Goal: Transaction & Acquisition: Book appointment/travel/reservation

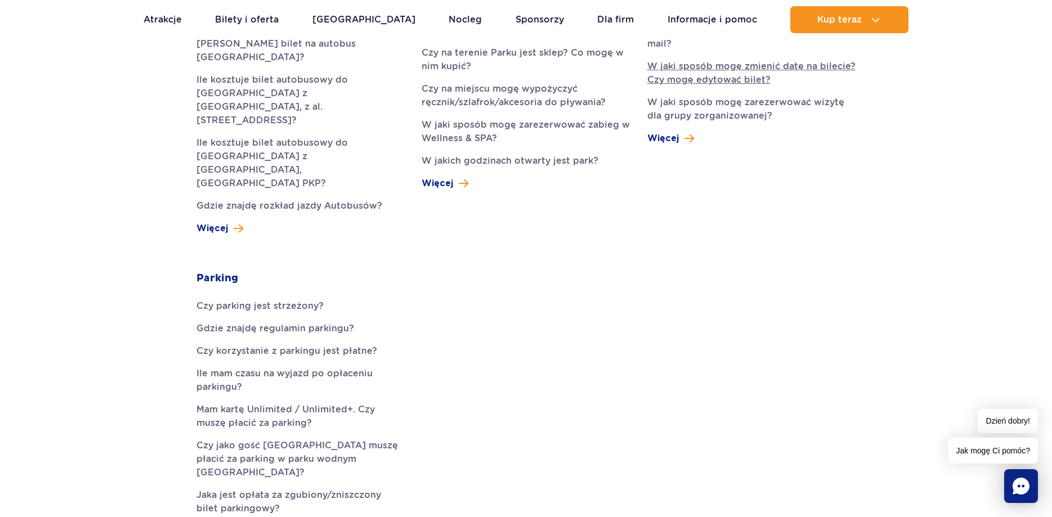
scroll to position [287, 0]
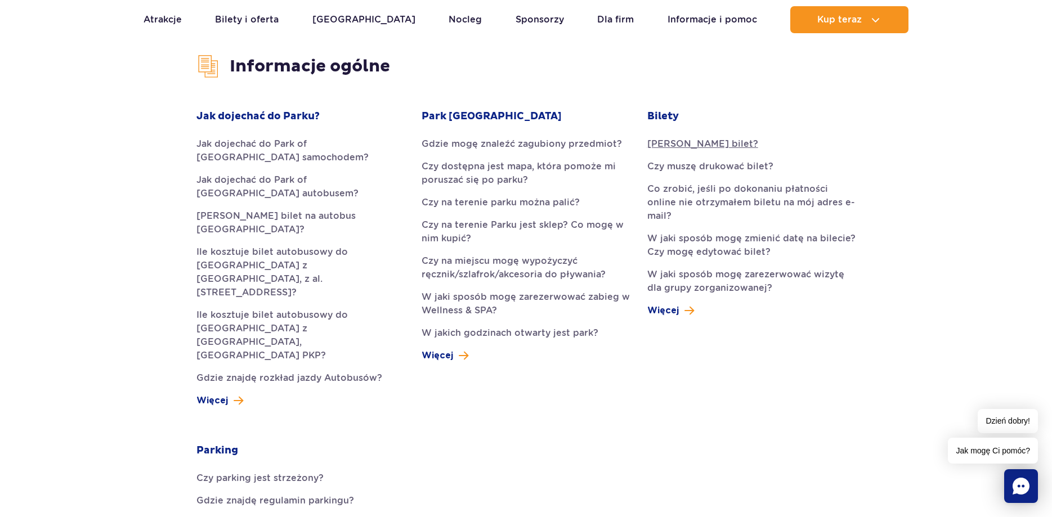
click at [689, 141] on link "[PERSON_NAME] bilet?" at bounding box center [751, 144] width 208 height 14
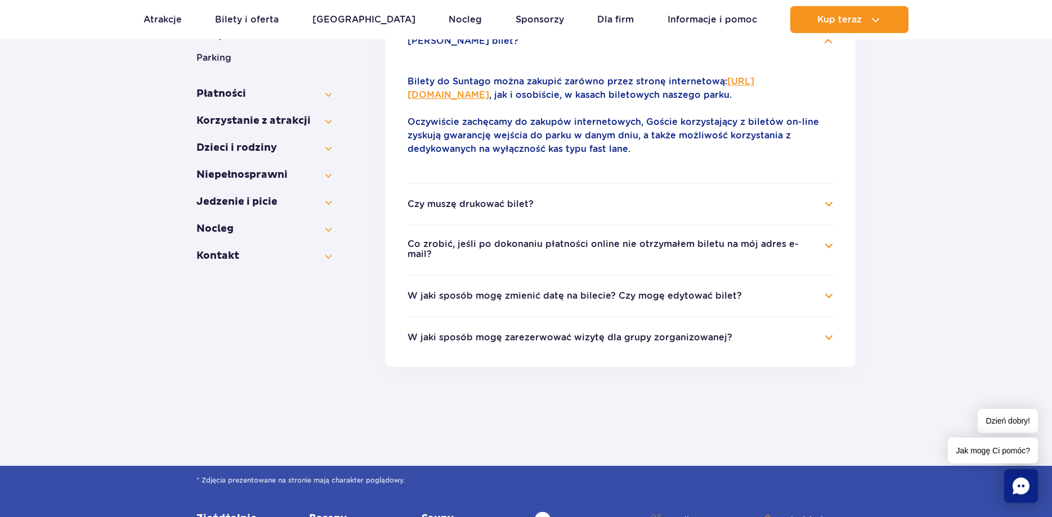
scroll to position [324, 0]
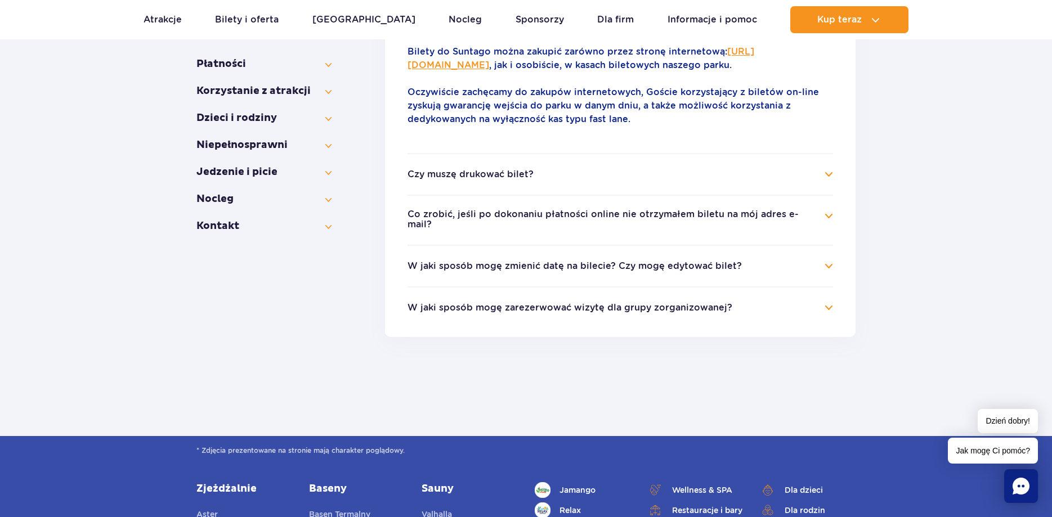
click at [824, 171] on h4 "Czy muszę drukować bilet?" at bounding box center [619, 175] width 425 height 14
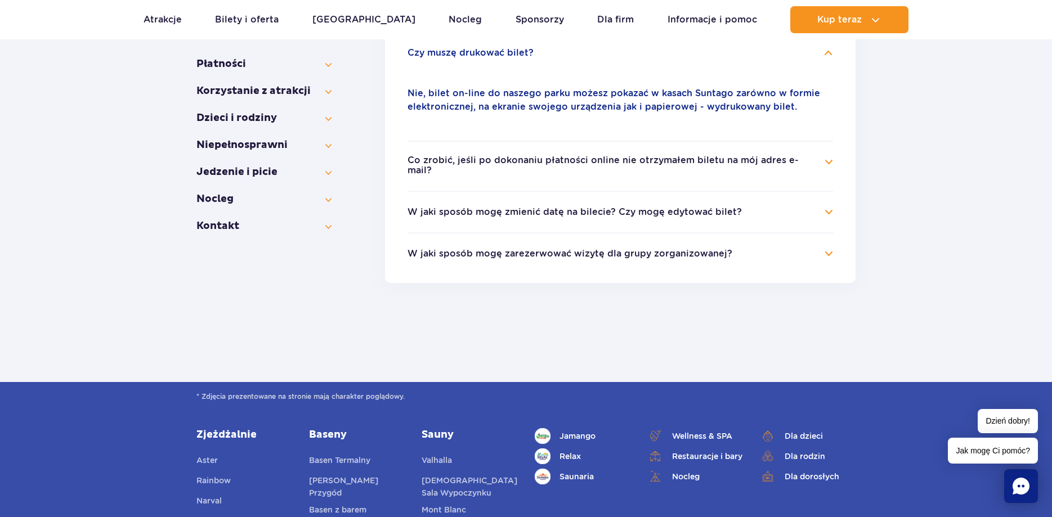
click at [826, 163] on h4 "Co zrobić, jeśli po dokonaniu płatności online nie otrzymałem biletu na mój adr…" at bounding box center [619, 166] width 425 height 22
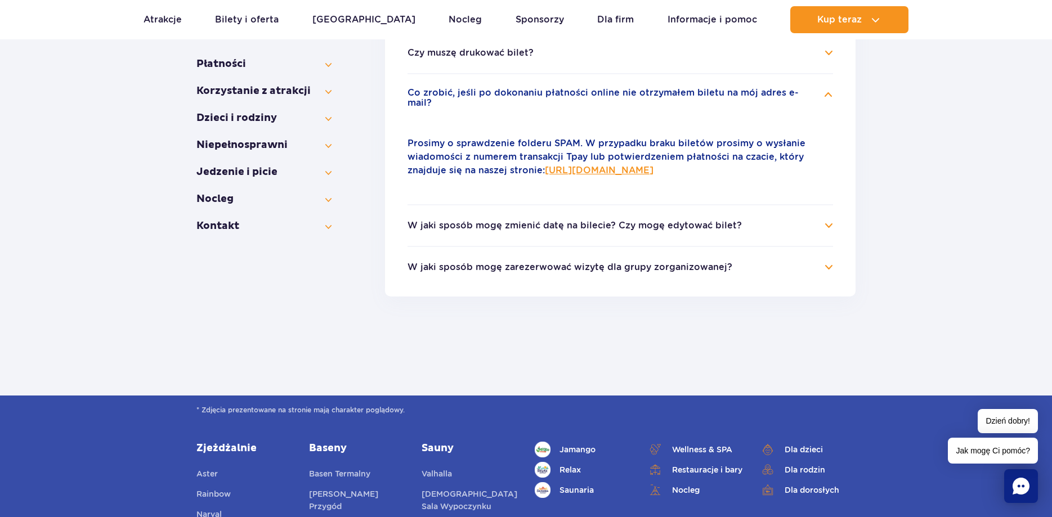
click at [833, 215] on ul "Jak kupić bilet? Bilety do Suntago można zakupić zarówno przez stronę interneto…" at bounding box center [620, 139] width 470 height 315
click at [827, 219] on h4 "W jaki sposób mogę zmienić datę na bilecie? Czy mogę edytować bilet?" at bounding box center [619, 226] width 425 height 14
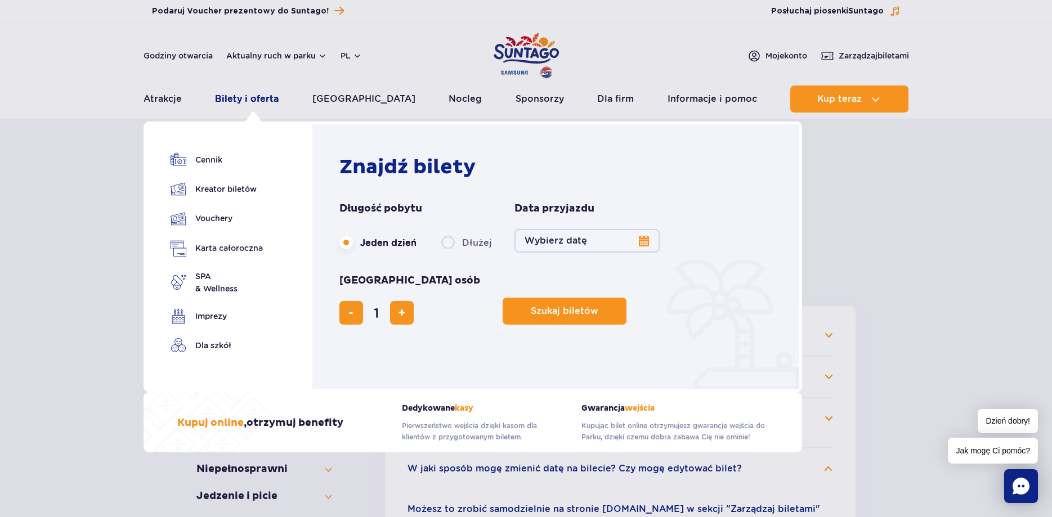
click at [263, 94] on link "Bilety i oferta" at bounding box center [247, 99] width 64 height 27
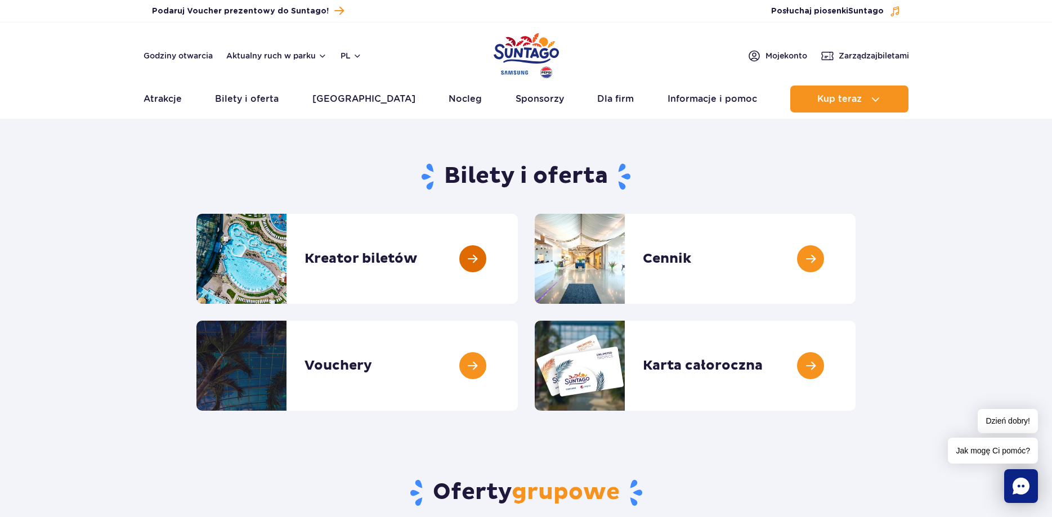
click at [518, 253] on link at bounding box center [518, 259] width 0 height 90
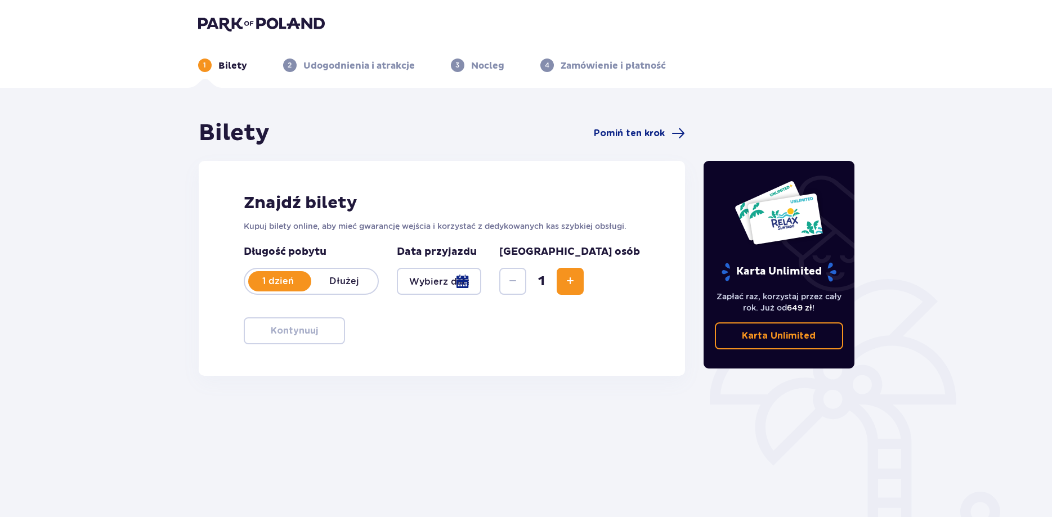
click at [577, 279] on span "Increase" at bounding box center [570, 282] width 14 height 14
click at [482, 285] on div at bounding box center [439, 281] width 85 height 27
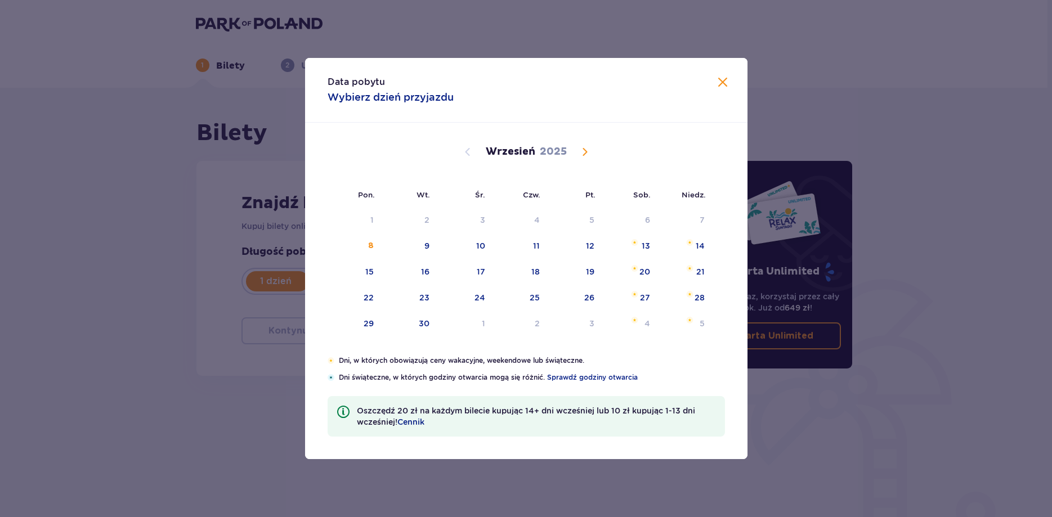
click at [585, 149] on span "Calendar" at bounding box center [585, 152] width 14 height 14
click at [647, 214] on div "4" at bounding box center [647, 219] width 6 height 11
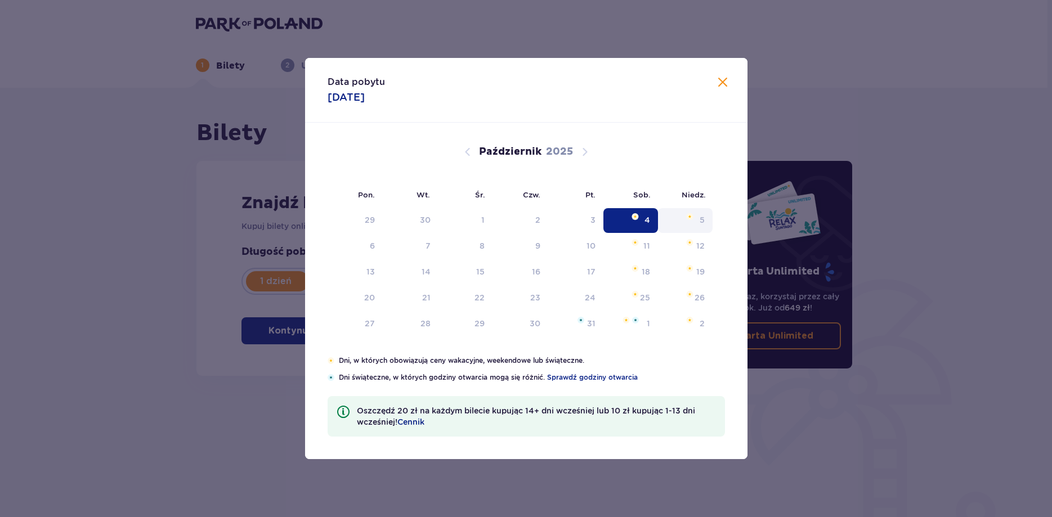
type input "04.10.25"
click at [699, 215] on div "Karta Unlimited Zapłać raz, korzystaj przez cały rok. Już od 649 zł ! Karta Unl…" at bounding box center [776, 312] width 169 height 387
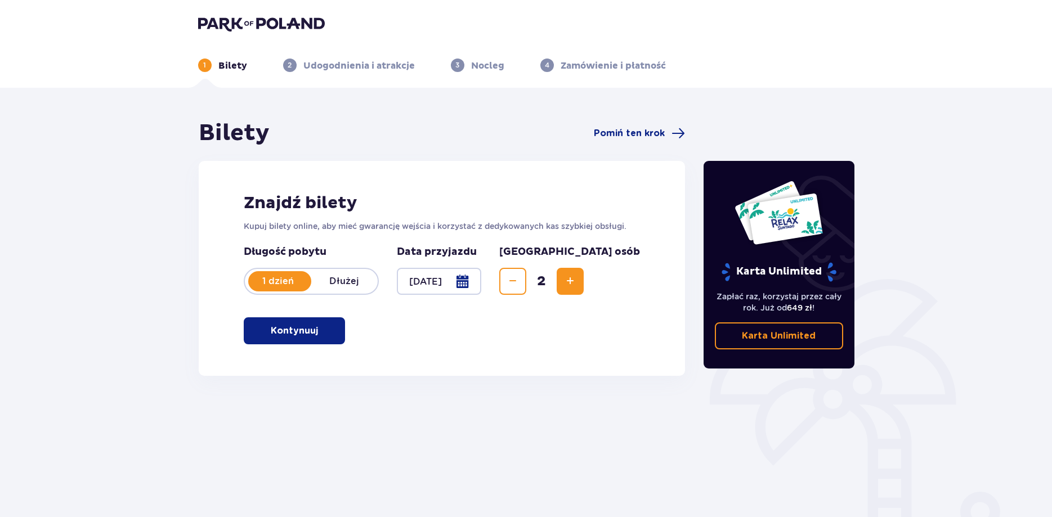
click at [308, 334] on p "Kontynuuj" at bounding box center [294, 331] width 47 height 12
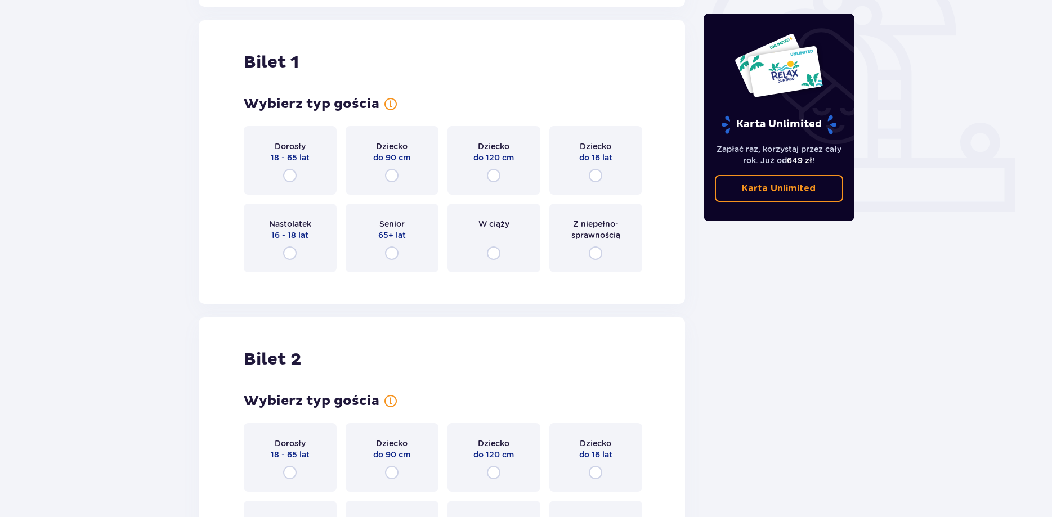
scroll to position [376, 0]
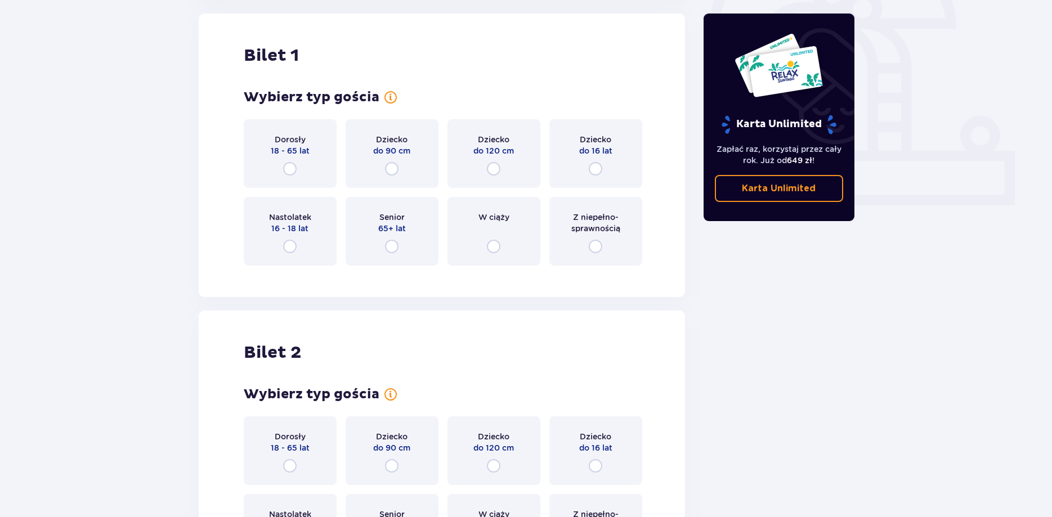
click at [291, 162] on div "Dorosły 18 - 65 lat" at bounding box center [290, 153] width 93 height 69
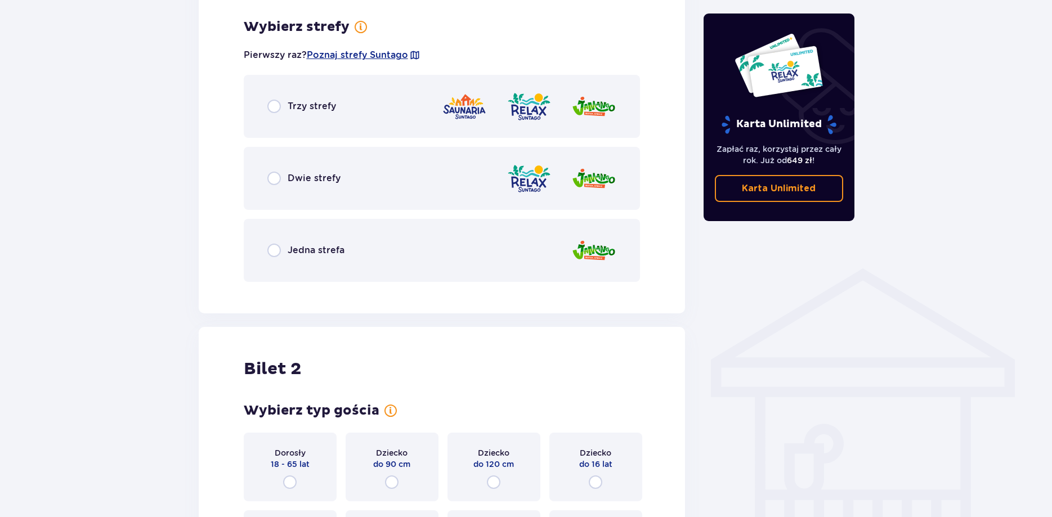
scroll to position [650, 0]
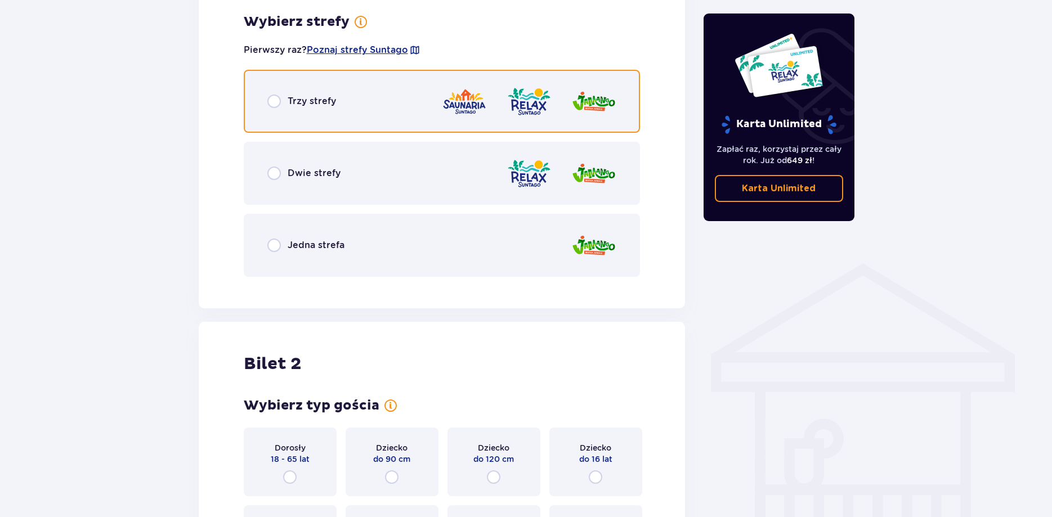
click at [275, 102] on input "radio" at bounding box center [274, 102] width 14 height 14
radio input "true"
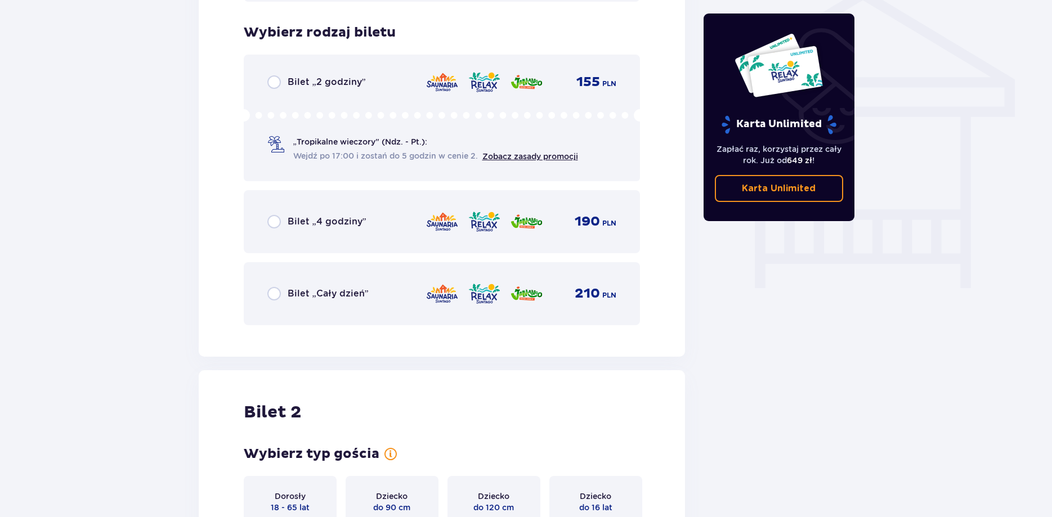
scroll to position [936, 0]
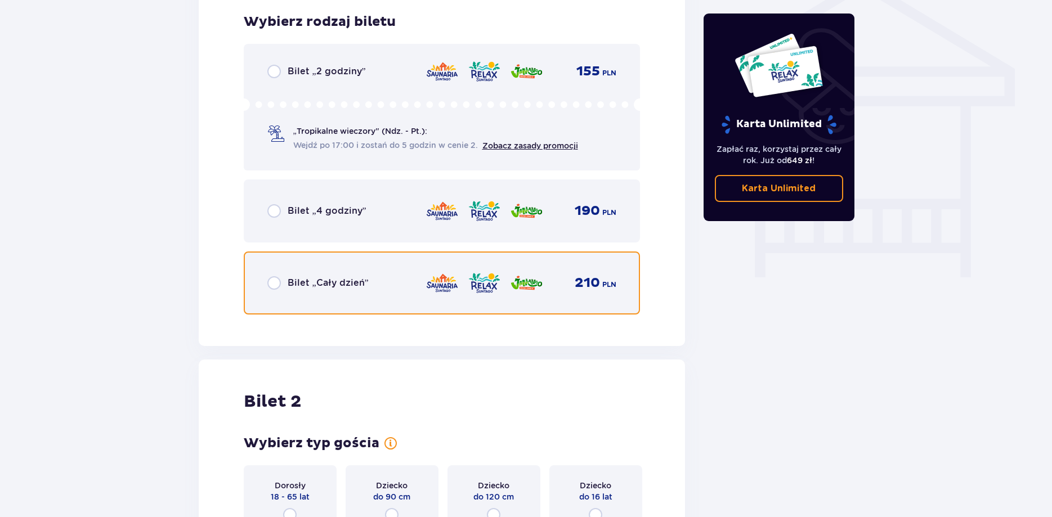
click at [272, 284] on input "radio" at bounding box center [274, 283] width 14 height 14
radio input "true"
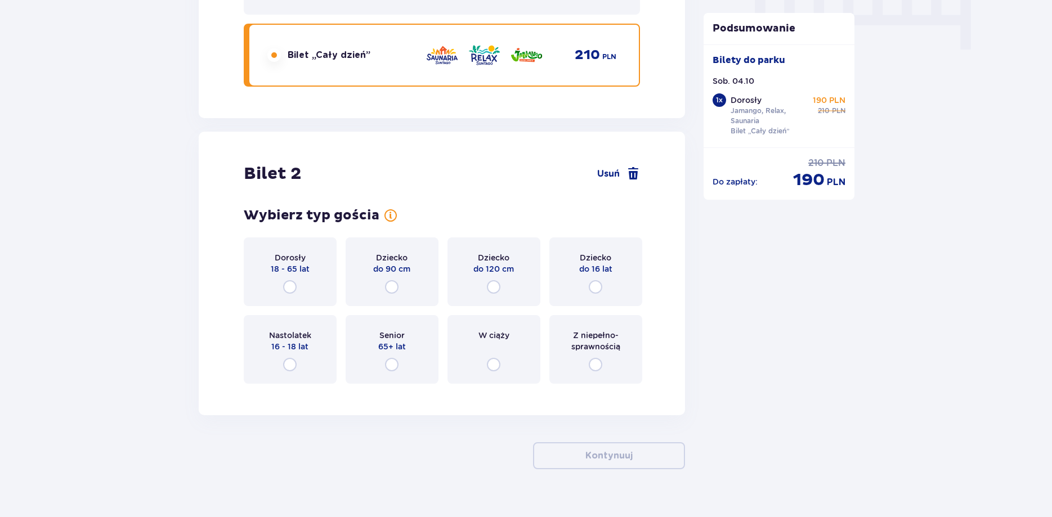
scroll to position [1184, 0]
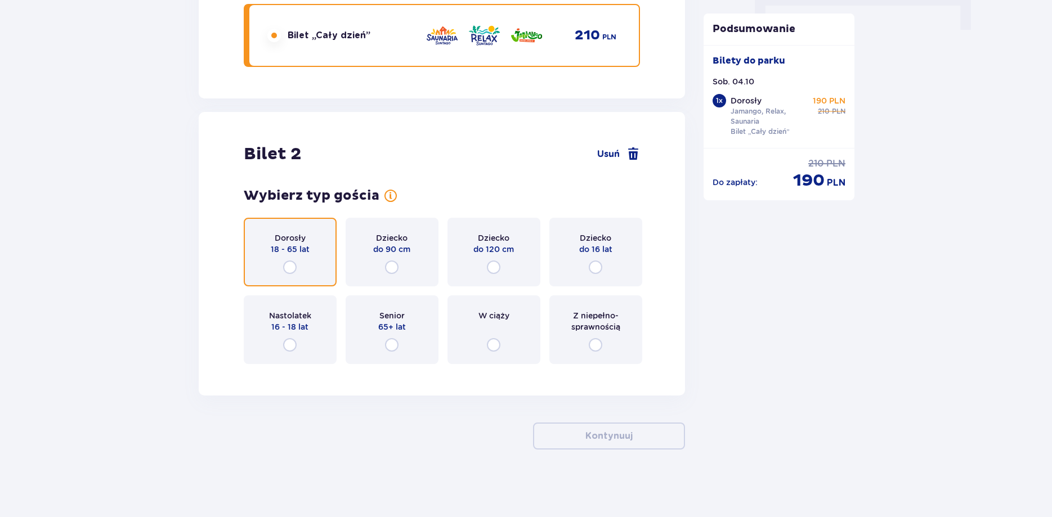
click at [289, 262] on input "radio" at bounding box center [290, 268] width 14 height 14
radio input "true"
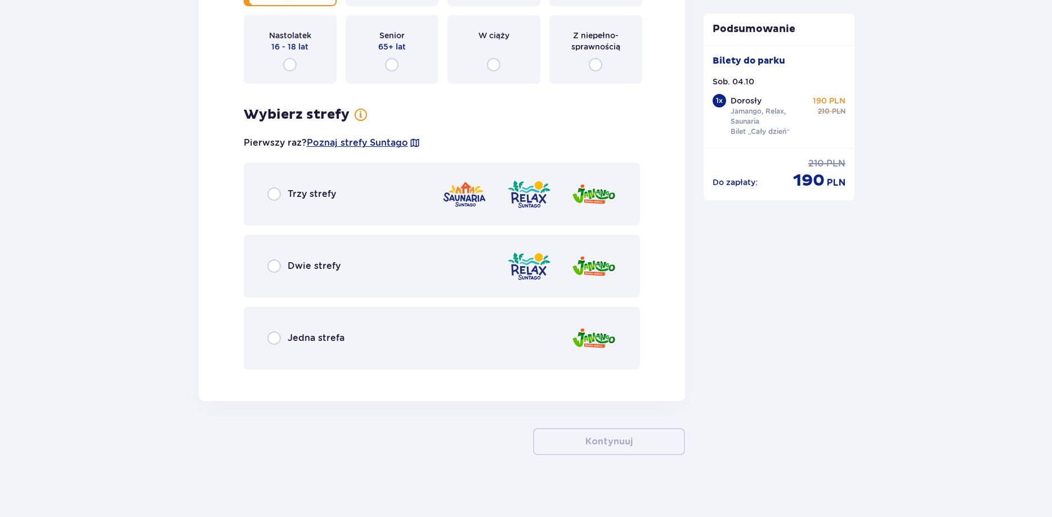
scroll to position [1470, 0]
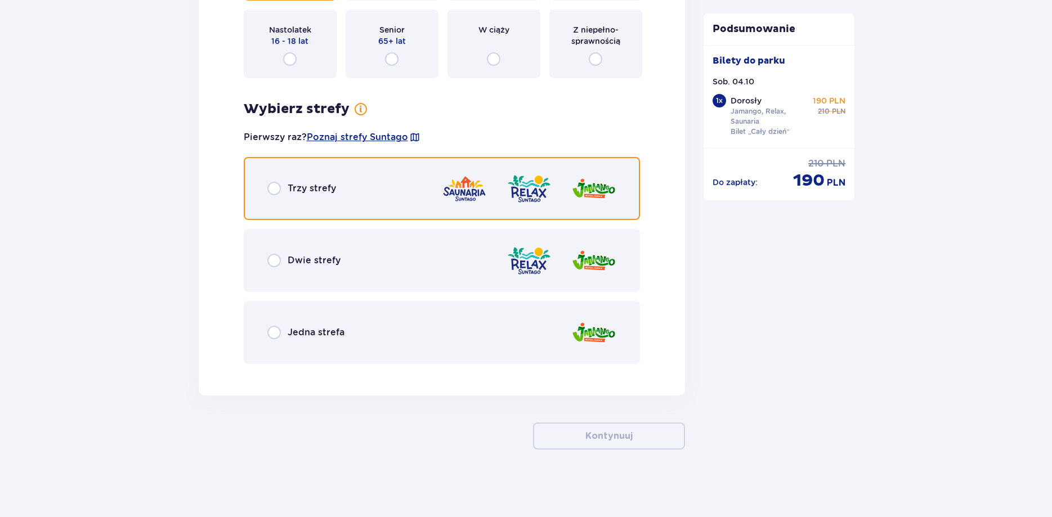
click at [276, 190] on input "radio" at bounding box center [274, 189] width 14 height 14
radio input "true"
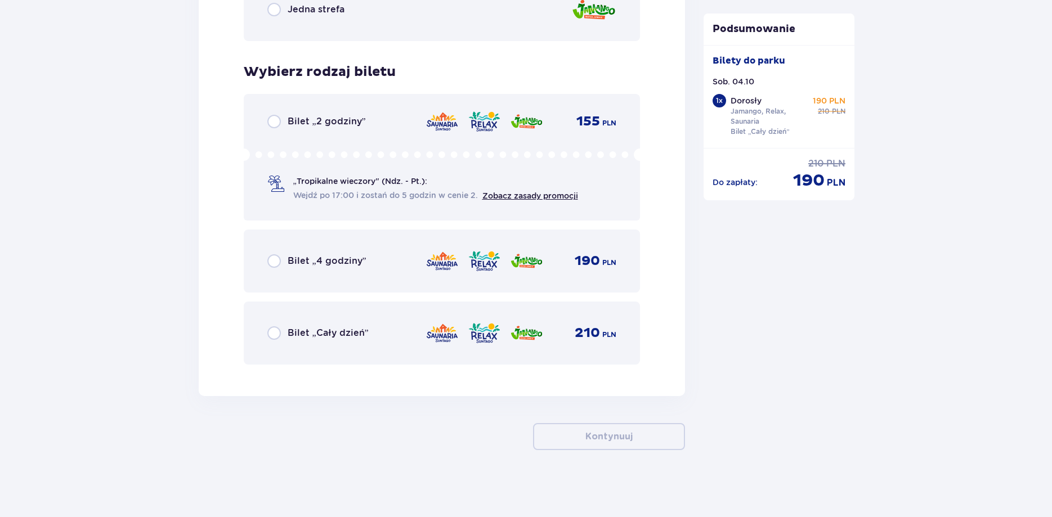
scroll to position [1793, 0]
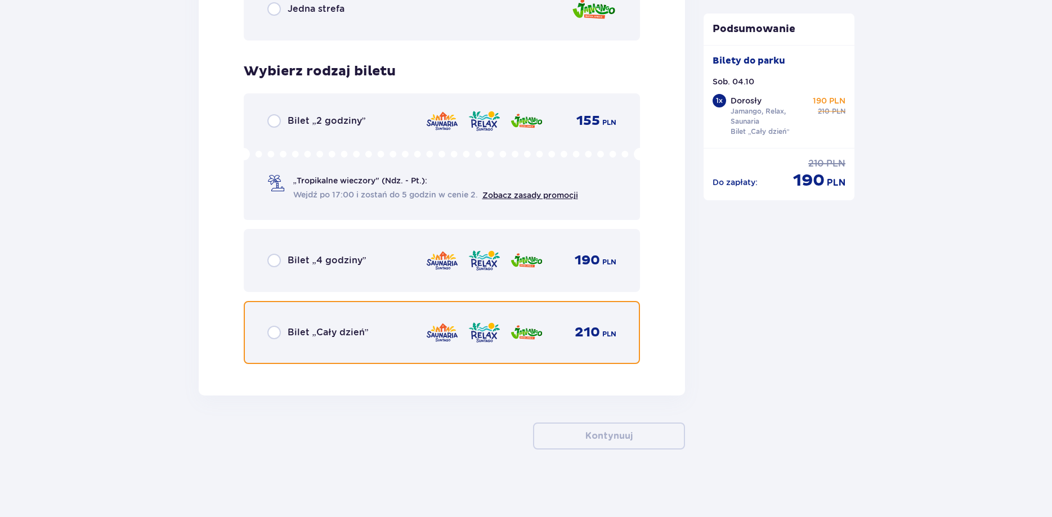
click at [275, 330] on input "radio" at bounding box center [274, 333] width 14 height 14
radio input "true"
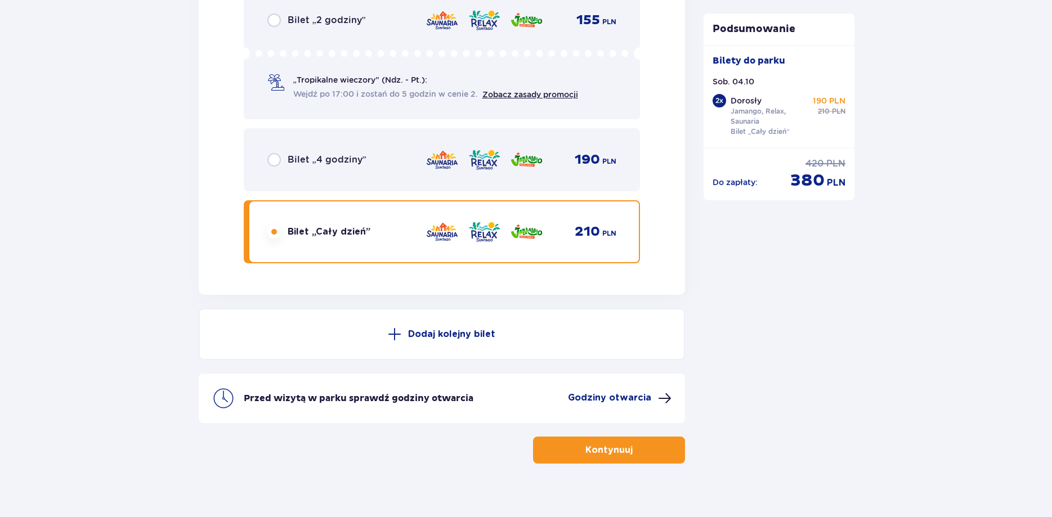
scroll to position [1908, 0]
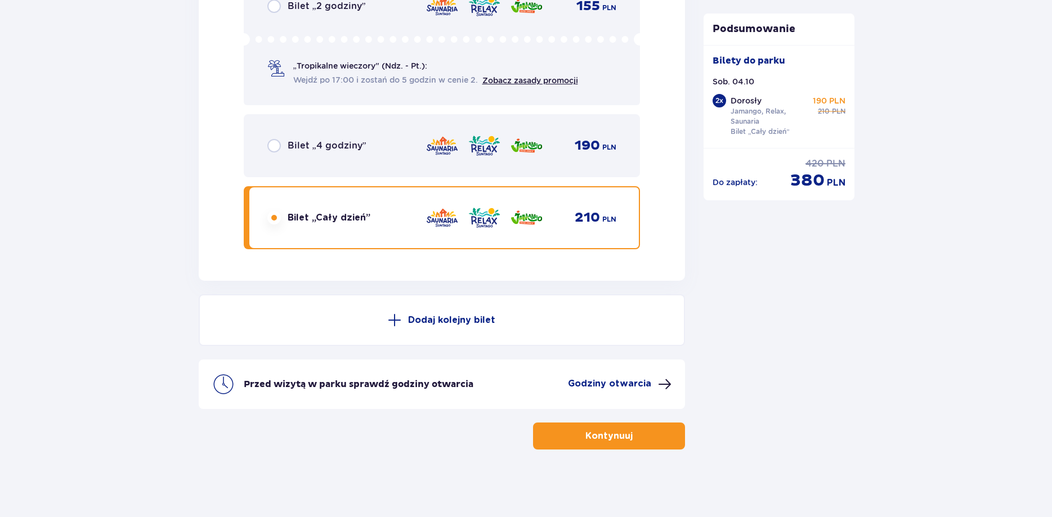
click at [628, 382] on p "Godziny otwarcia" at bounding box center [609, 384] width 83 height 12
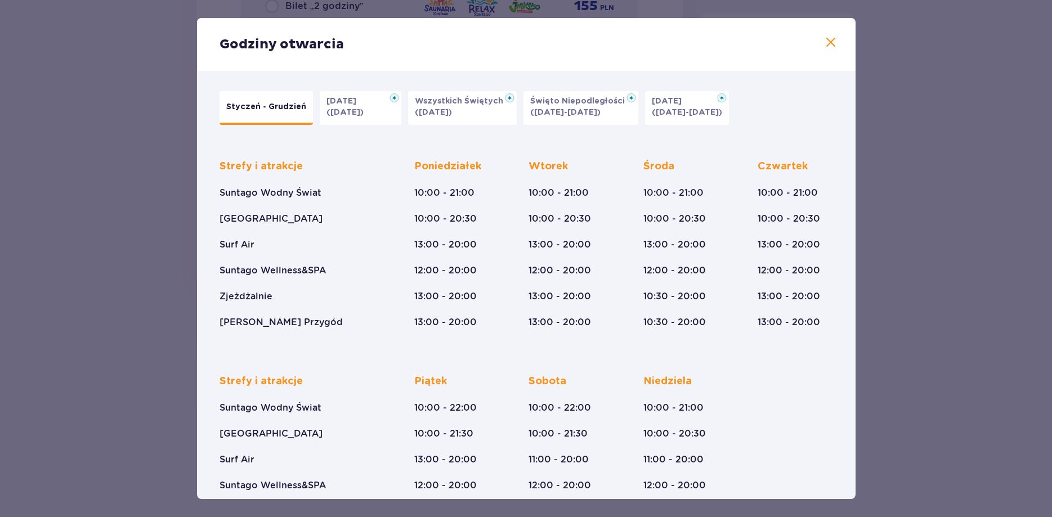
click at [829, 43] on span at bounding box center [831, 43] width 14 height 14
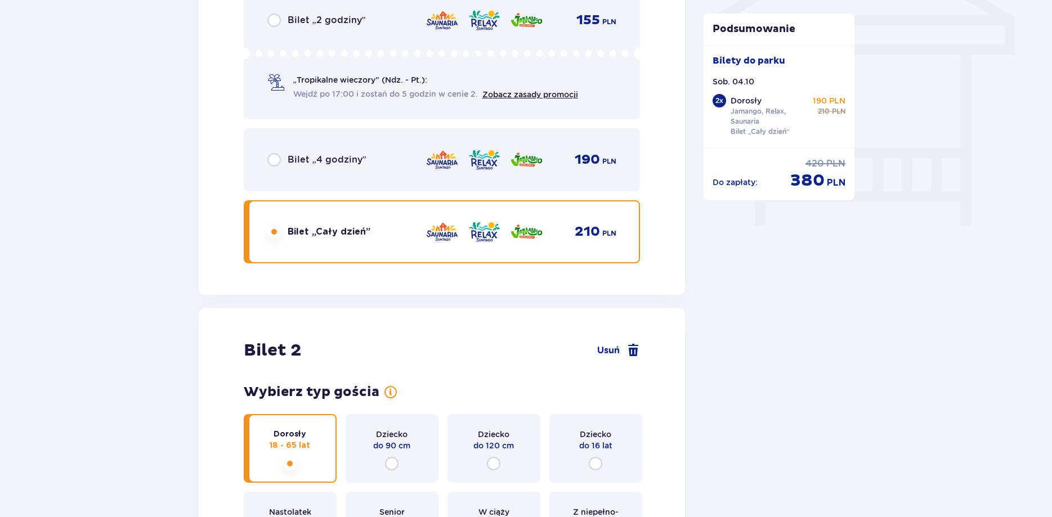
scroll to position [932, 0]
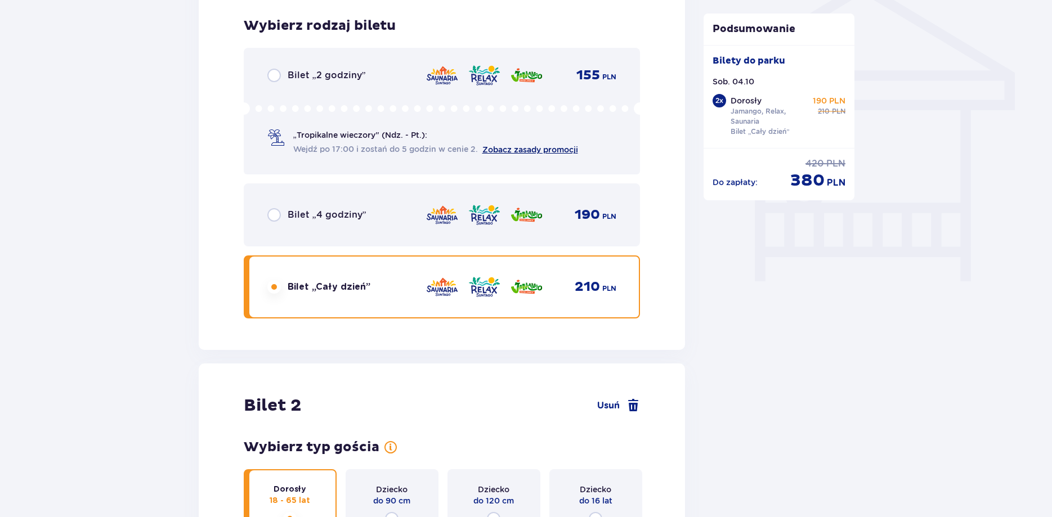
click at [535, 149] on link "Zobacz zasady promocji" at bounding box center [530, 149] width 96 height 9
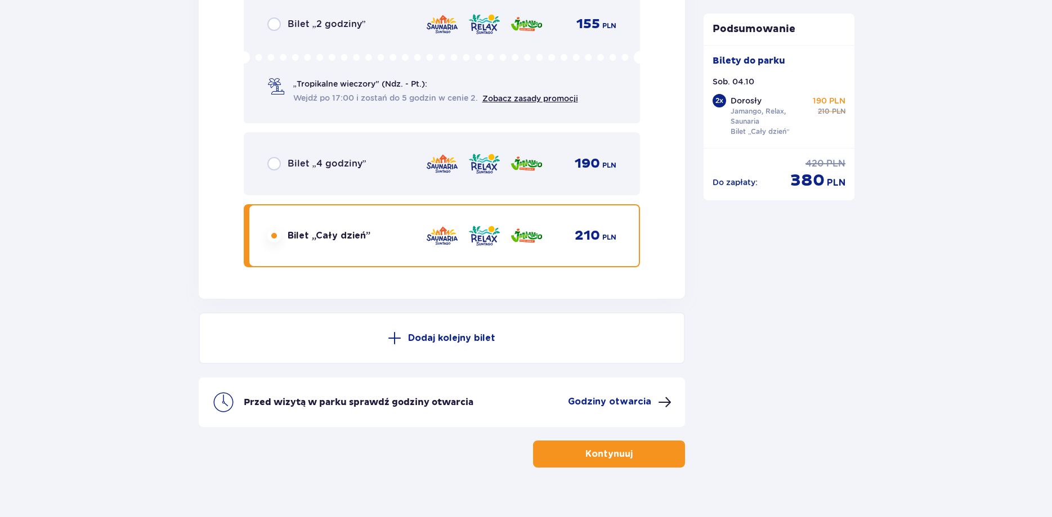
scroll to position [1908, 0]
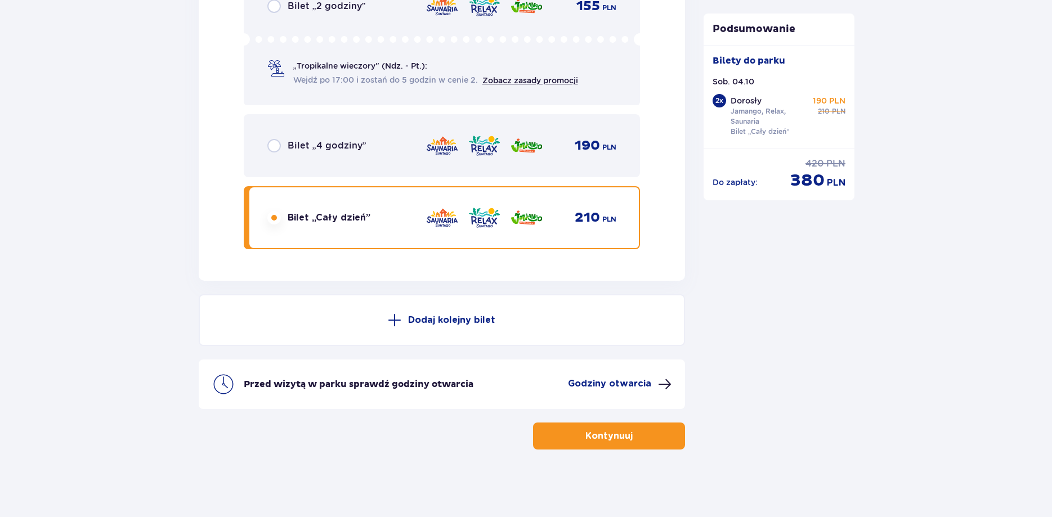
click at [629, 432] on span "button" at bounding box center [635, 436] width 14 height 14
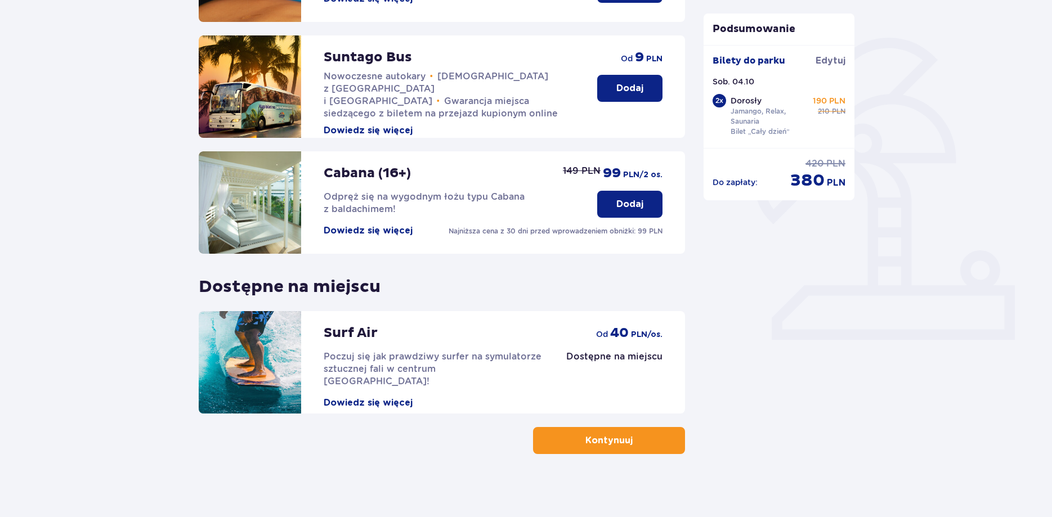
scroll to position [246, 0]
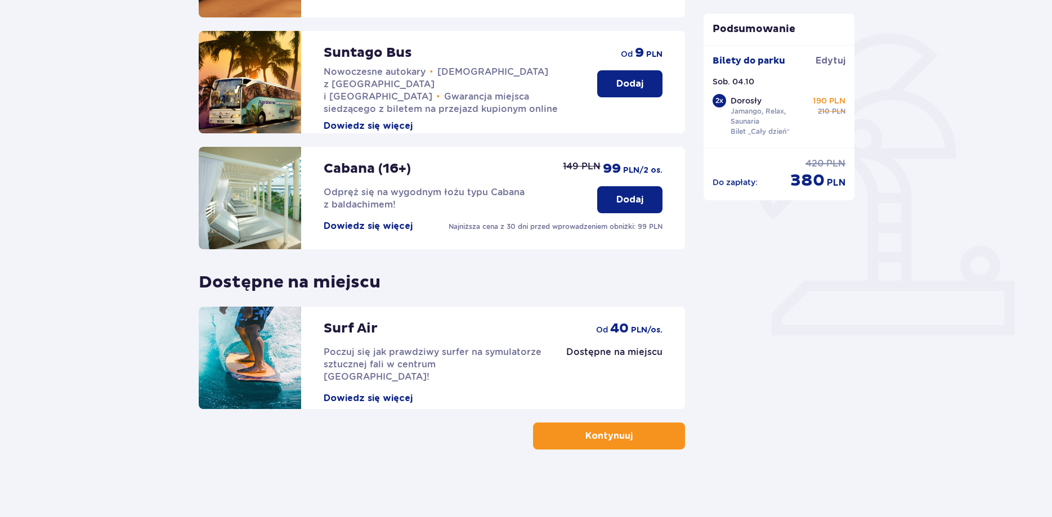
click at [571, 430] on button "Kontynuuj" at bounding box center [609, 436] width 152 height 27
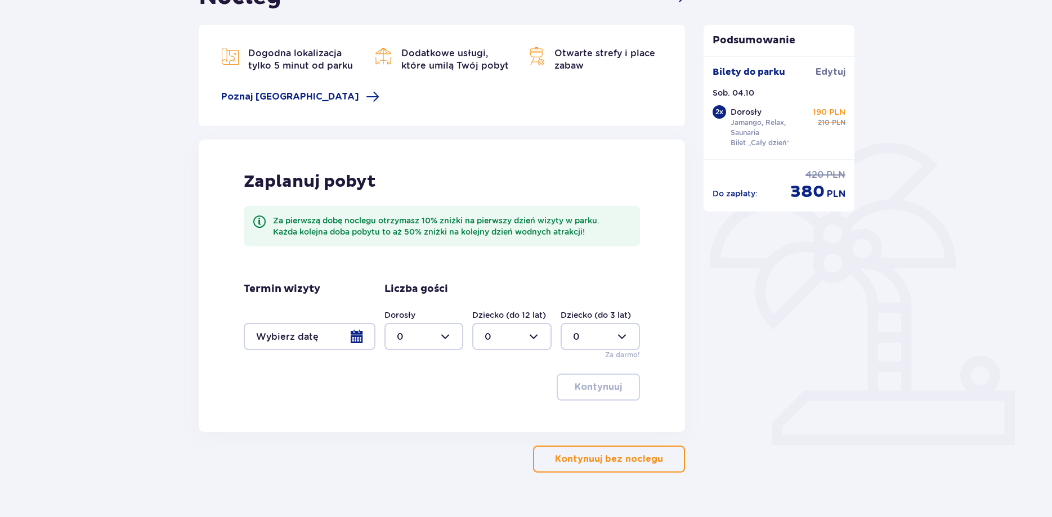
scroll to position [159, 0]
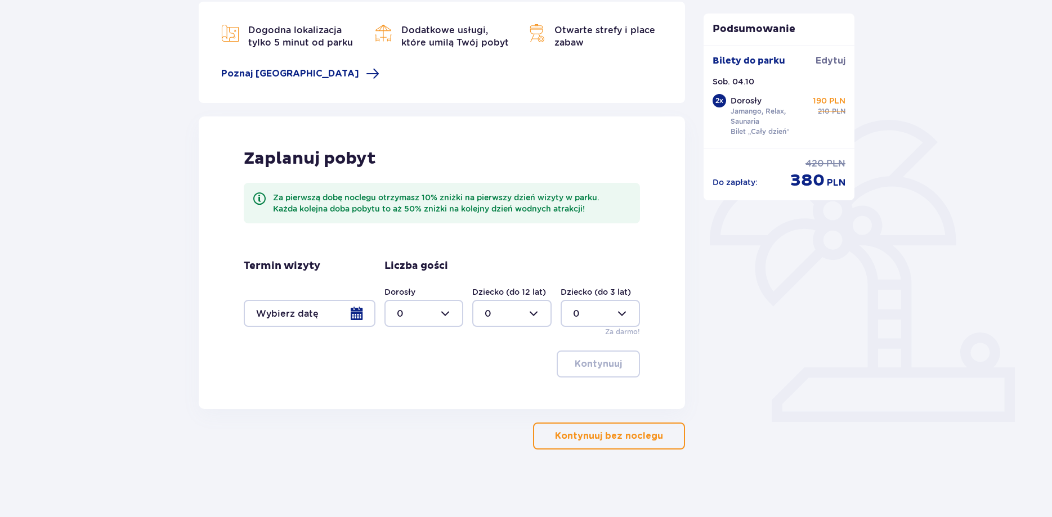
click at [362, 316] on div at bounding box center [310, 313] width 132 height 27
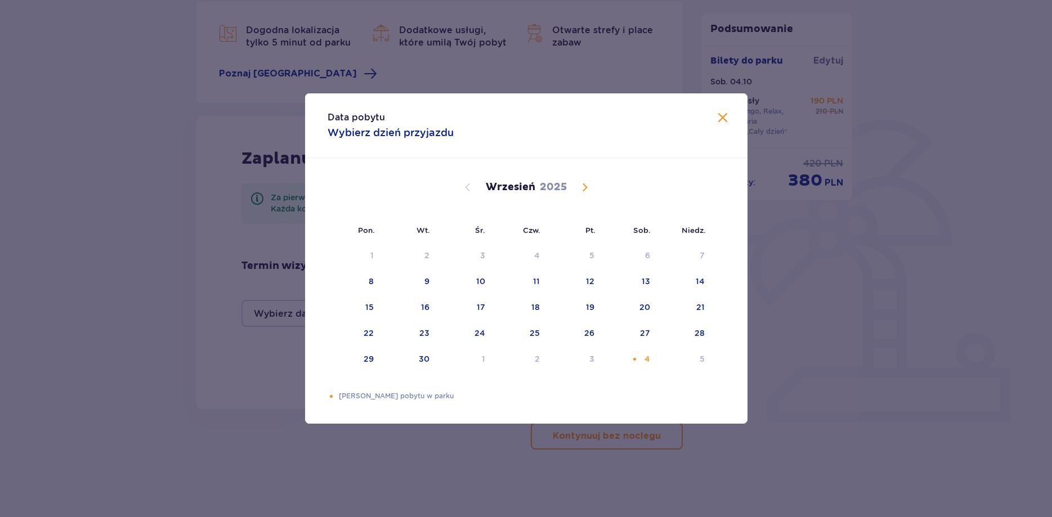
click at [583, 190] on span "Calendar" at bounding box center [585, 188] width 14 height 14
click at [694, 259] on div "5" at bounding box center [685, 256] width 55 height 25
click at [360, 278] on div "6" at bounding box center [355, 282] width 56 height 25
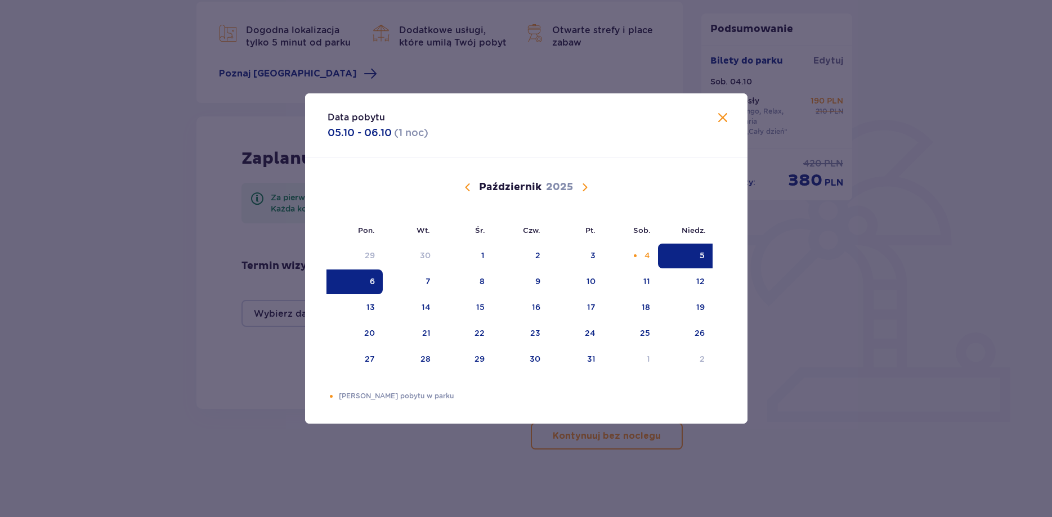
type input "[DATE] - [DATE]"
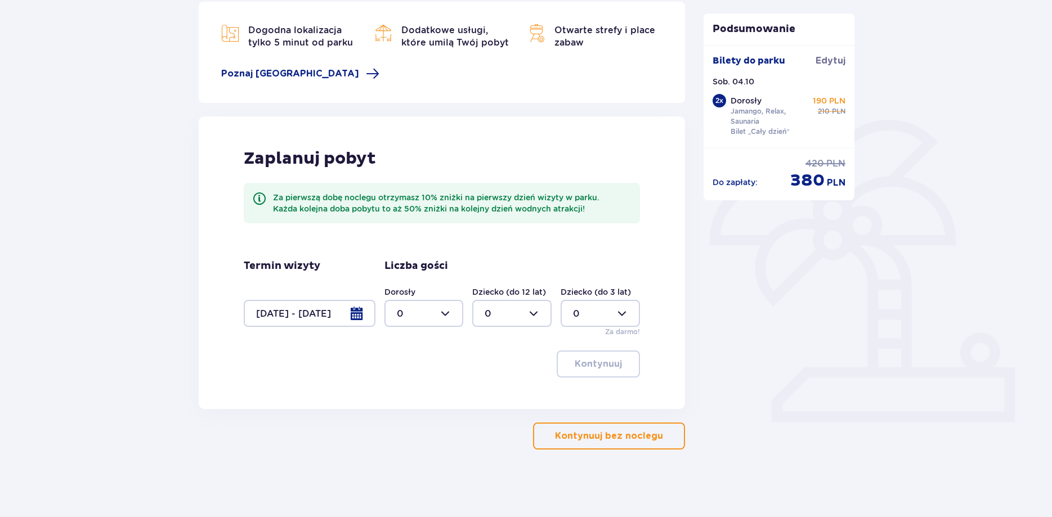
click at [443, 317] on div at bounding box center [423, 313] width 79 height 27
click at [414, 392] on div "2" at bounding box center [424, 395] width 55 height 12
type input "2"
click at [618, 365] on span "button" at bounding box center [624, 364] width 14 height 14
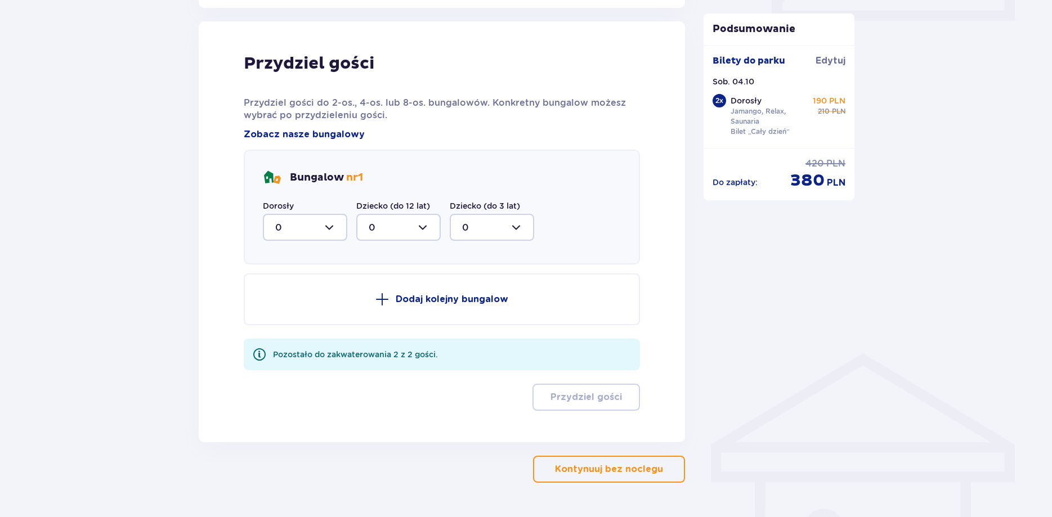
scroll to position [568, 0]
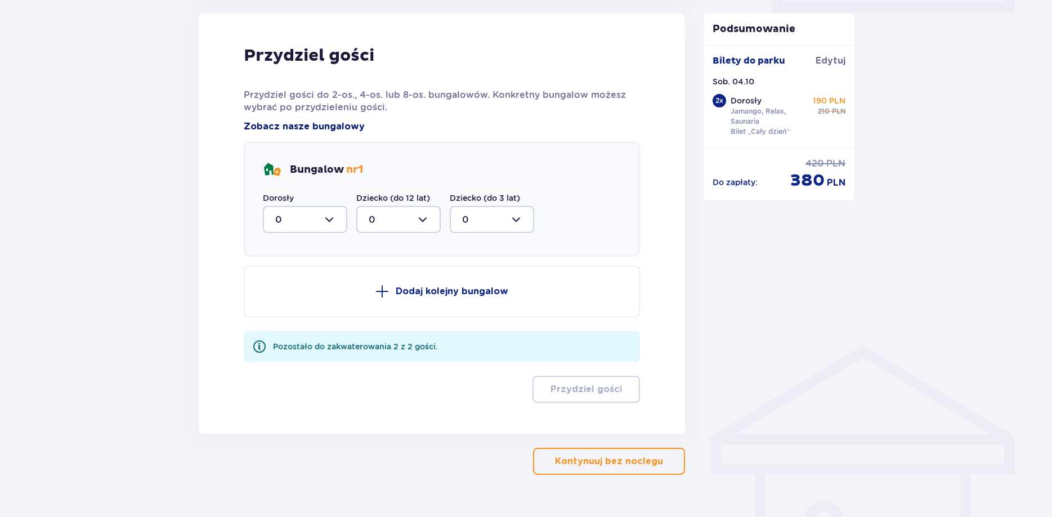
click at [313, 127] on span "Zobacz nasze bungalowy" at bounding box center [304, 126] width 121 height 12
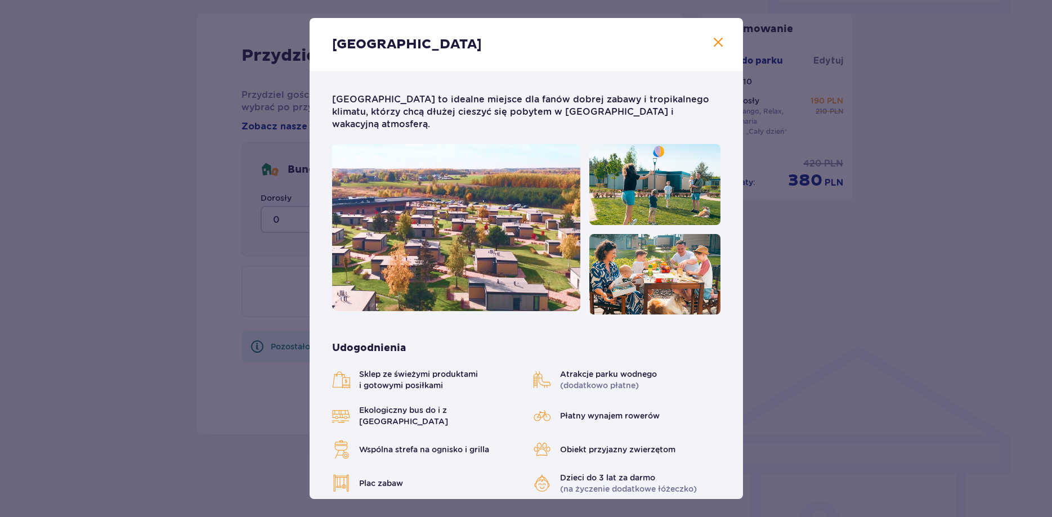
click at [722, 38] on span at bounding box center [718, 43] width 14 height 14
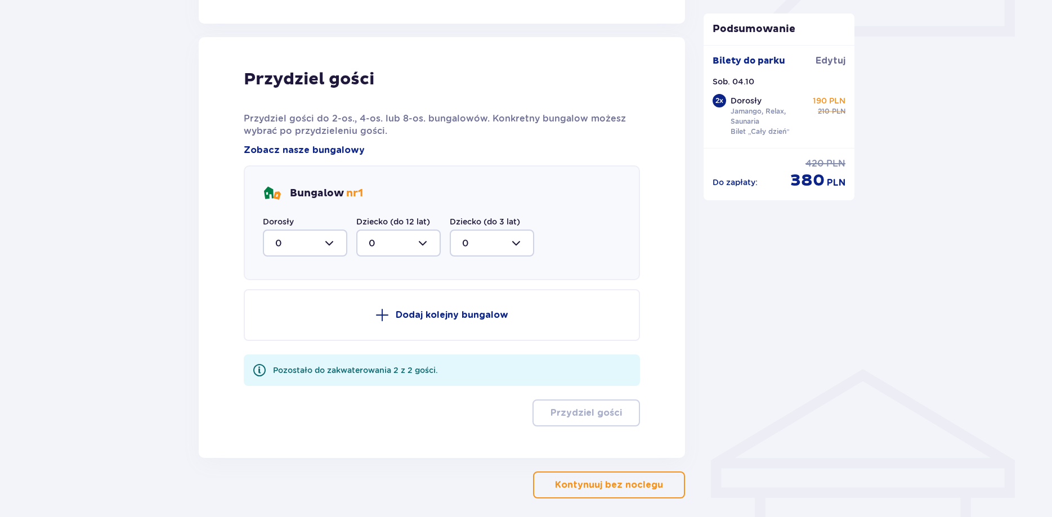
scroll to position [594, 0]
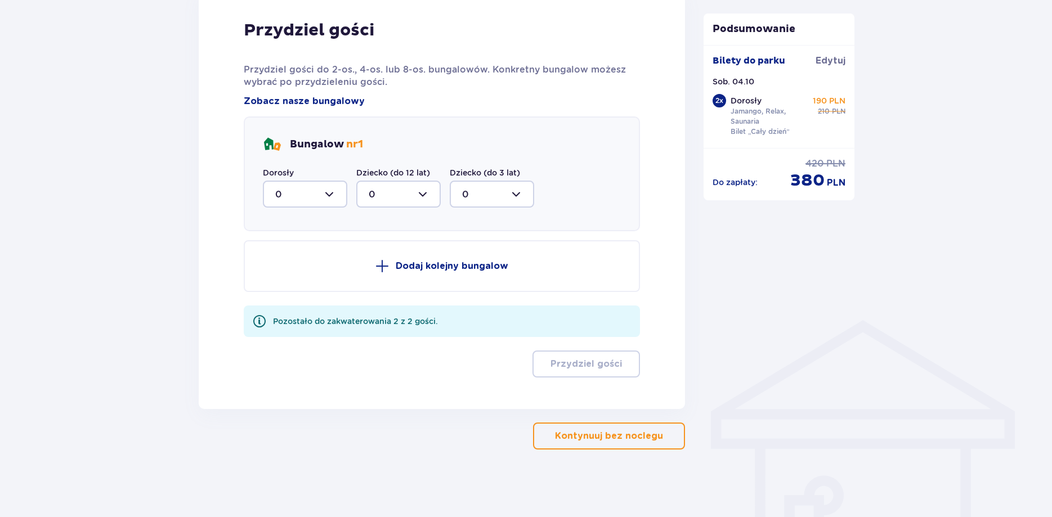
click at [333, 193] on div at bounding box center [305, 194] width 84 height 27
click at [315, 277] on div "2" at bounding box center [305, 276] width 60 height 12
type input "2"
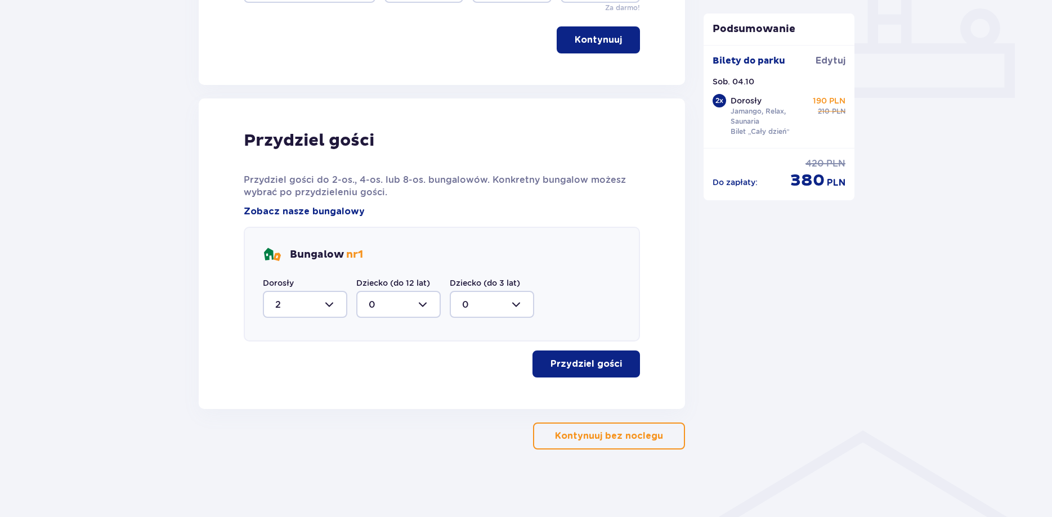
scroll to position [483, 0]
click at [598, 365] on p "Przydziel gości" at bounding box center [585, 364] width 71 height 12
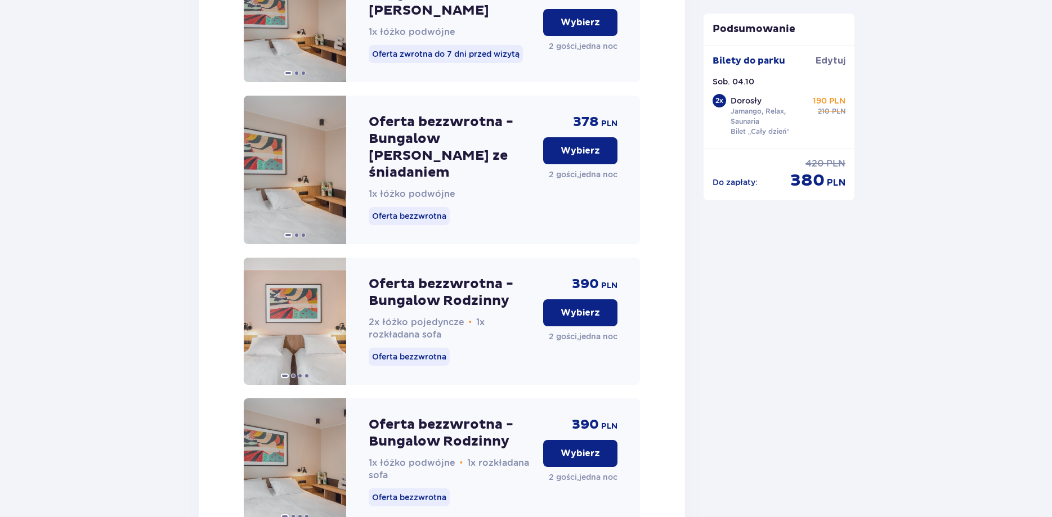
scroll to position [1179, 0]
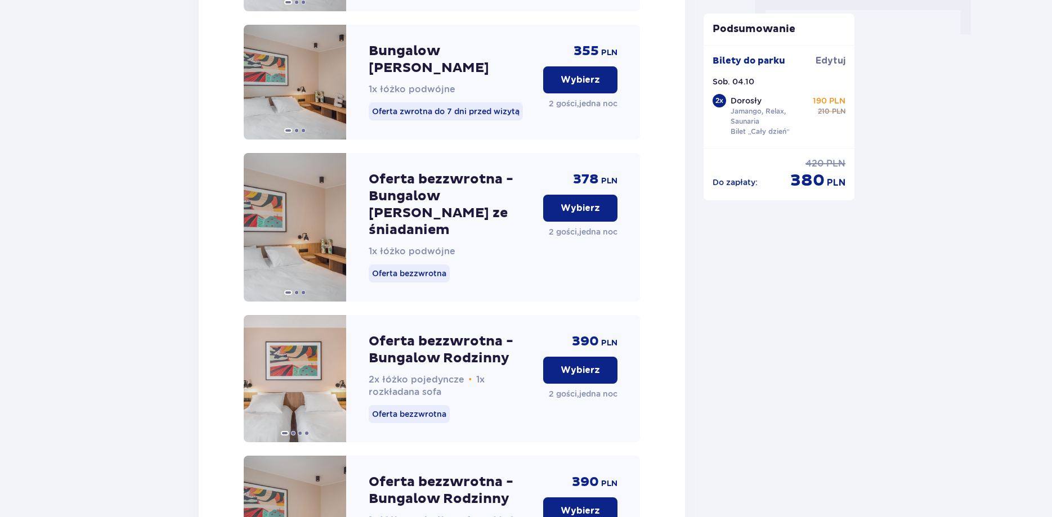
click at [593, 202] on p "Wybierz" at bounding box center [579, 208] width 39 height 12
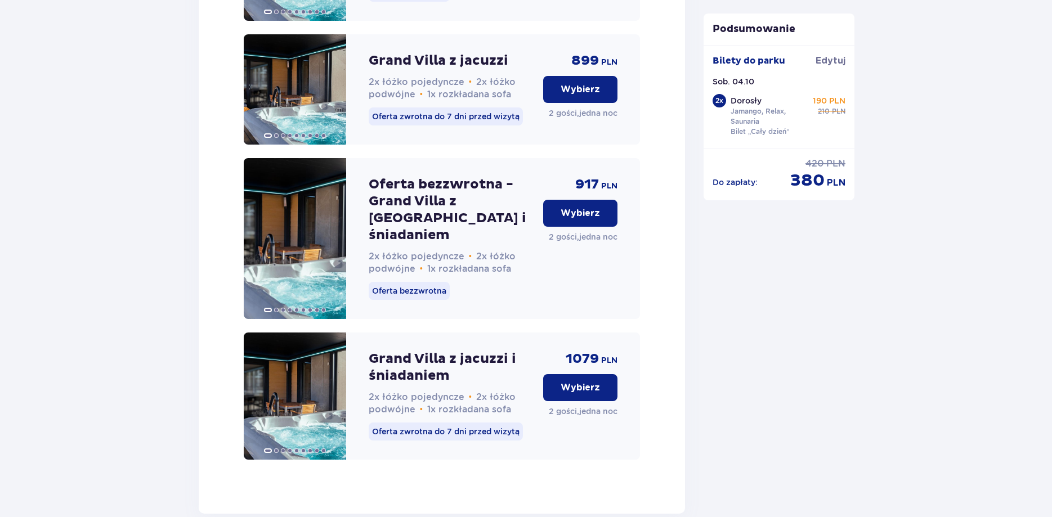
scroll to position [2912, 0]
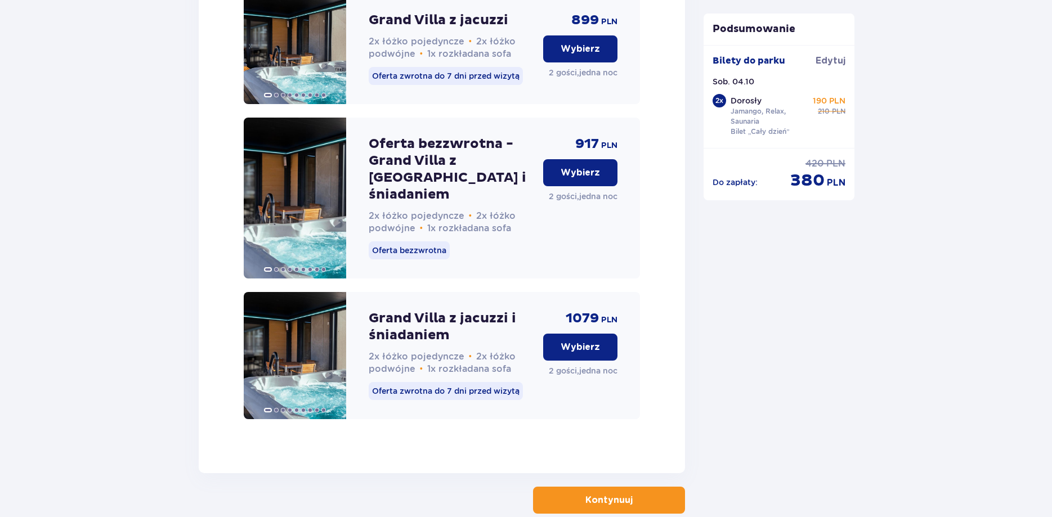
click at [569, 487] on button "Kontynuuj" at bounding box center [609, 500] width 152 height 27
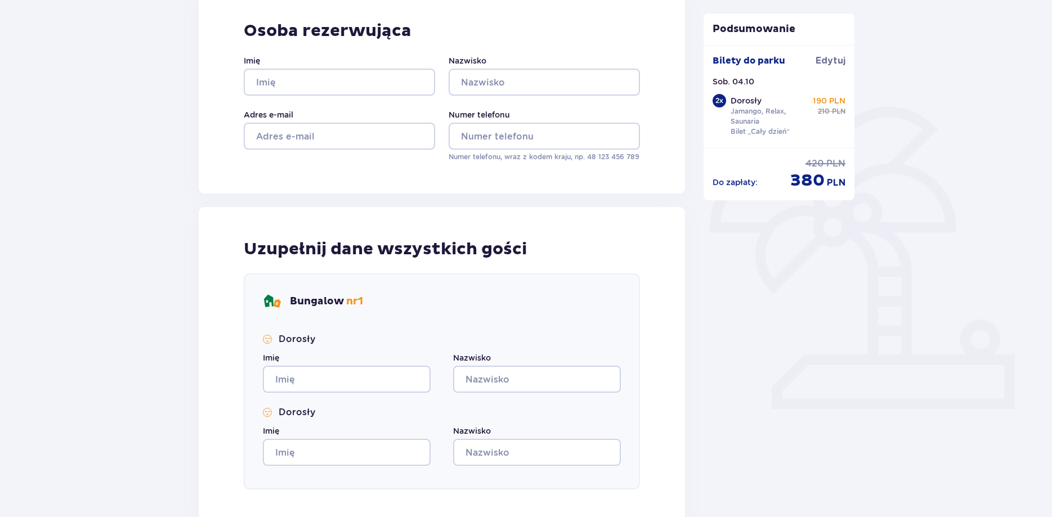
scroll to position [356, 0]
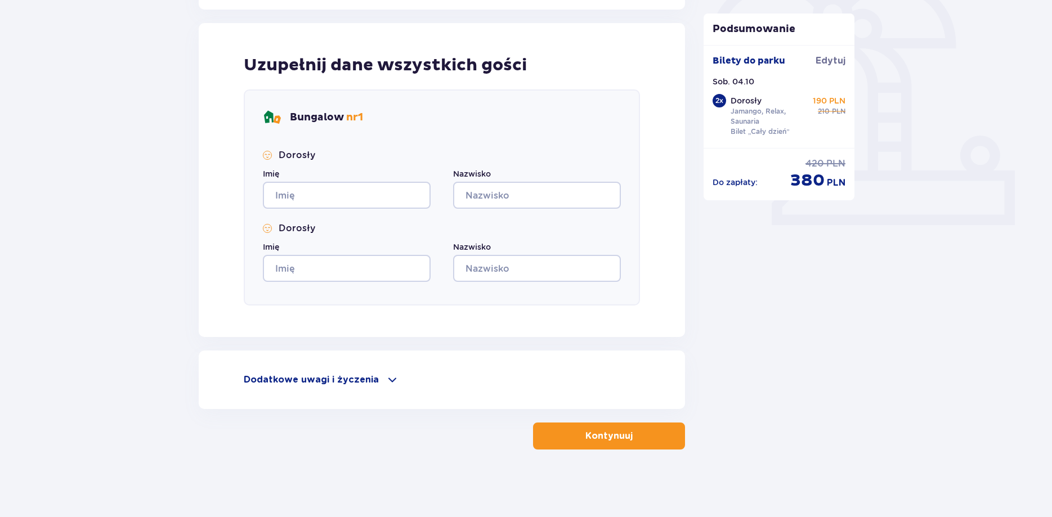
click at [619, 432] on p "Kontynuuj" at bounding box center [608, 436] width 47 height 12
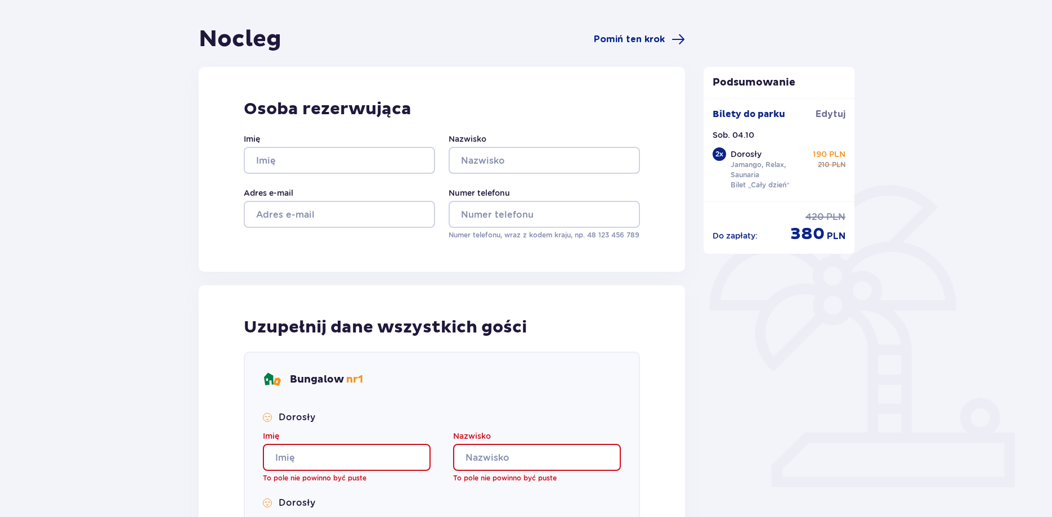
scroll to position [0, 0]
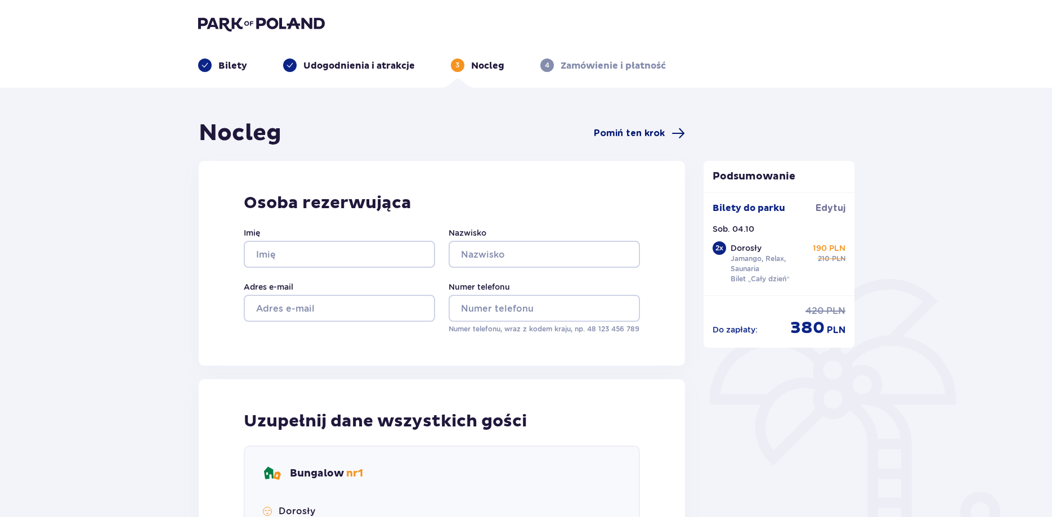
click at [627, 131] on span "Pomiń ten krok" at bounding box center [629, 133] width 71 height 12
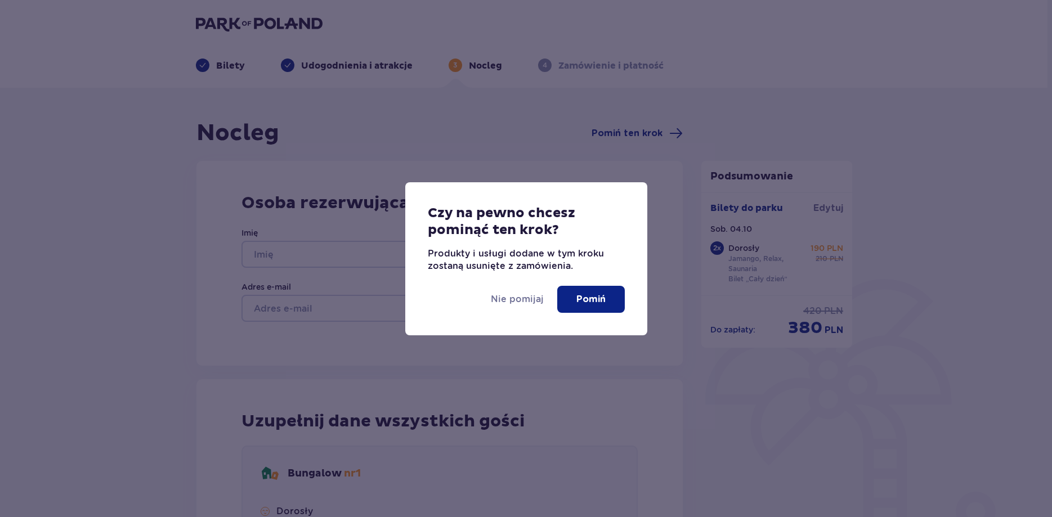
click at [598, 298] on p "Pomiń" at bounding box center [590, 299] width 29 height 12
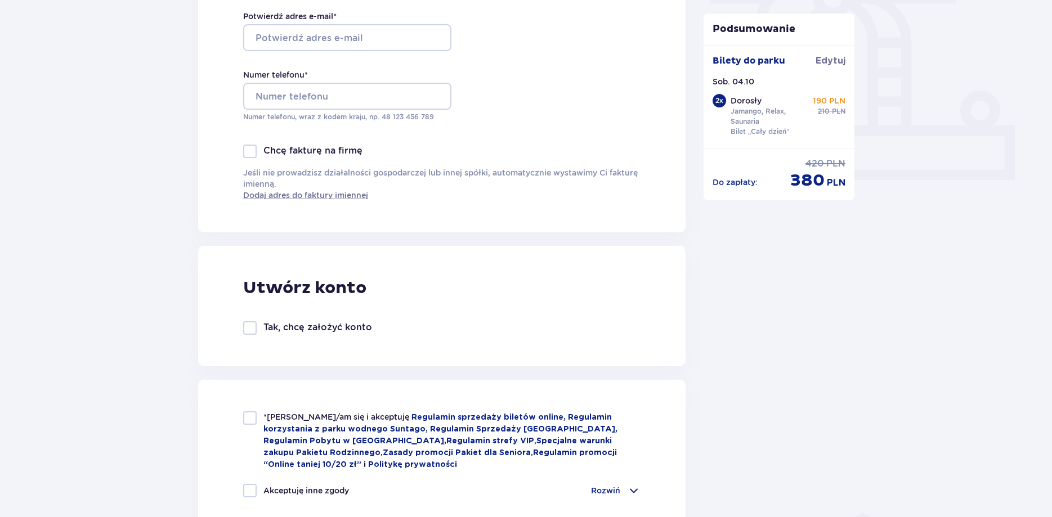
scroll to position [284, 0]
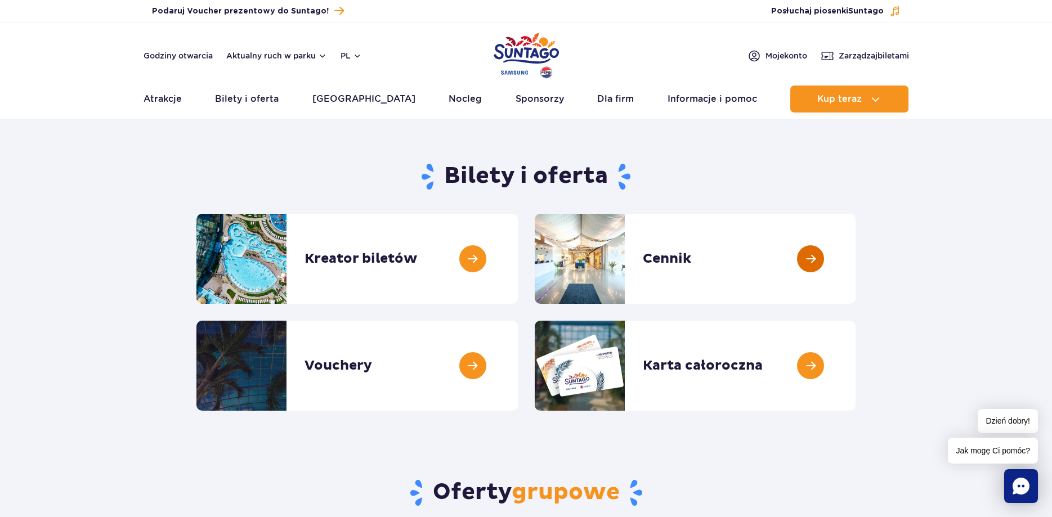
click at [855, 257] on link at bounding box center [855, 259] width 0 height 90
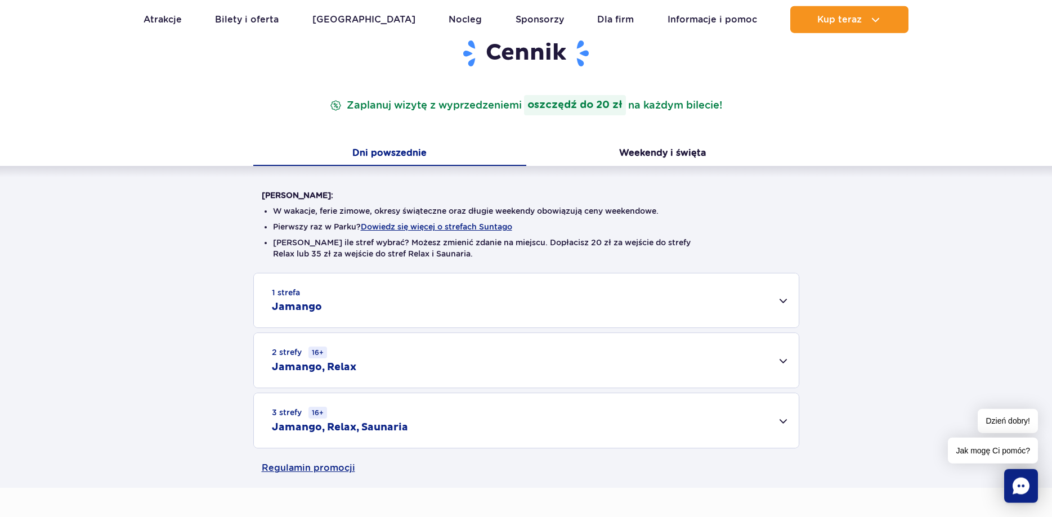
scroll to position [172, 0]
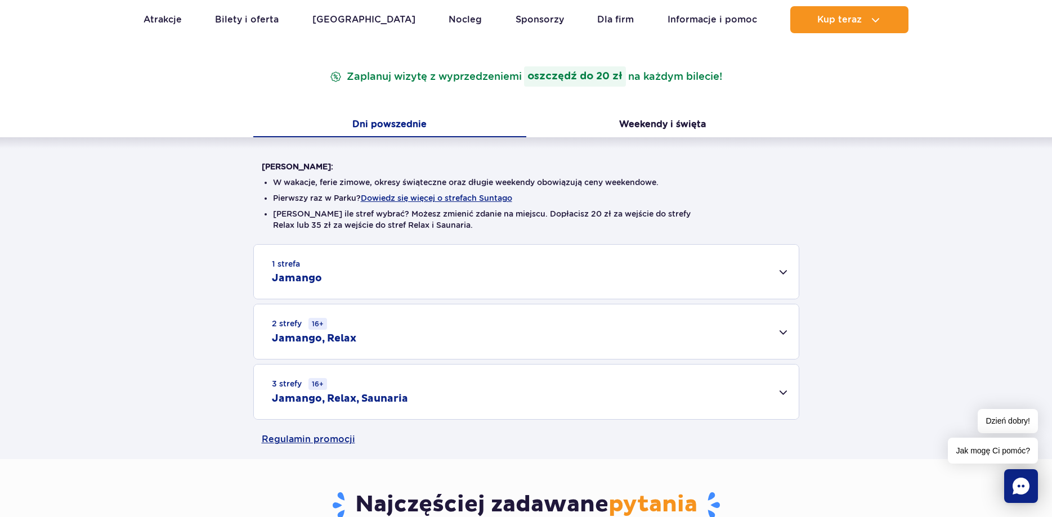
click at [777, 272] on div "1 strefa Jamango" at bounding box center [526, 272] width 545 height 54
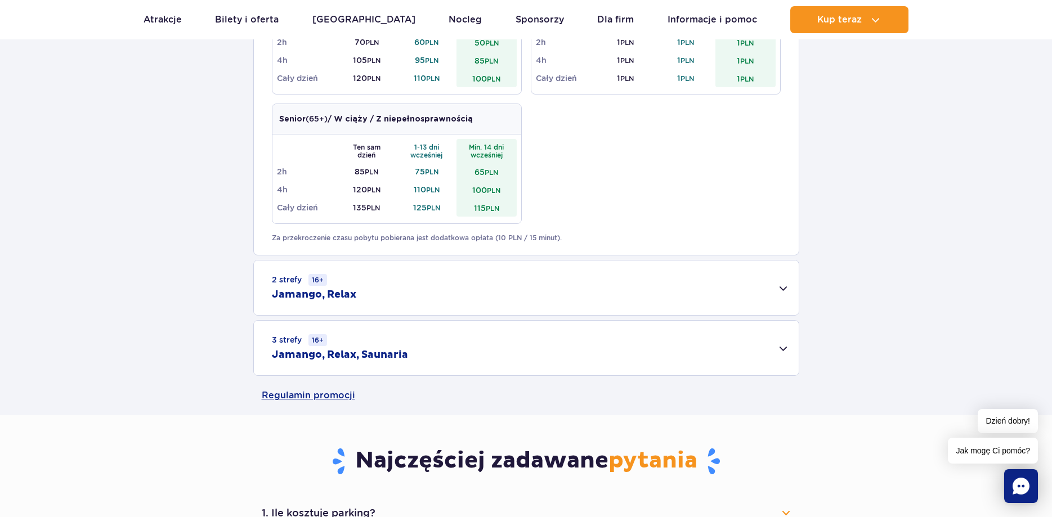
scroll to position [631, 0]
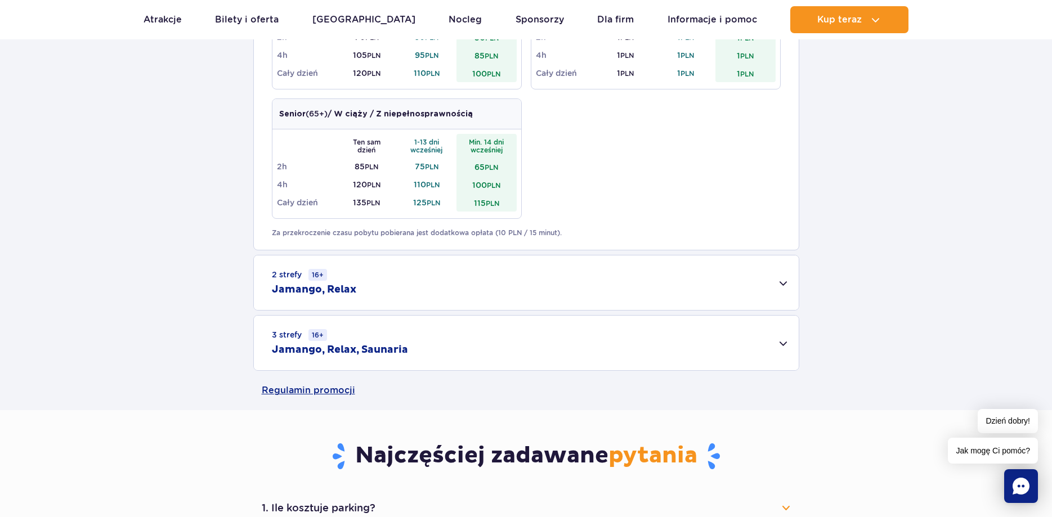
click at [781, 283] on div "2 strefy 16+ Jamango, Relax" at bounding box center [526, 282] width 545 height 55
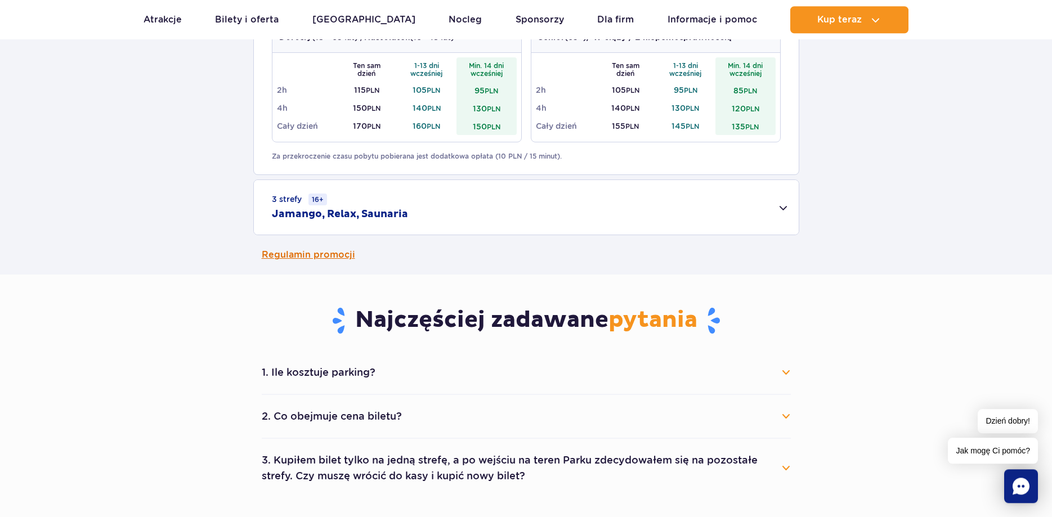
scroll to position [976, 0]
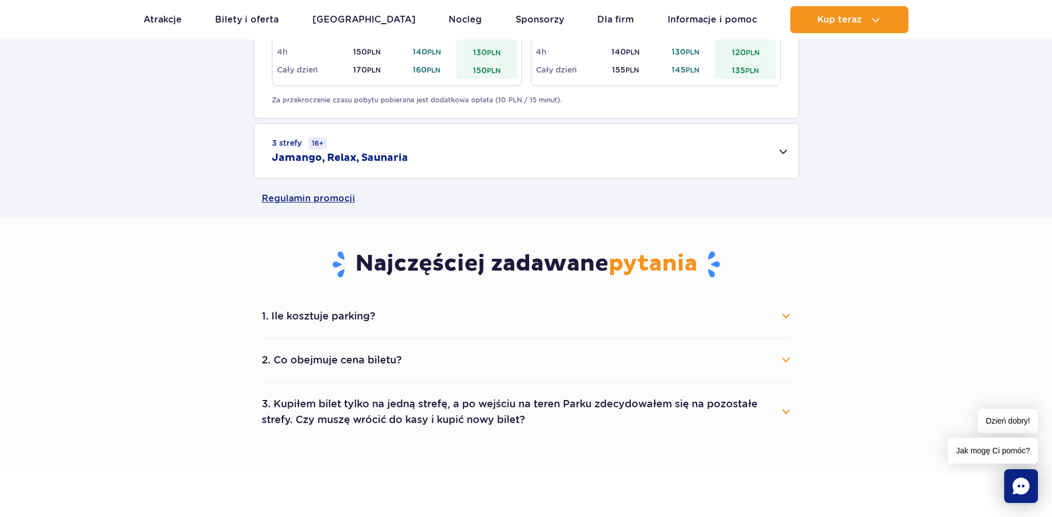
click at [787, 363] on button "2. Co obejmuje cena biletu?" at bounding box center [526, 360] width 529 height 25
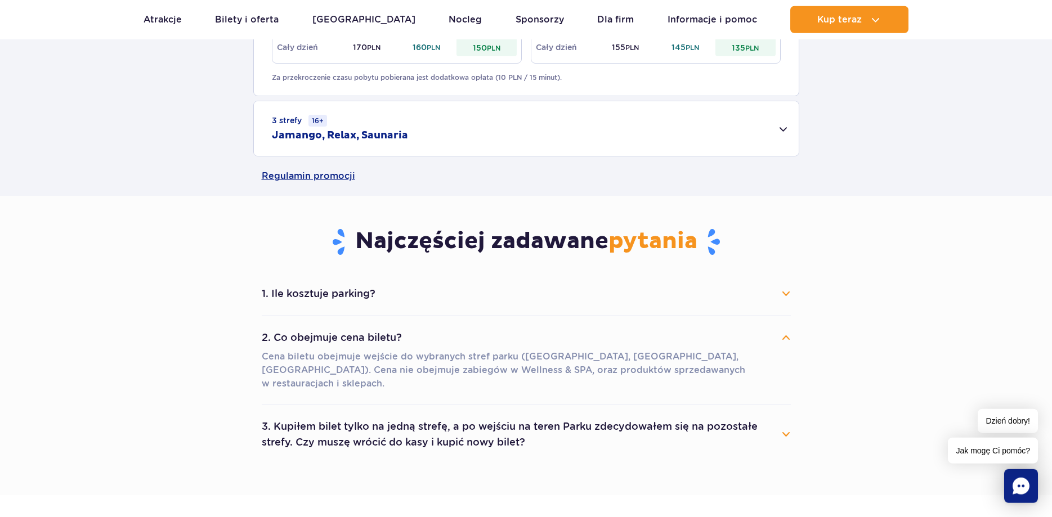
scroll to position [1033, 0]
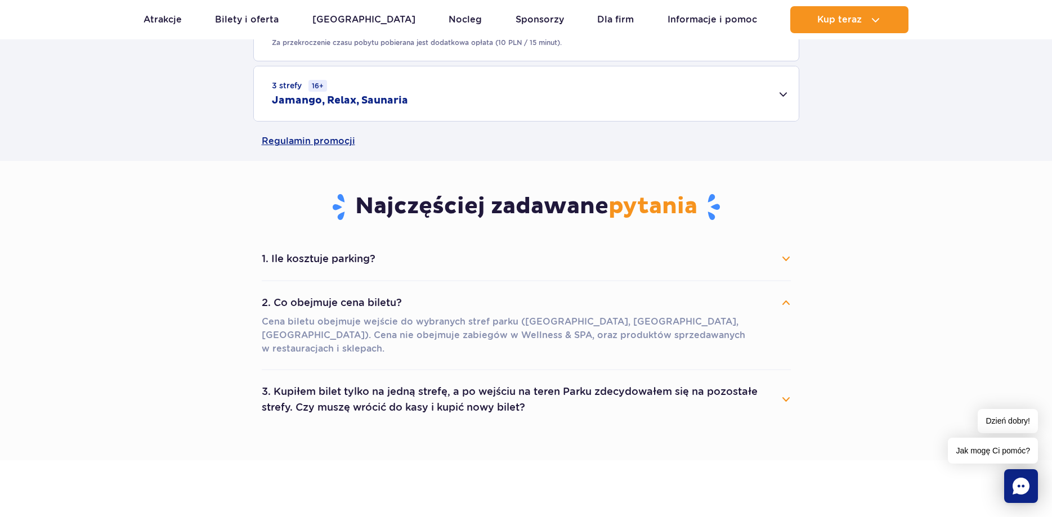
click at [784, 386] on button "3. Kupiłem bilet tylko na jedną strefę, a po wejściu na teren Parku zdecydowałe…" at bounding box center [526, 399] width 529 height 41
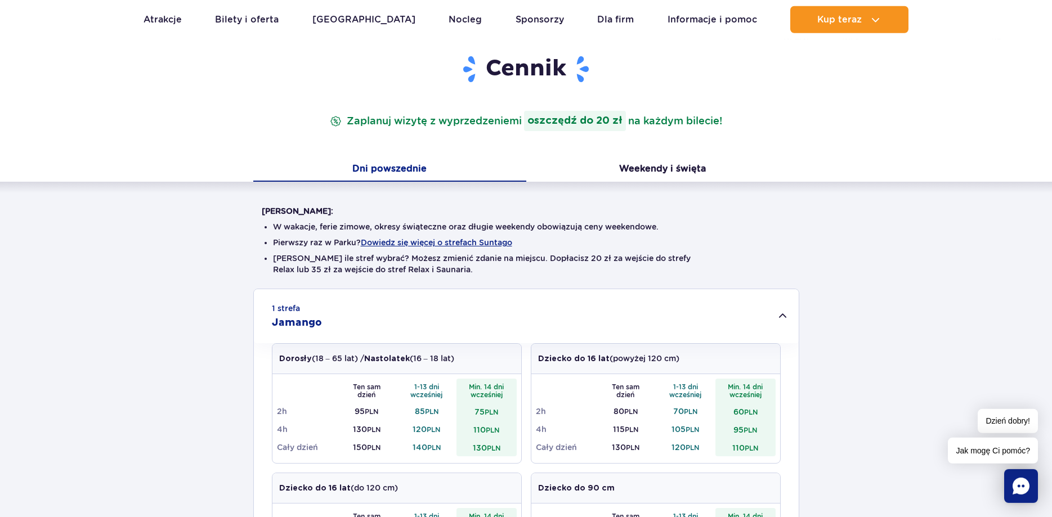
scroll to position [57, 0]
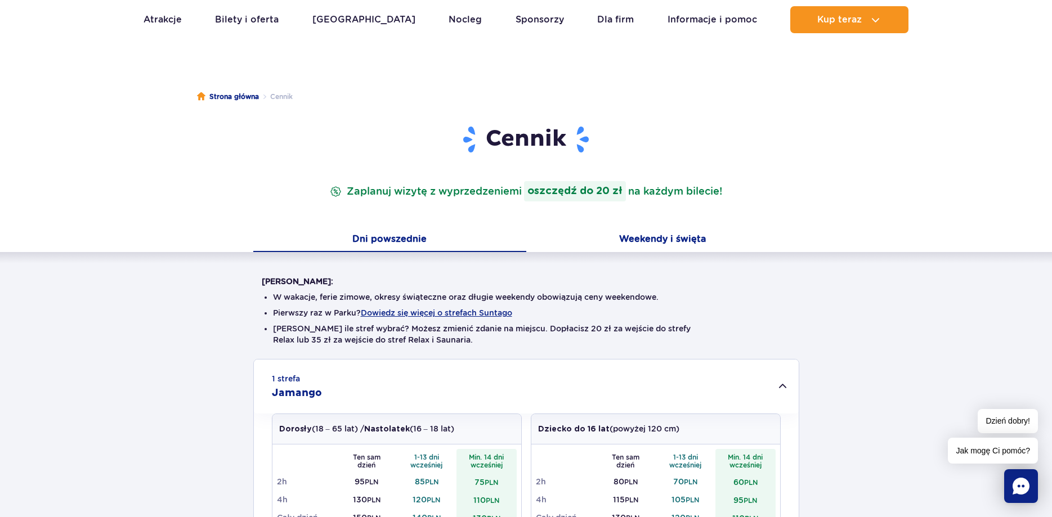
click at [649, 243] on button "Weekendy i święta" at bounding box center [662, 240] width 273 height 24
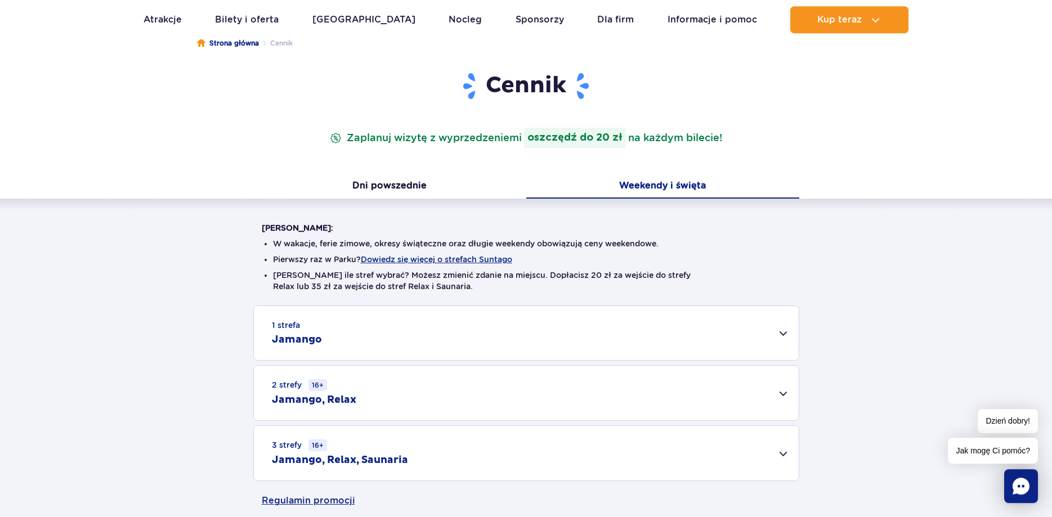
scroll to position [230, 0]
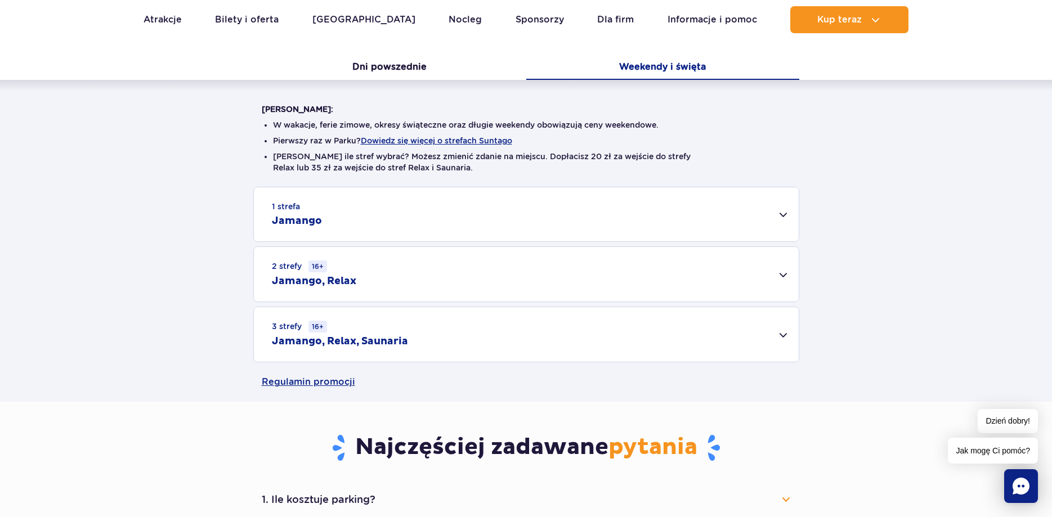
click at [781, 272] on div "2 strefy 16+ Jamango, Relax" at bounding box center [526, 274] width 545 height 55
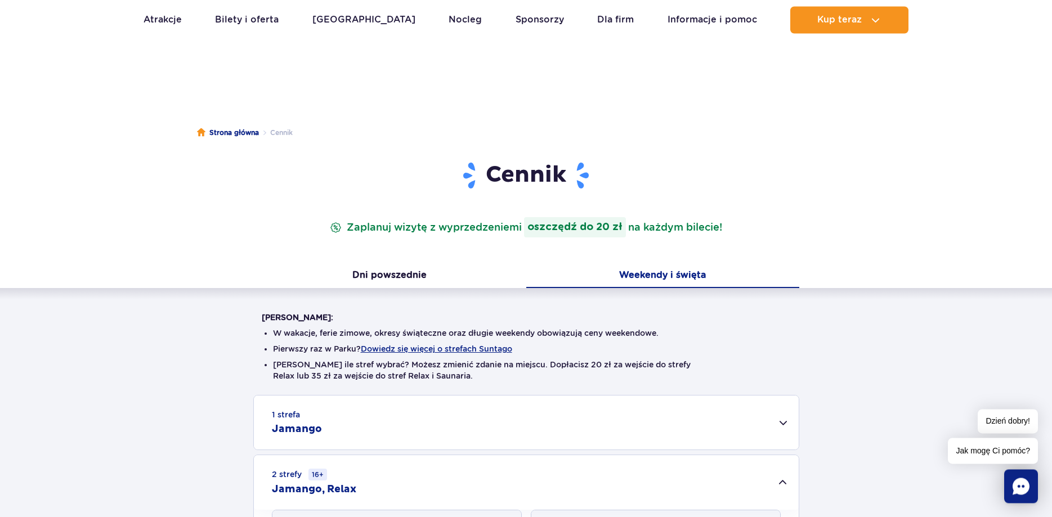
scroll to position [0, 0]
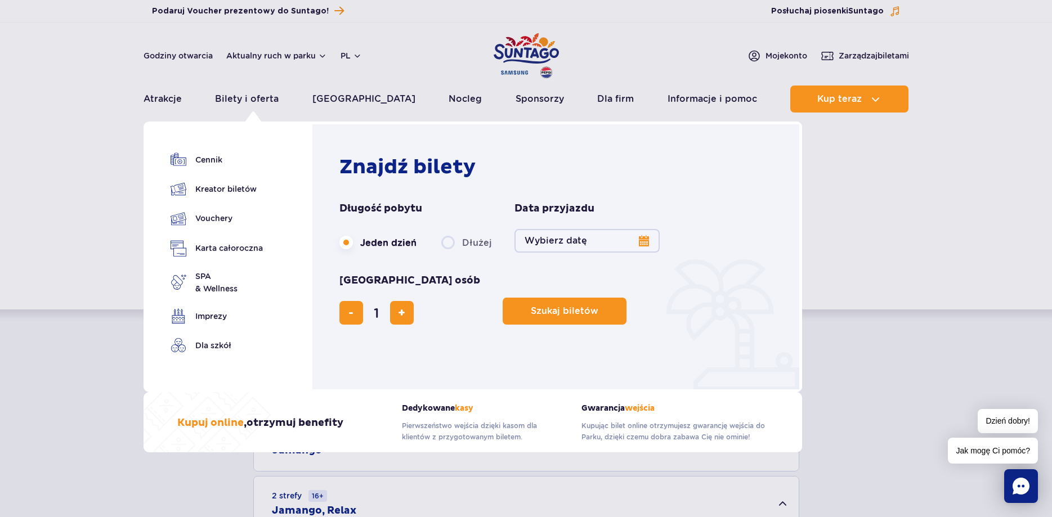
click at [447, 239] on label "Dłużej" at bounding box center [466, 243] width 51 height 24
click at [447, 252] on input "Dłużej" at bounding box center [447, 253] width 12 height 2
radio input "false"
radio input "true"
radio input "false"
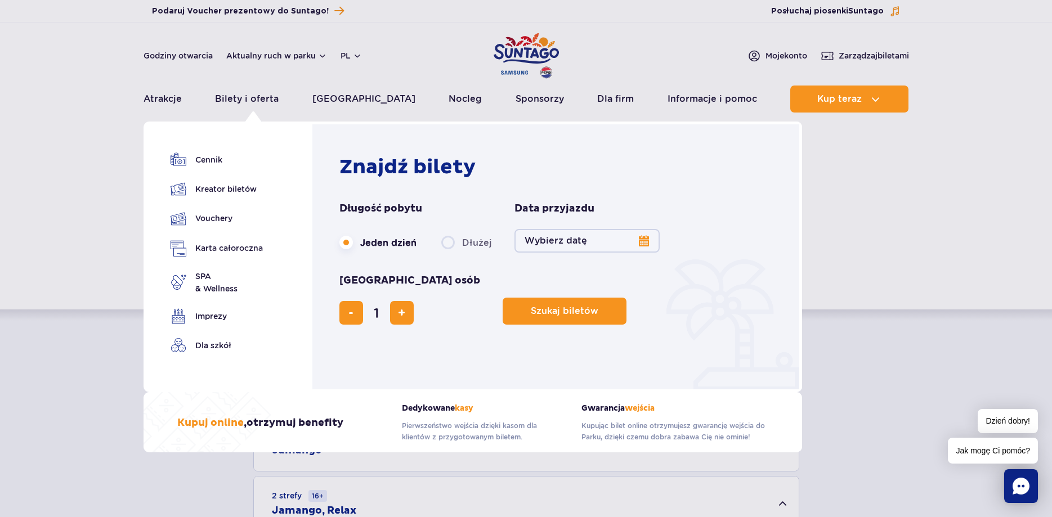
radio input "true"
click at [645, 240] on button "Wybierz datę" at bounding box center [586, 241] width 145 height 24
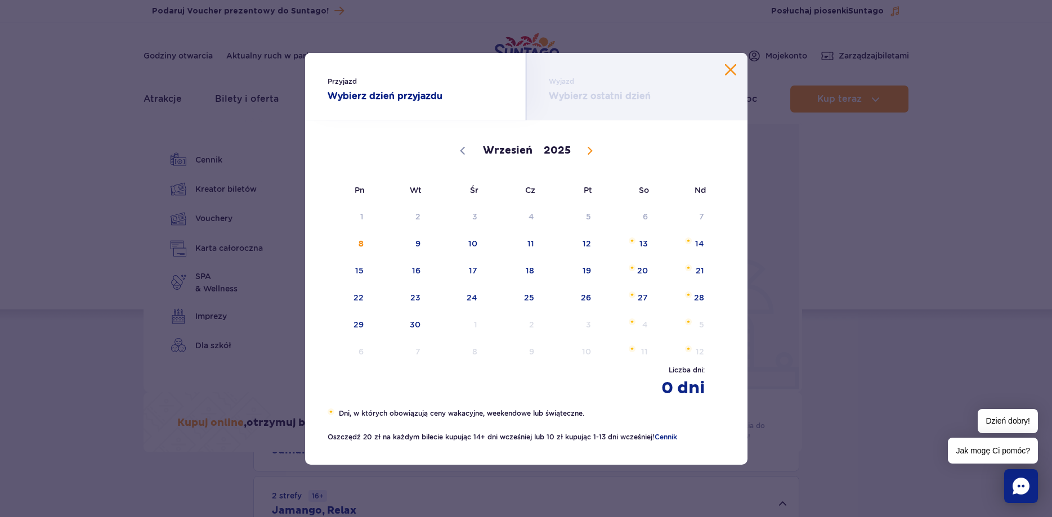
click at [592, 152] on icon at bounding box center [590, 151] width 8 height 8
select select "9"
click at [695, 213] on span "5" at bounding box center [685, 217] width 57 height 26
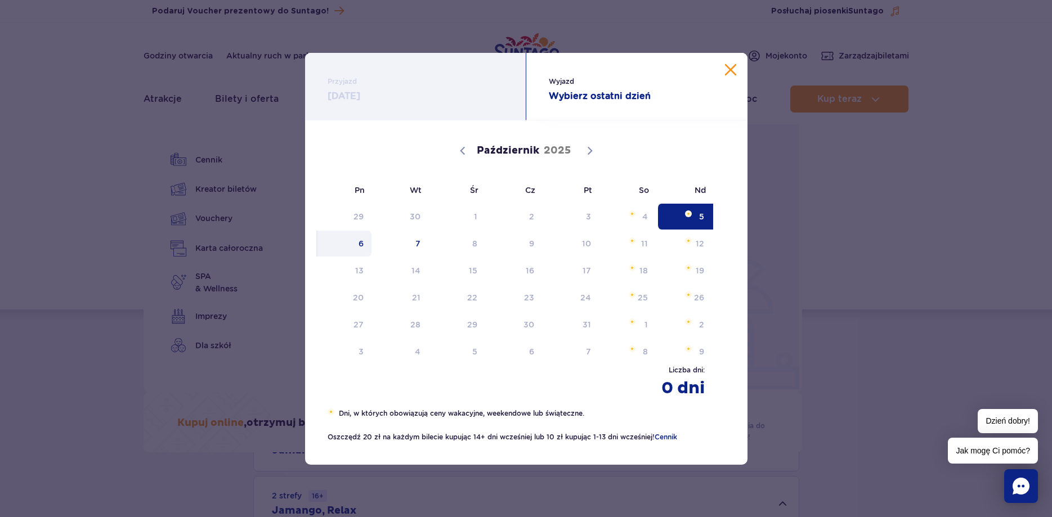
click at [365, 244] on span "6" at bounding box center [344, 244] width 57 height 26
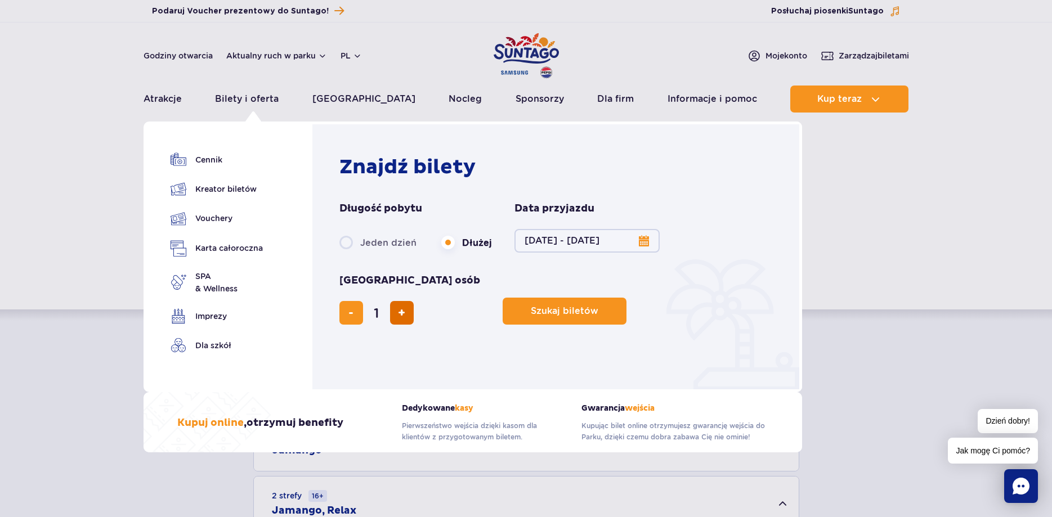
click at [405, 313] on span "dodaj bilet" at bounding box center [401, 313] width 7 height 0
type input "2"
click at [596, 306] on span "Planowanie wizyty w Park of Poland" at bounding box center [600, 311] width 9 height 10
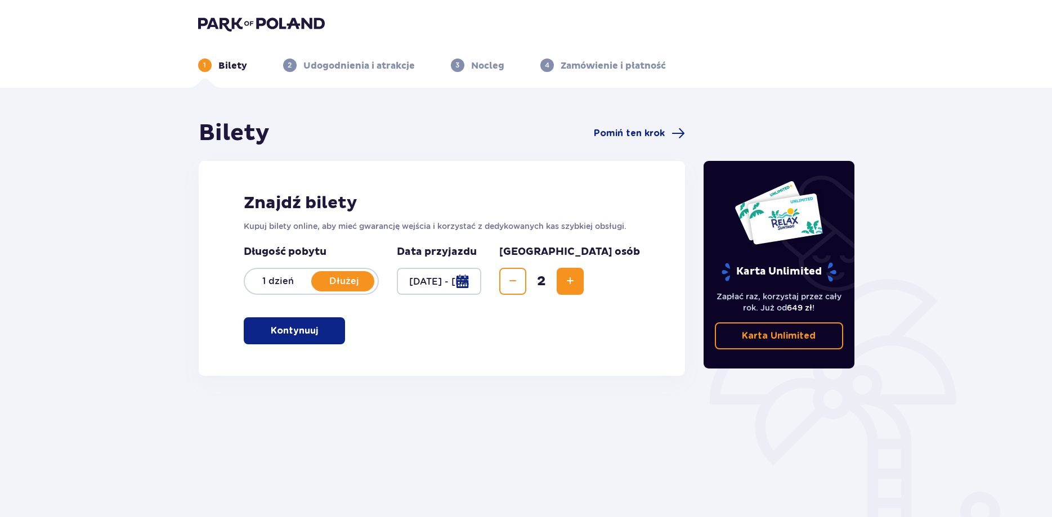
click at [315, 332] on span "button" at bounding box center [320, 331] width 14 height 14
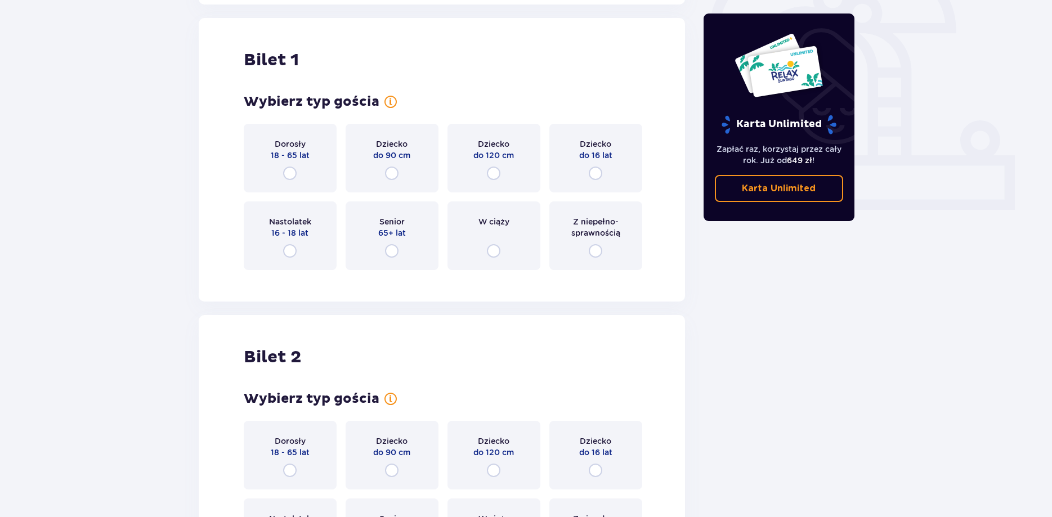
scroll to position [376, 0]
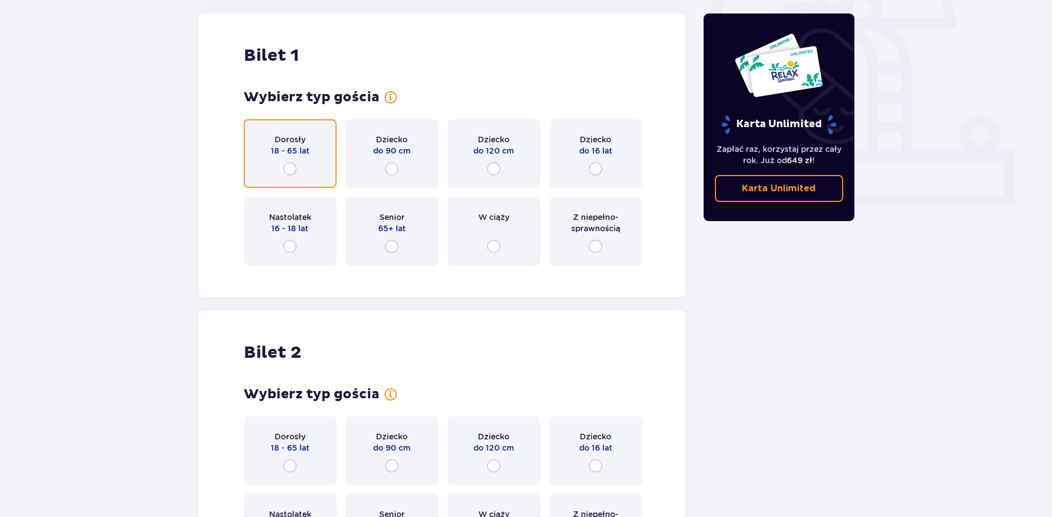
click at [292, 167] on input "radio" at bounding box center [290, 169] width 14 height 14
radio input "true"
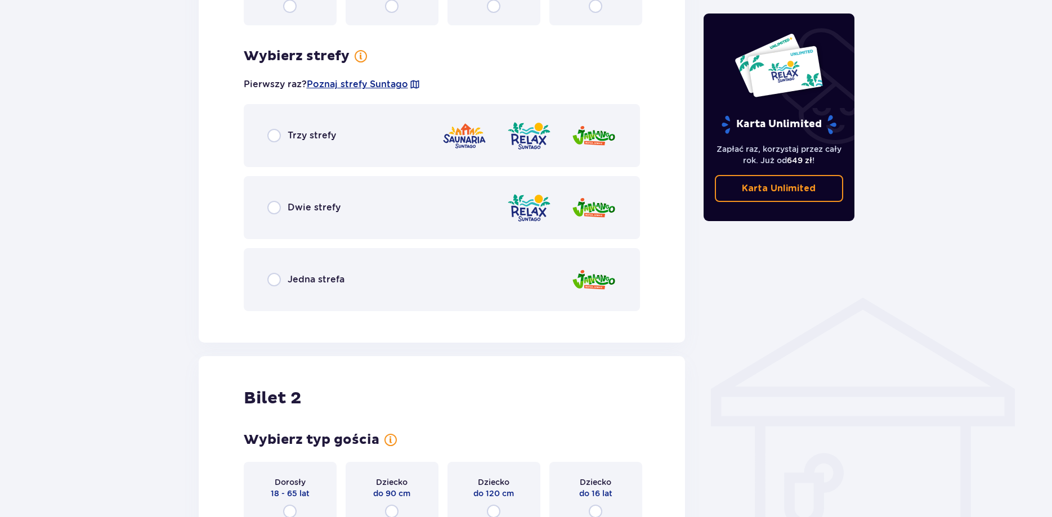
scroll to position [650, 0]
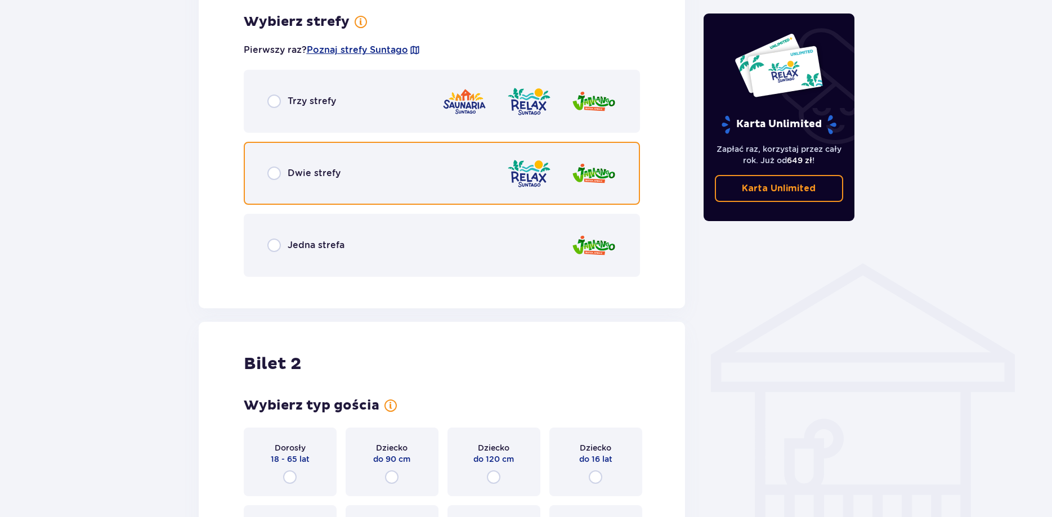
click at [272, 174] on input "radio" at bounding box center [274, 174] width 14 height 14
radio input "true"
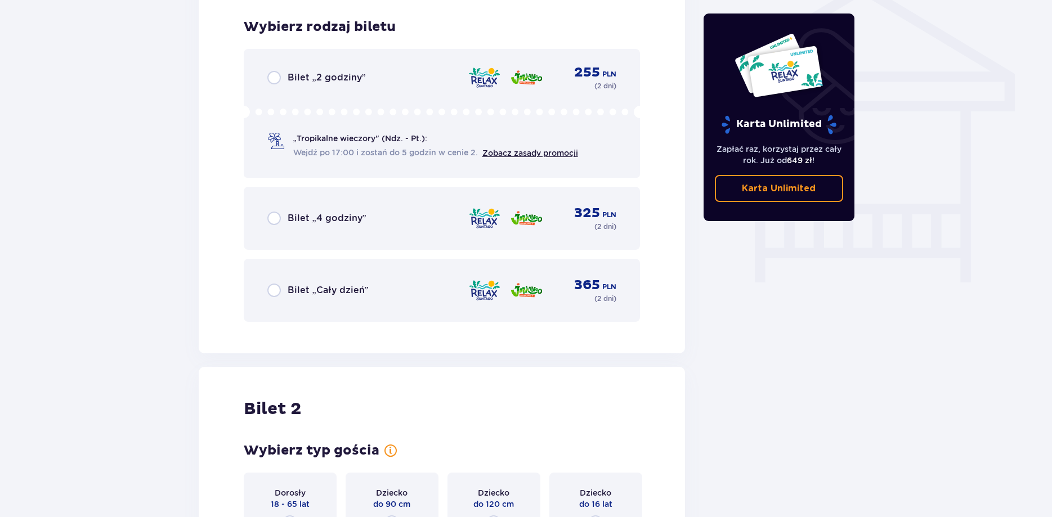
scroll to position [936, 0]
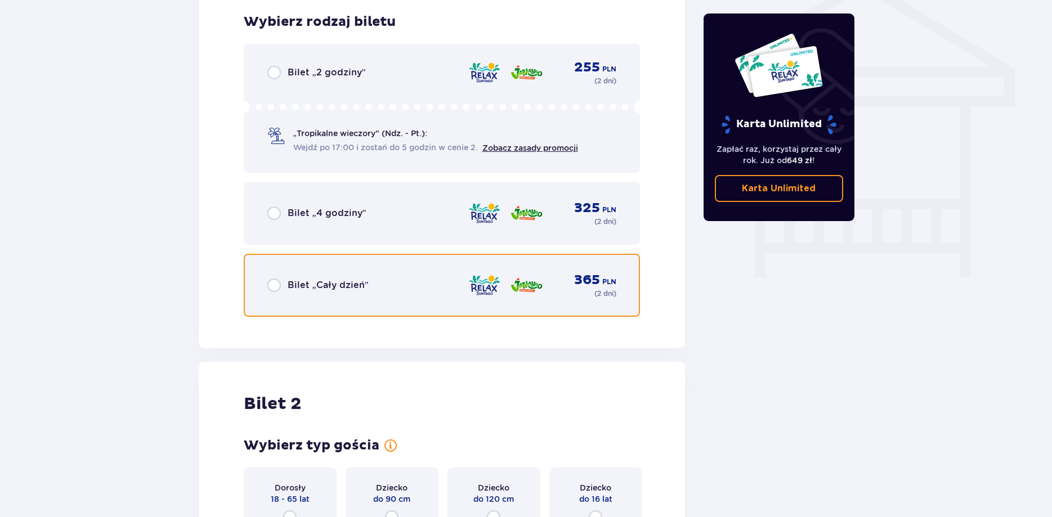
click at [275, 284] on input "radio" at bounding box center [274, 286] width 14 height 14
radio input "true"
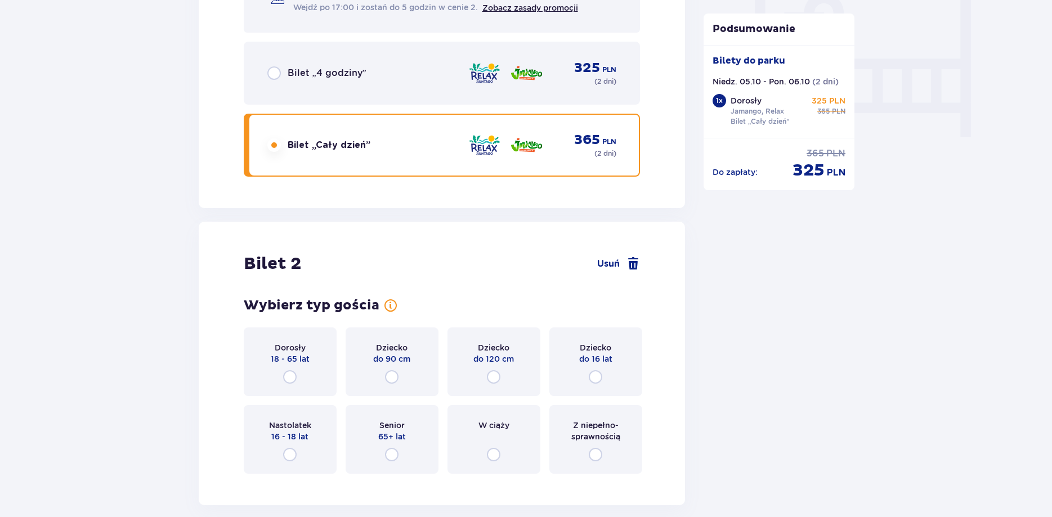
scroll to position [1148, 0]
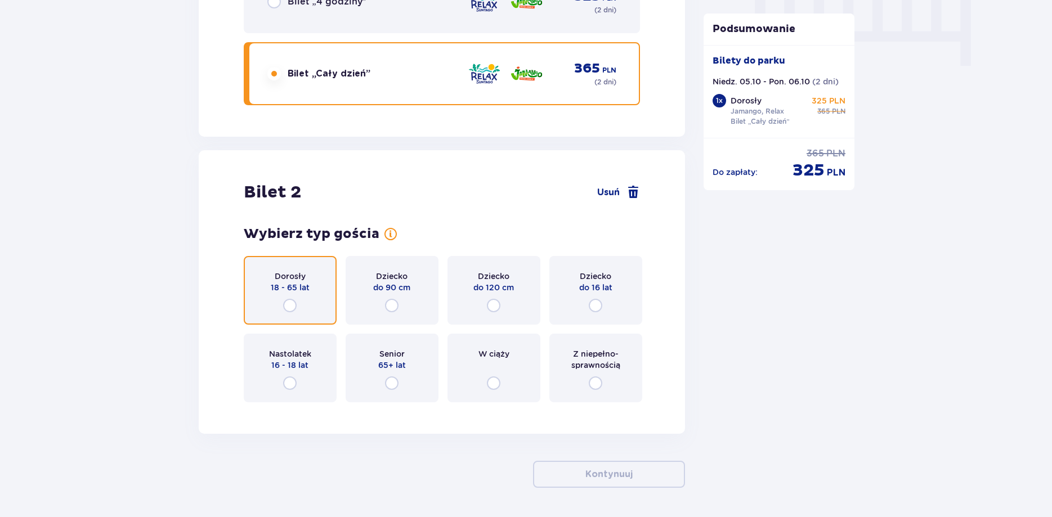
click at [289, 303] on input "radio" at bounding box center [290, 306] width 14 height 14
radio input "true"
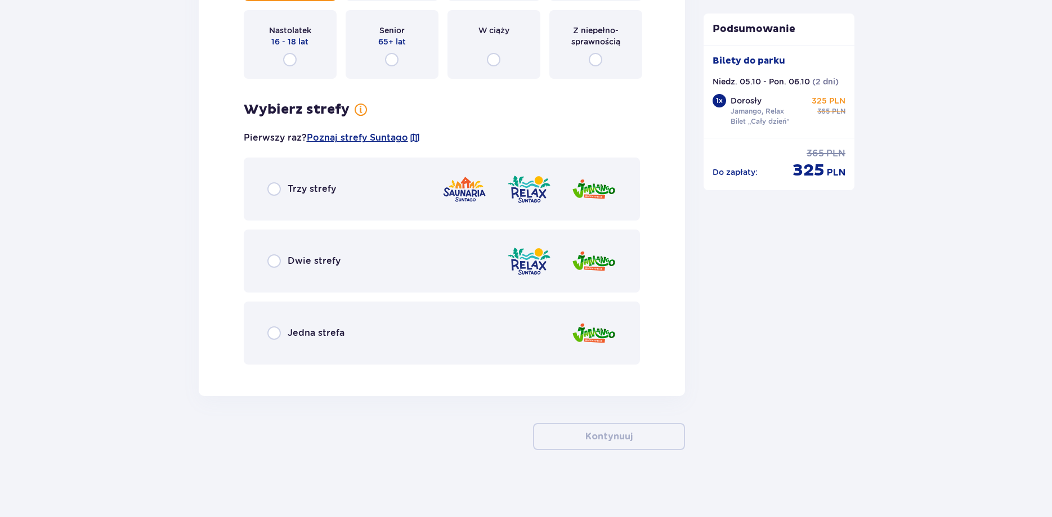
scroll to position [1472, 0]
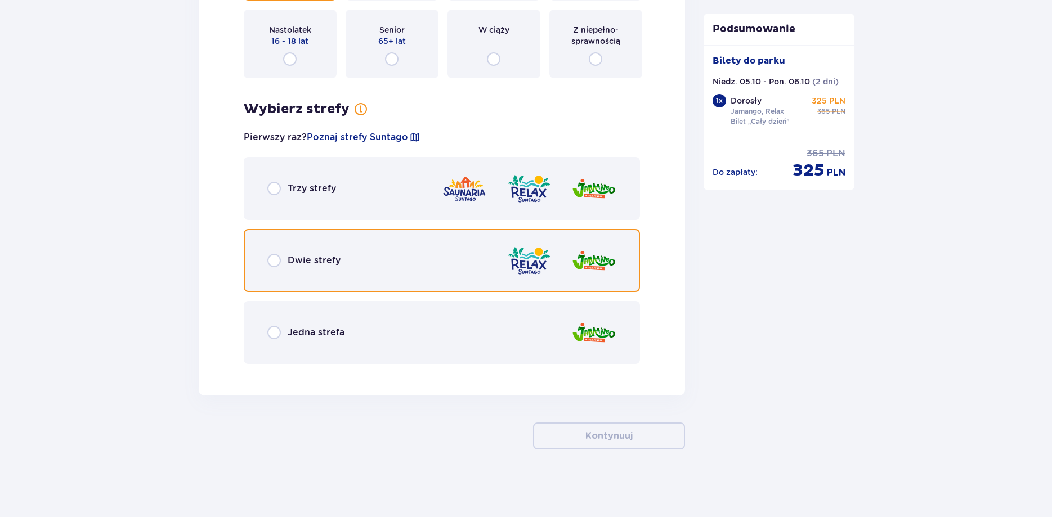
click at [273, 261] on input "radio" at bounding box center [274, 261] width 14 height 14
radio input "true"
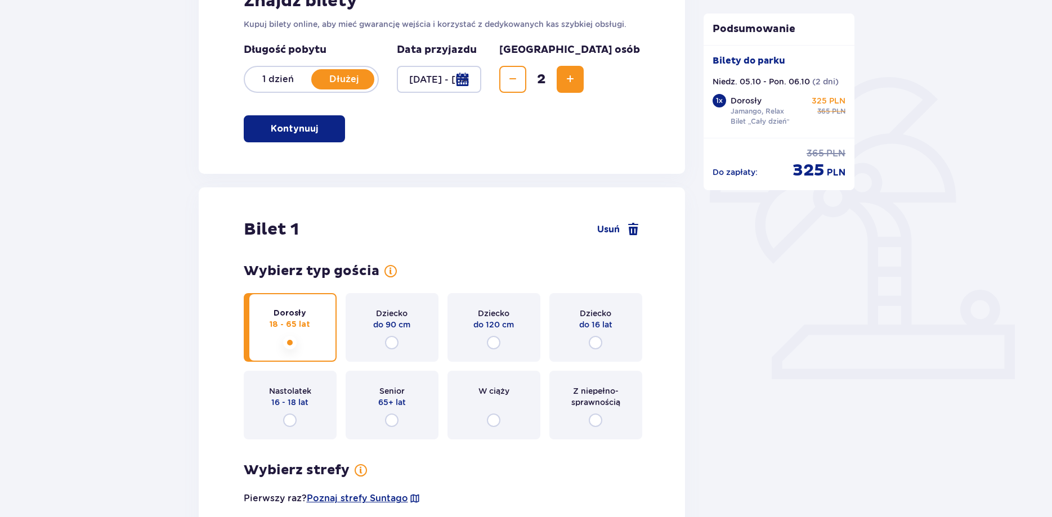
scroll to position [19, 0]
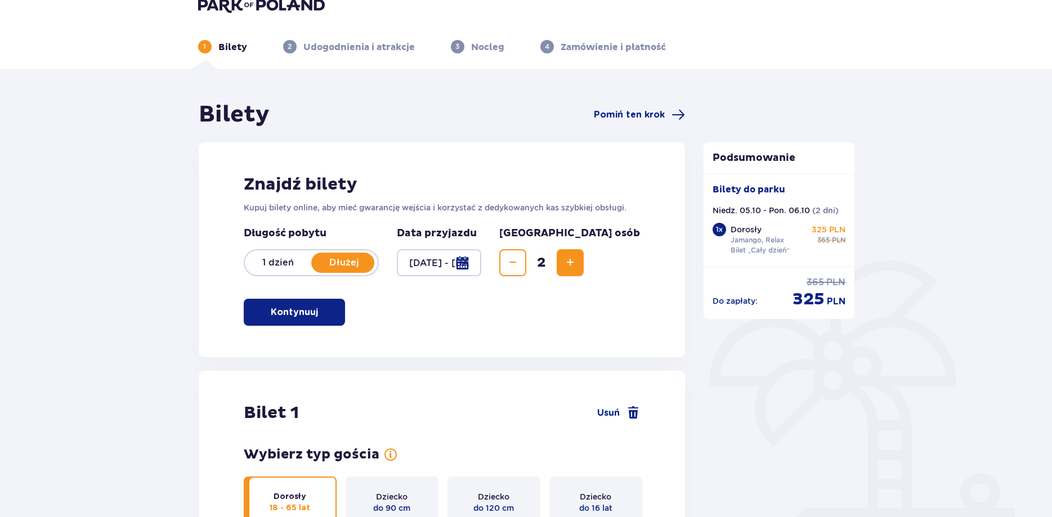
click at [482, 261] on div at bounding box center [439, 262] width 85 height 27
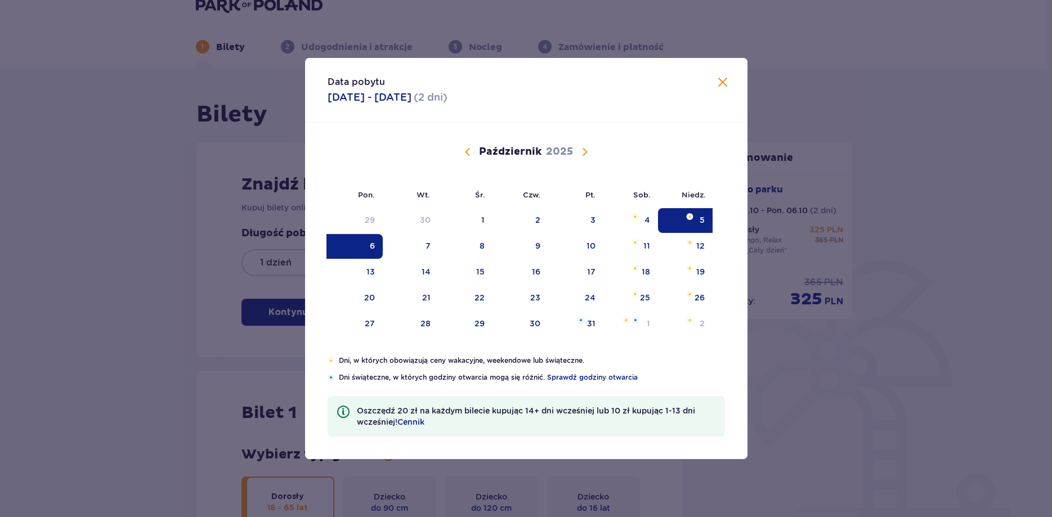
click at [690, 216] on img "Selected as start date. niedziela, 5 października 2025" at bounding box center [689, 216] width 7 height 7
click at [720, 78] on span at bounding box center [723, 83] width 14 height 14
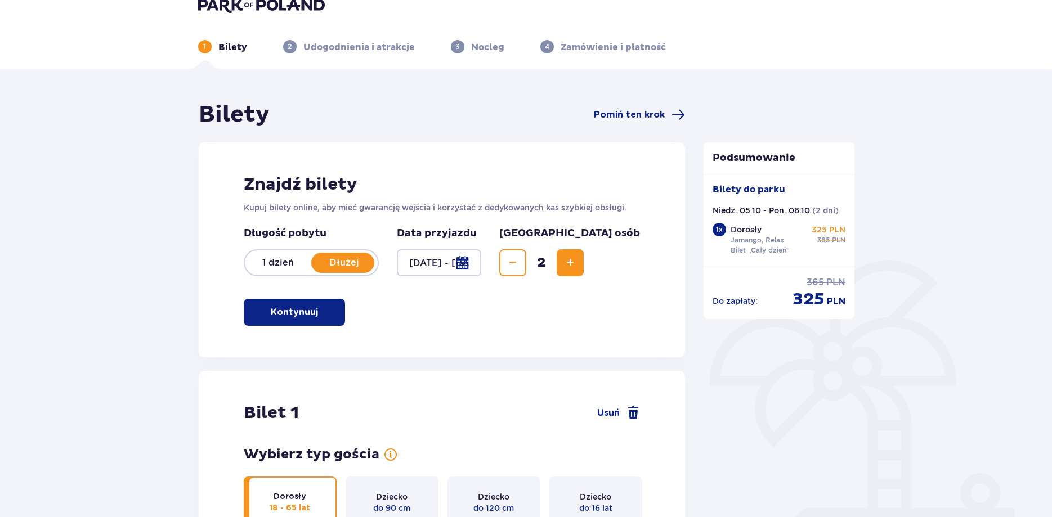
click at [482, 270] on div at bounding box center [439, 262] width 85 height 27
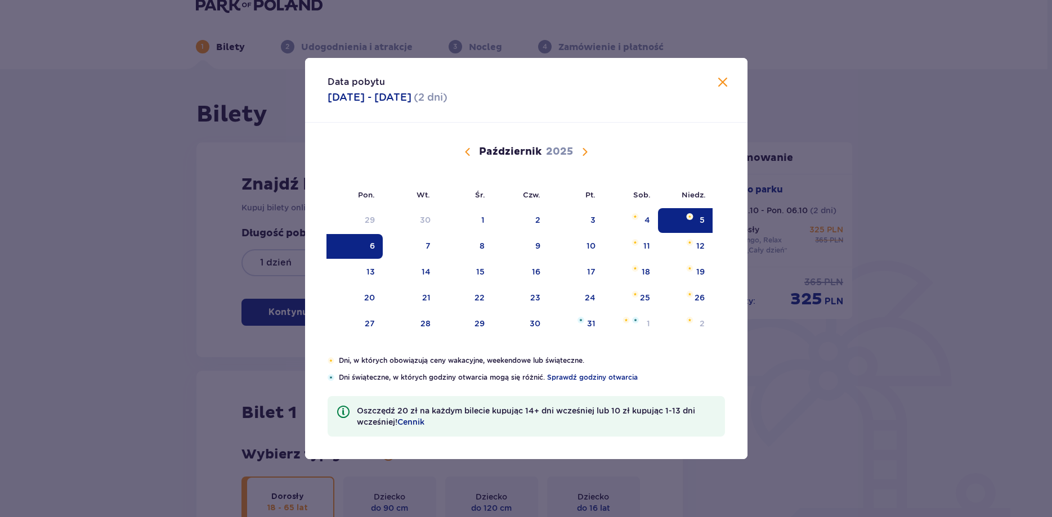
click at [686, 214] on img "Selected as start date. niedziela, 5 października 2025" at bounding box center [689, 216] width 7 height 7
drag, startPoint x: 1051, startPoint y: 413, endPoint x: 1020, endPoint y: 398, distance: 34.7
click at [1051, 412] on div "Data pobytu [DATE] - [DATE] ( 2 dni ) Pon. Wt. Śr. Czw. Pt. Sob. [GEOGRAPHIC_DA…" at bounding box center [526, 258] width 1052 height 517
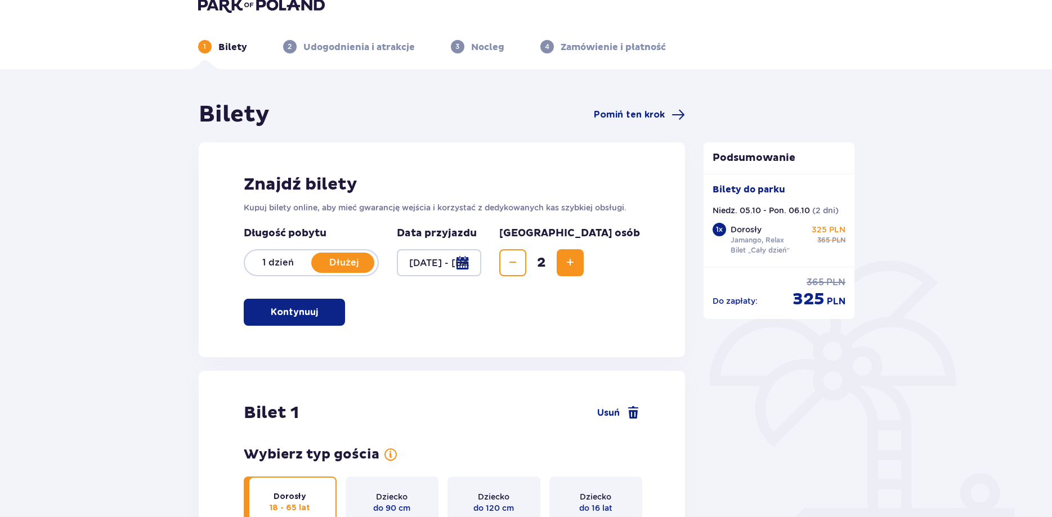
click at [285, 321] on button "Kontynuuj" at bounding box center [294, 312] width 101 height 27
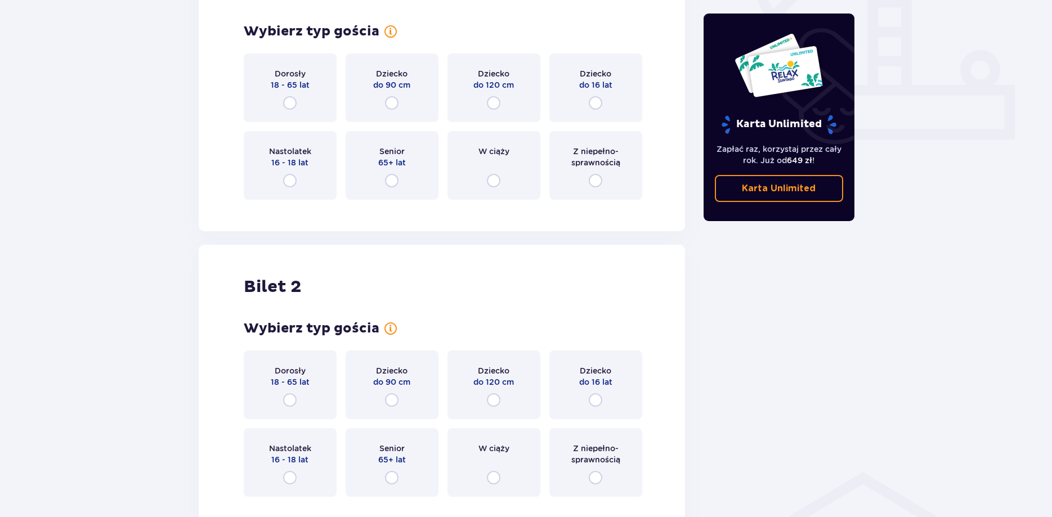
scroll to position [402, 0]
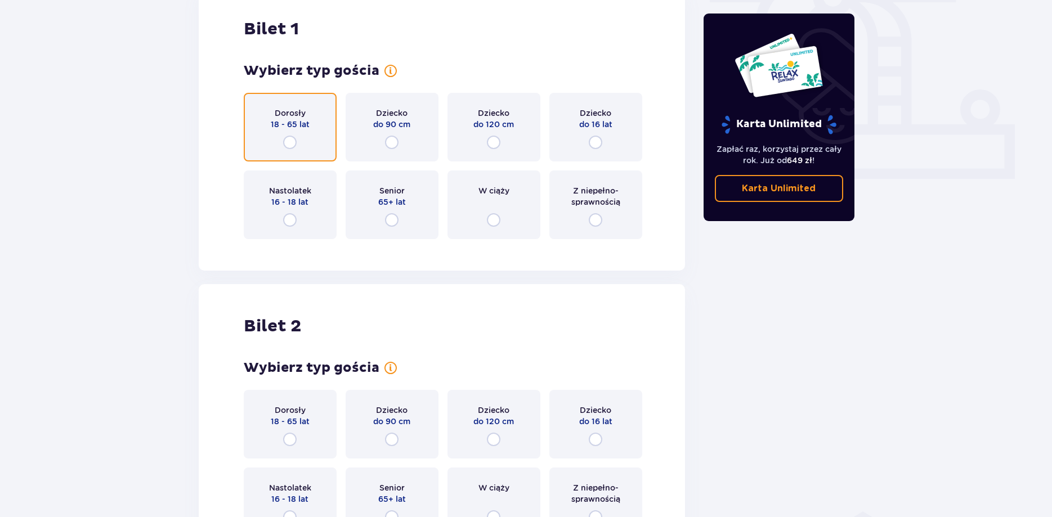
click at [286, 137] on input "radio" at bounding box center [290, 143] width 14 height 14
radio input "true"
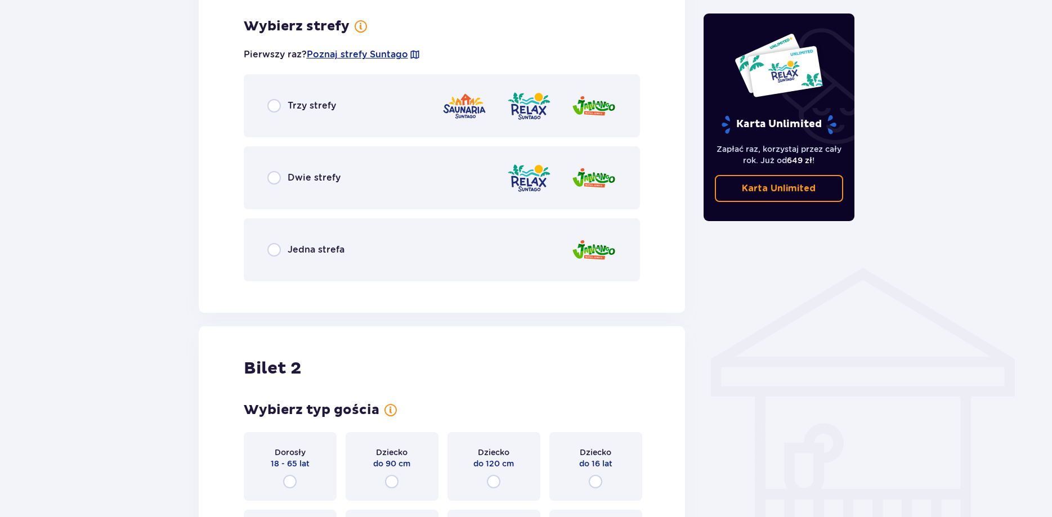
scroll to position [650, 0]
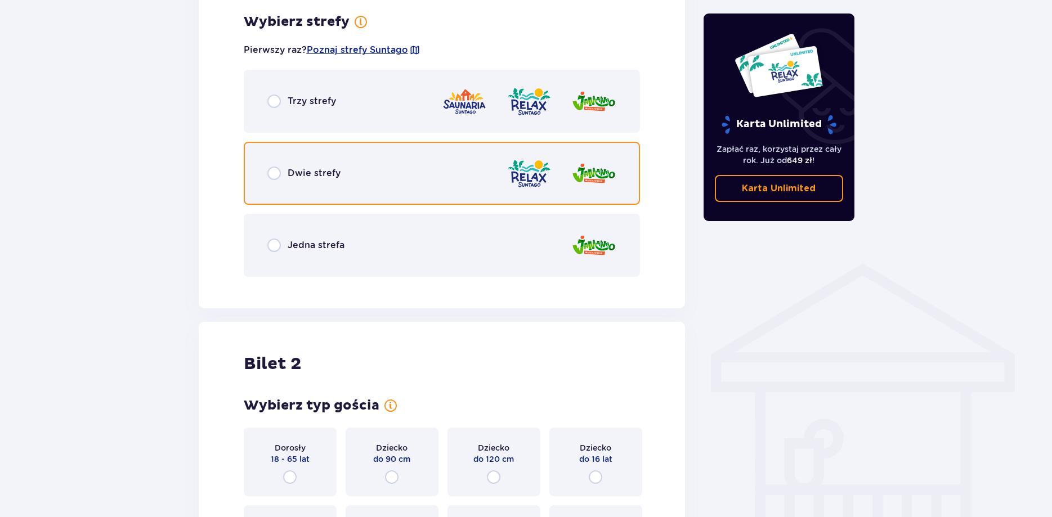
click at [276, 174] on input "radio" at bounding box center [274, 174] width 14 height 14
radio input "true"
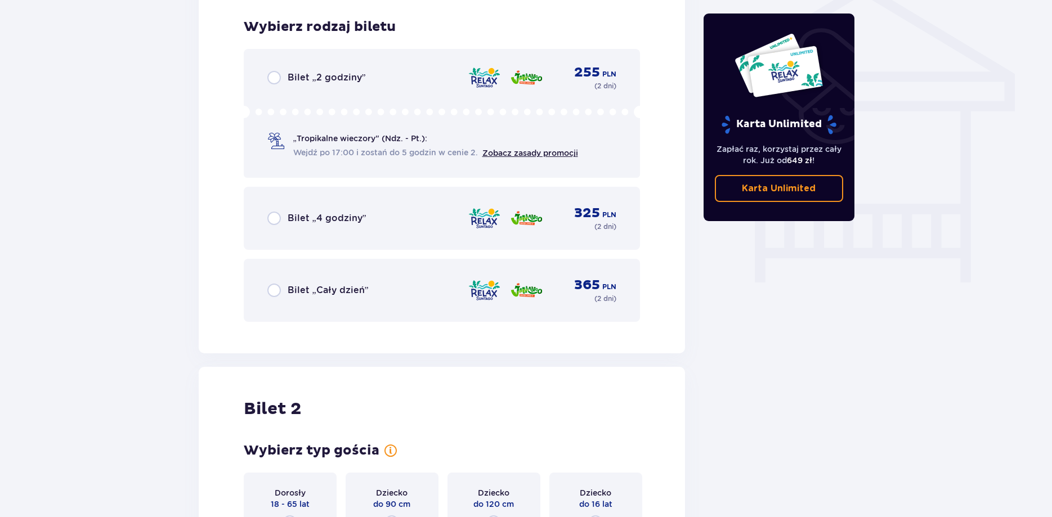
scroll to position [936, 0]
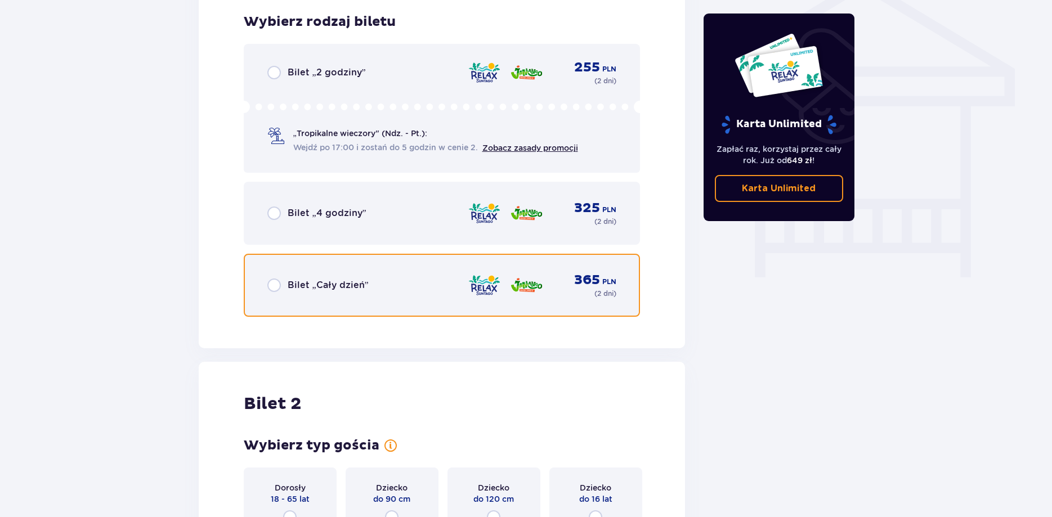
click at [272, 288] on input "radio" at bounding box center [274, 286] width 14 height 14
radio input "true"
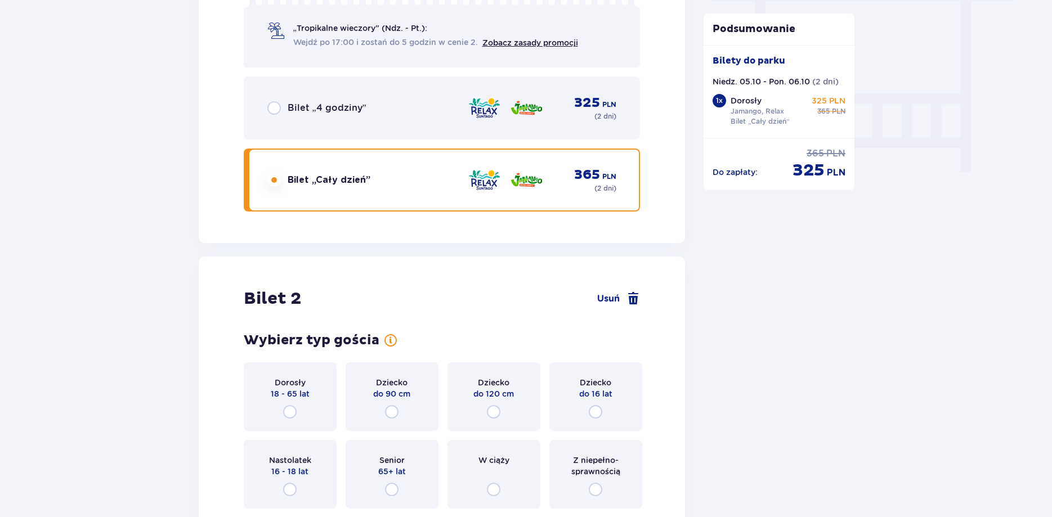
scroll to position [1186, 0]
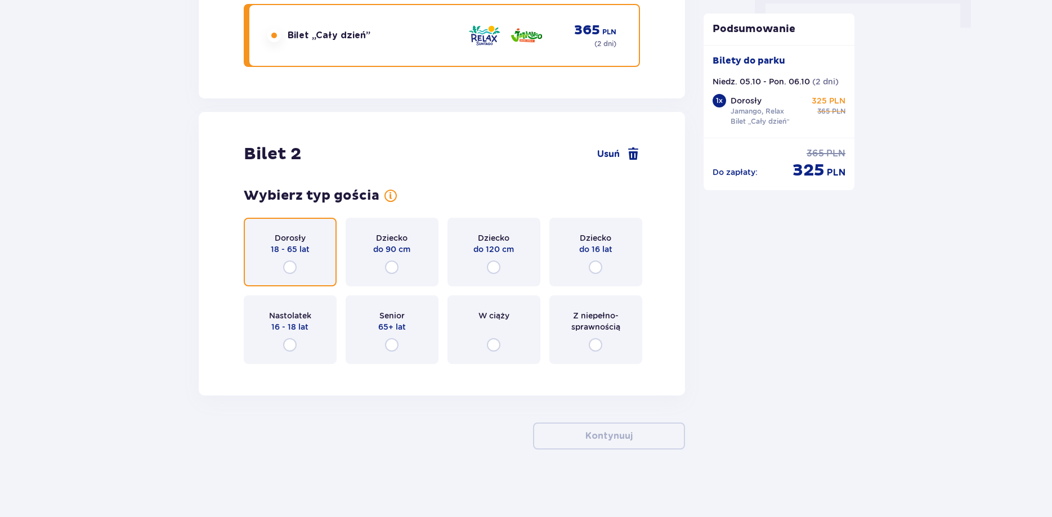
click at [288, 267] on input "radio" at bounding box center [290, 268] width 14 height 14
radio input "true"
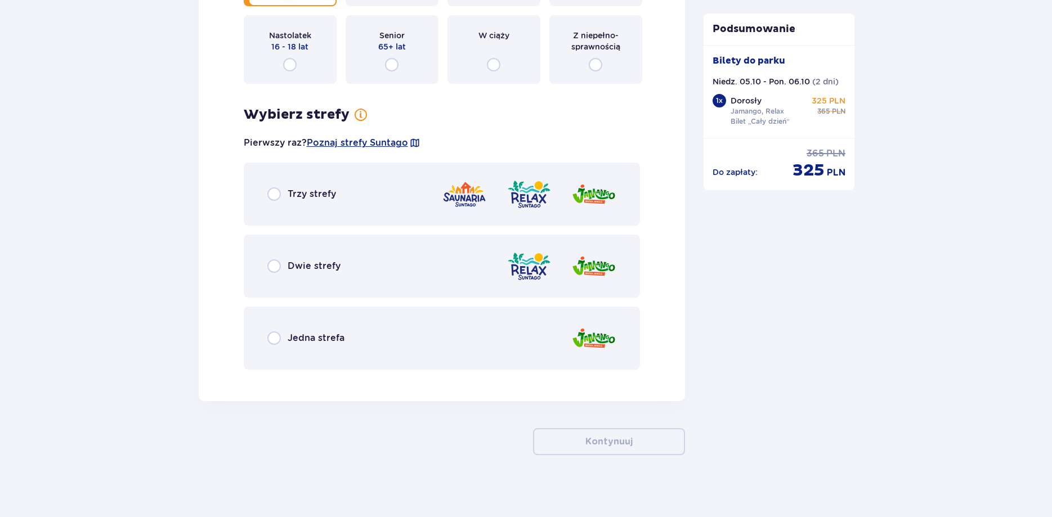
scroll to position [1472, 0]
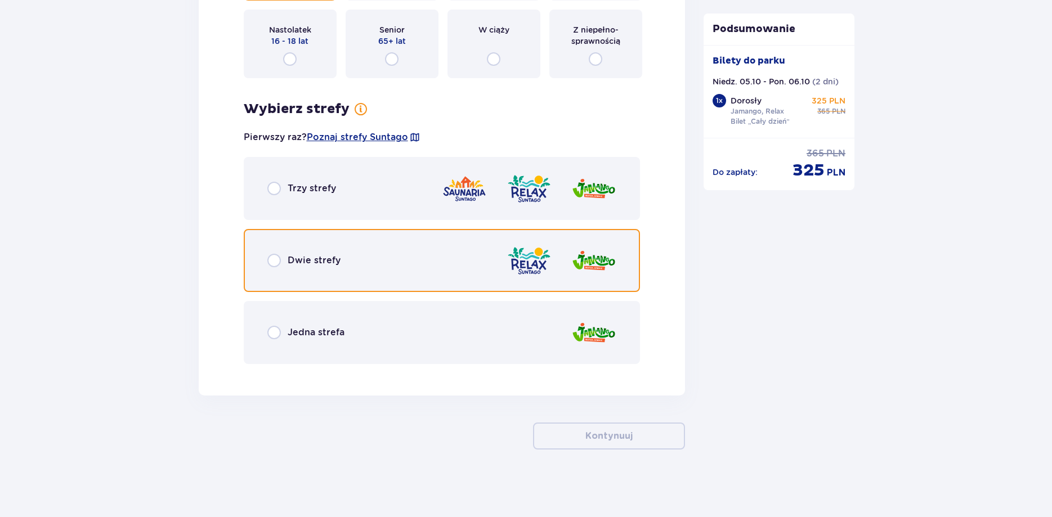
click at [276, 262] on input "radio" at bounding box center [274, 261] width 14 height 14
radio input "true"
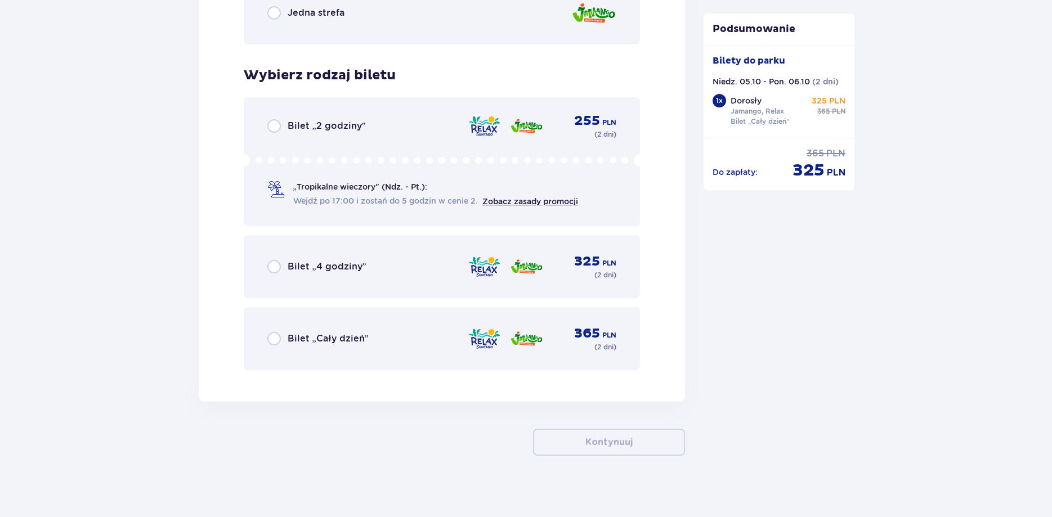
scroll to position [1798, 0]
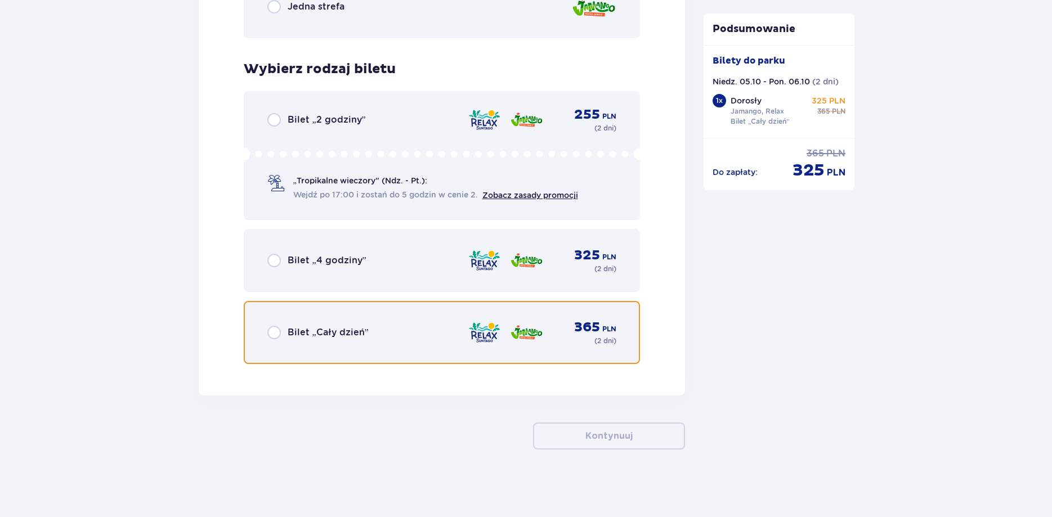
click at [273, 334] on input "radio" at bounding box center [274, 333] width 14 height 14
radio input "true"
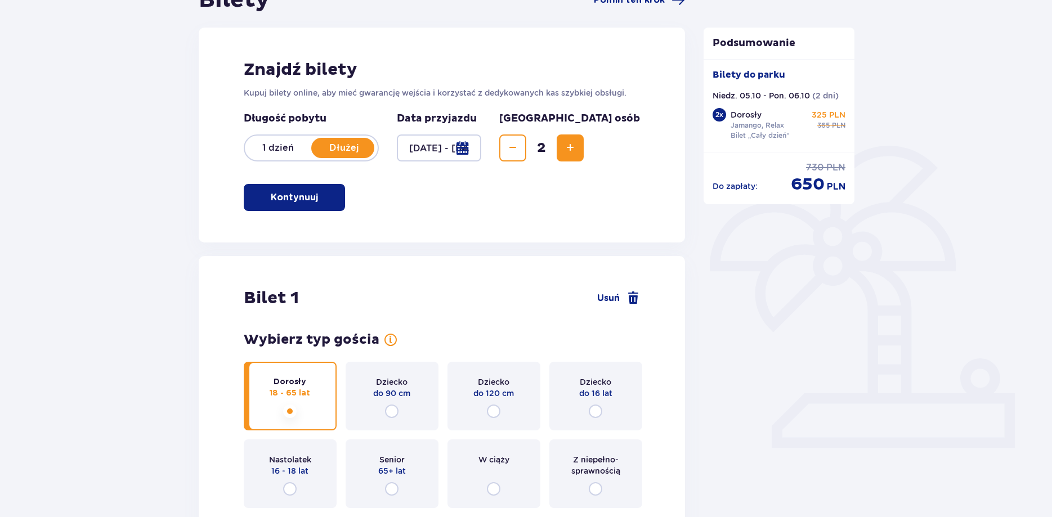
scroll to position [0, 0]
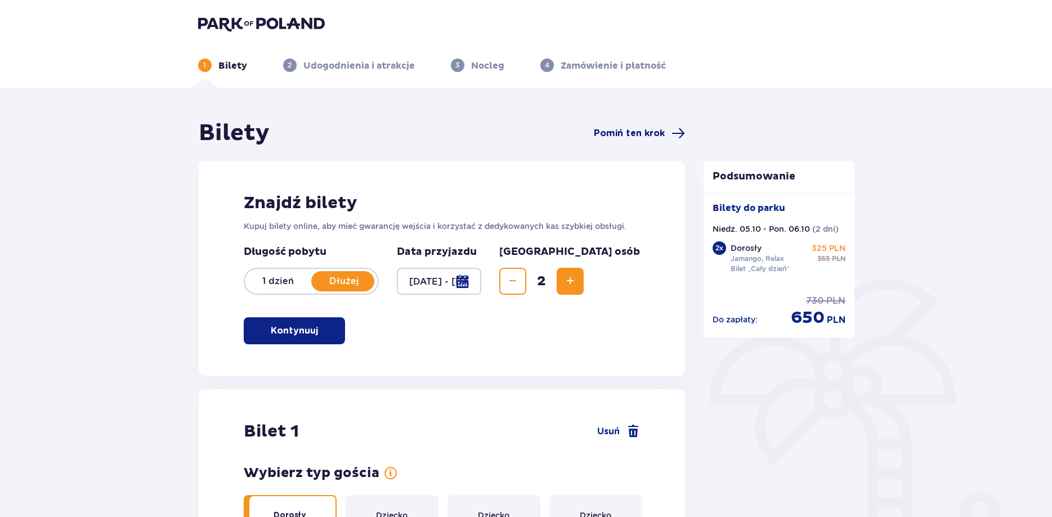
click at [630, 134] on span "Pomiń ten krok" at bounding box center [629, 133] width 71 height 12
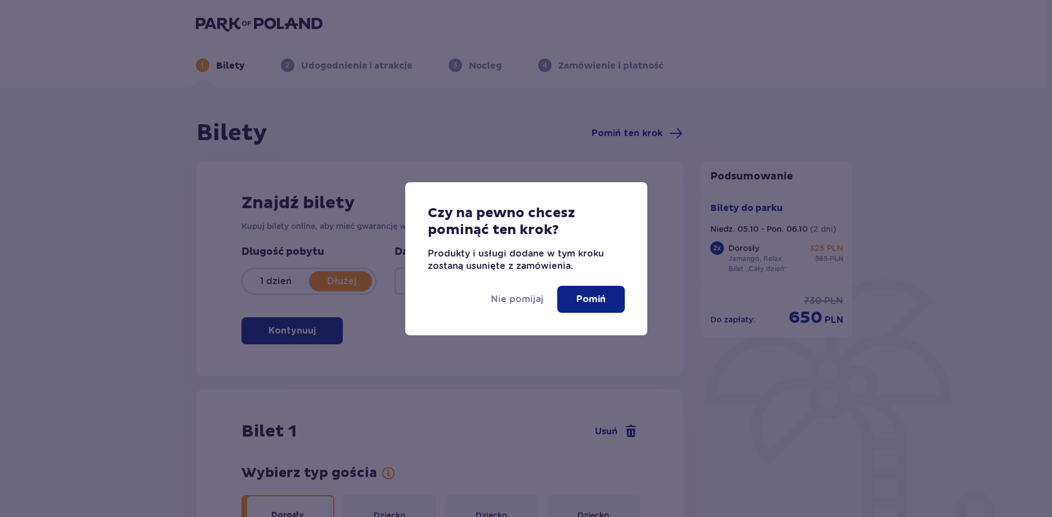
click at [576, 292] on button "Pomiń" at bounding box center [591, 299] width 68 height 27
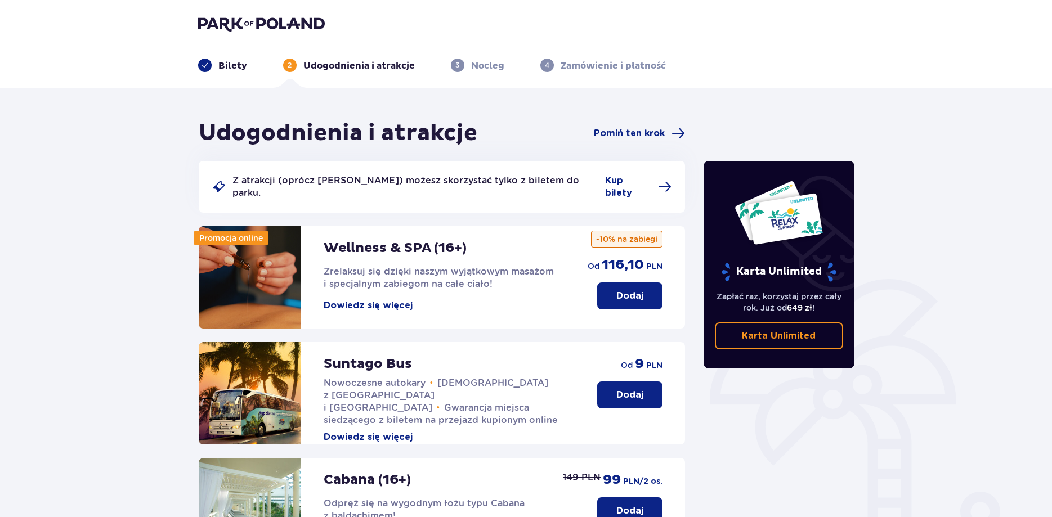
click at [200, 68] on span at bounding box center [205, 66] width 14 height 14
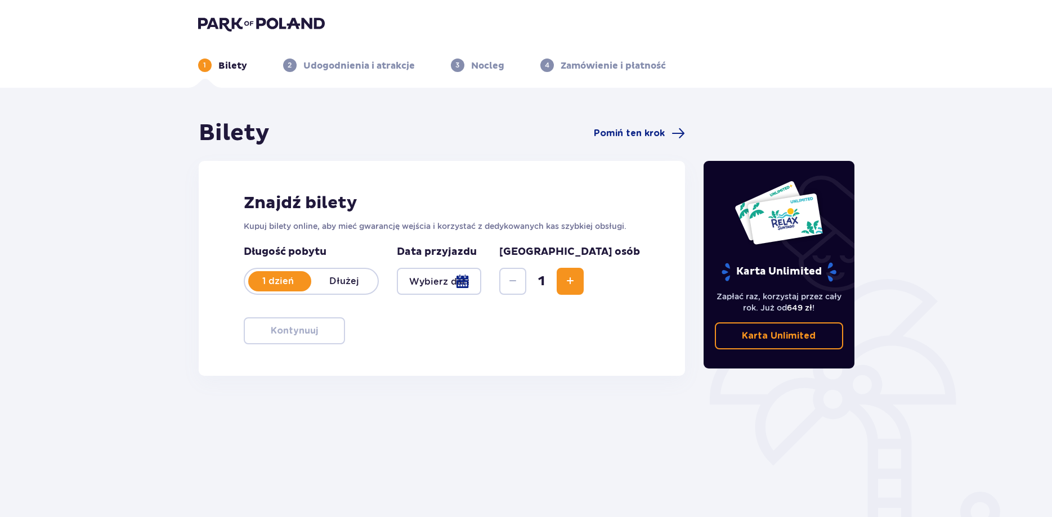
click at [482, 281] on div at bounding box center [439, 281] width 85 height 27
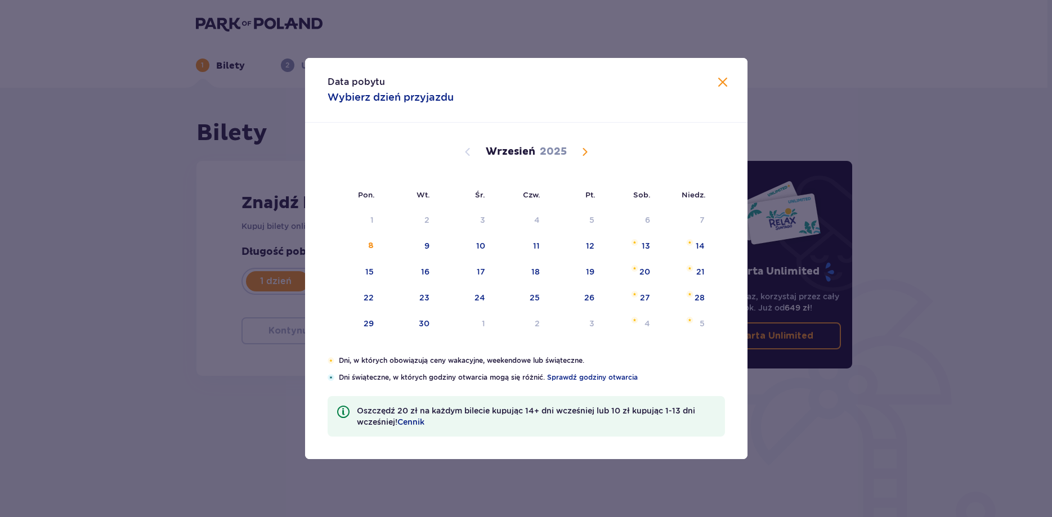
click at [585, 151] on span "Calendar" at bounding box center [585, 152] width 14 height 14
click at [695, 224] on div "5" at bounding box center [685, 220] width 55 height 25
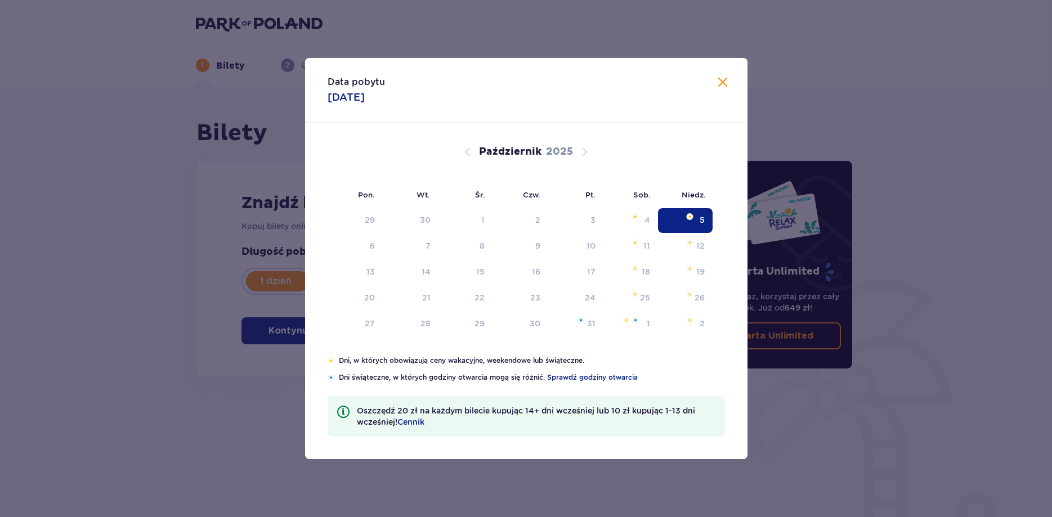
type input "[DATE]"
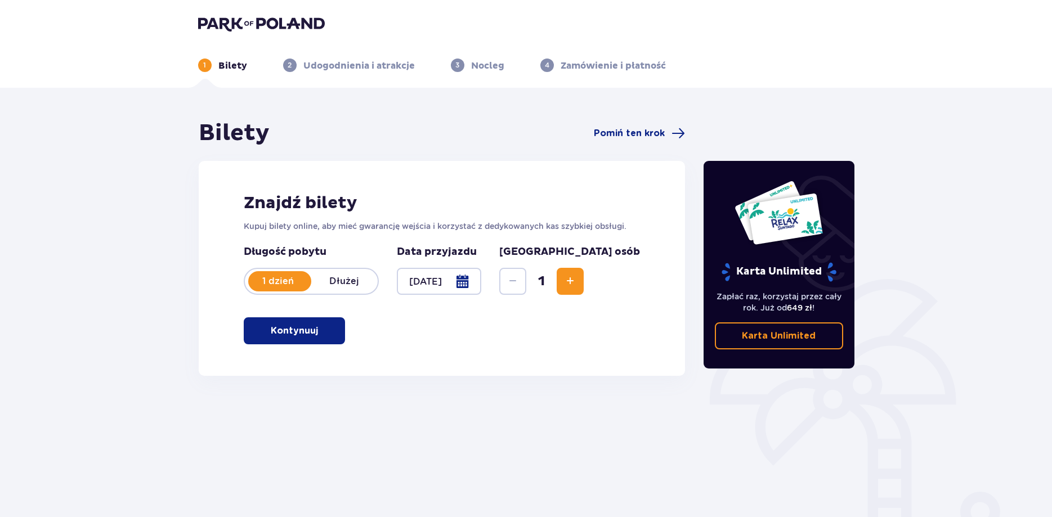
click at [577, 279] on span "Increase" at bounding box center [570, 282] width 14 height 14
click at [271, 327] on p "Kontynuuj" at bounding box center [294, 331] width 47 height 12
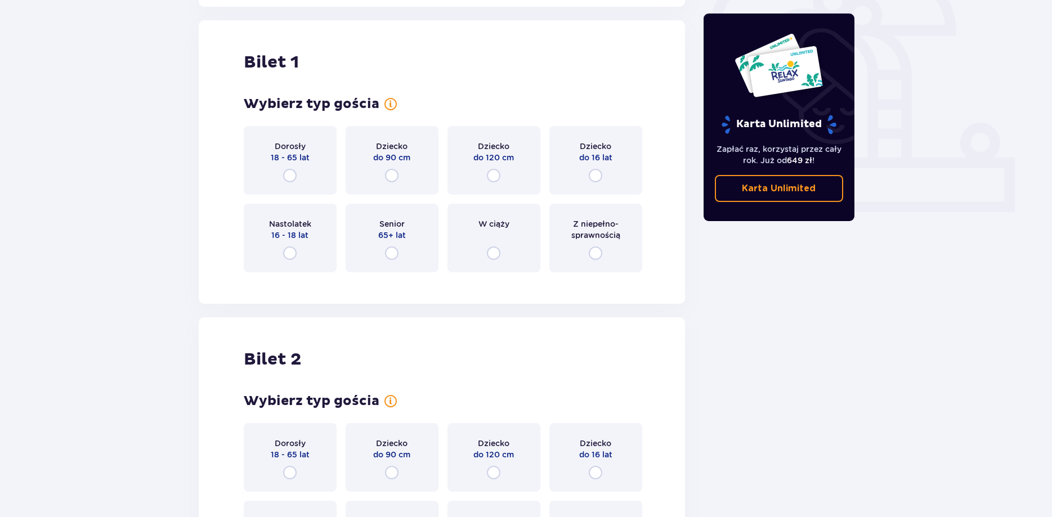
scroll to position [376, 0]
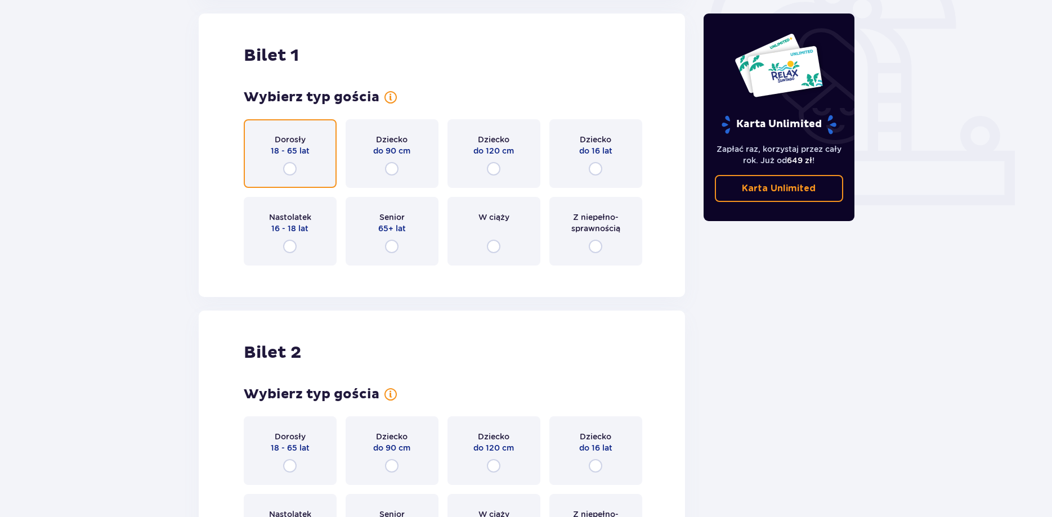
click at [287, 165] on input "radio" at bounding box center [290, 169] width 14 height 14
radio input "true"
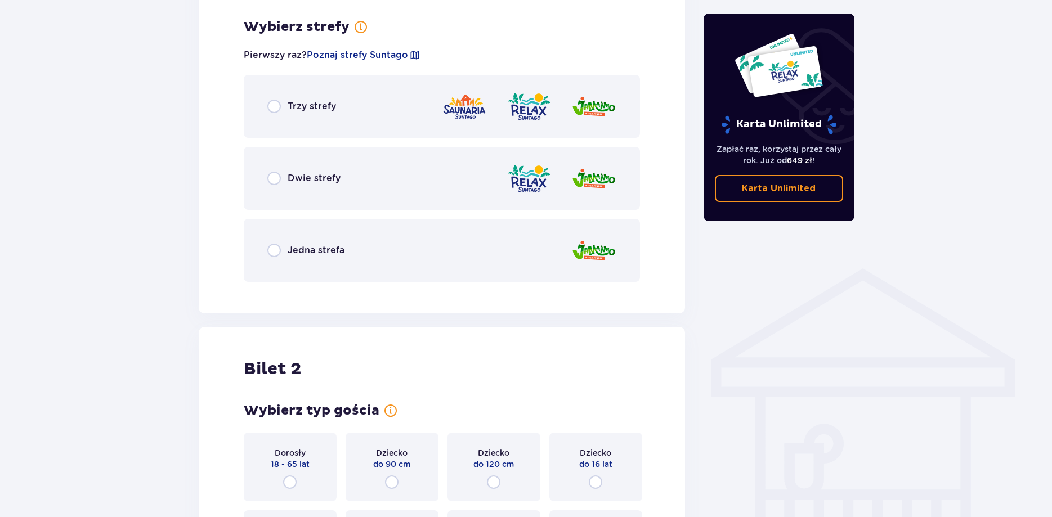
scroll to position [650, 0]
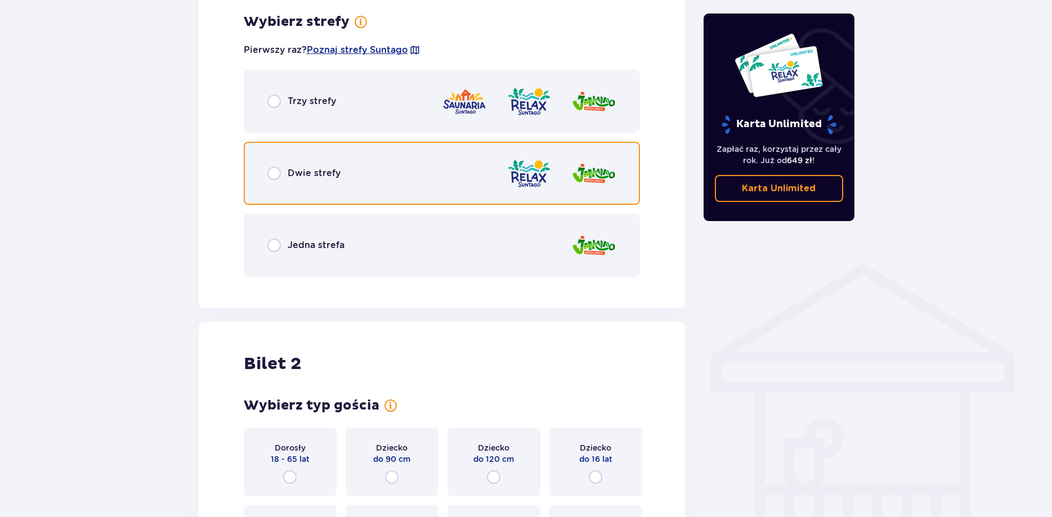
click at [273, 174] on input "radio" at bounding box center [274, 174] width 14 height 14
radio input "true"
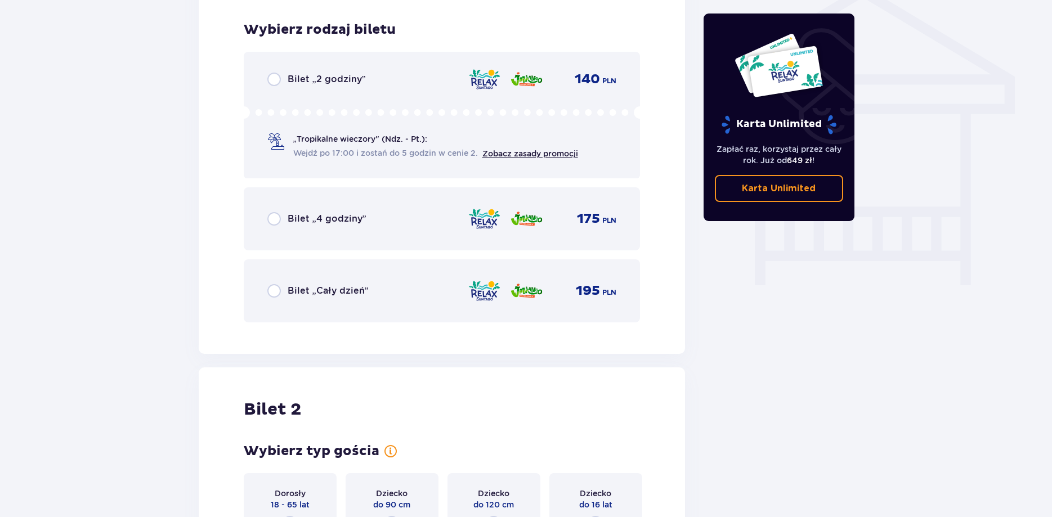
scroll to position [936, 0]
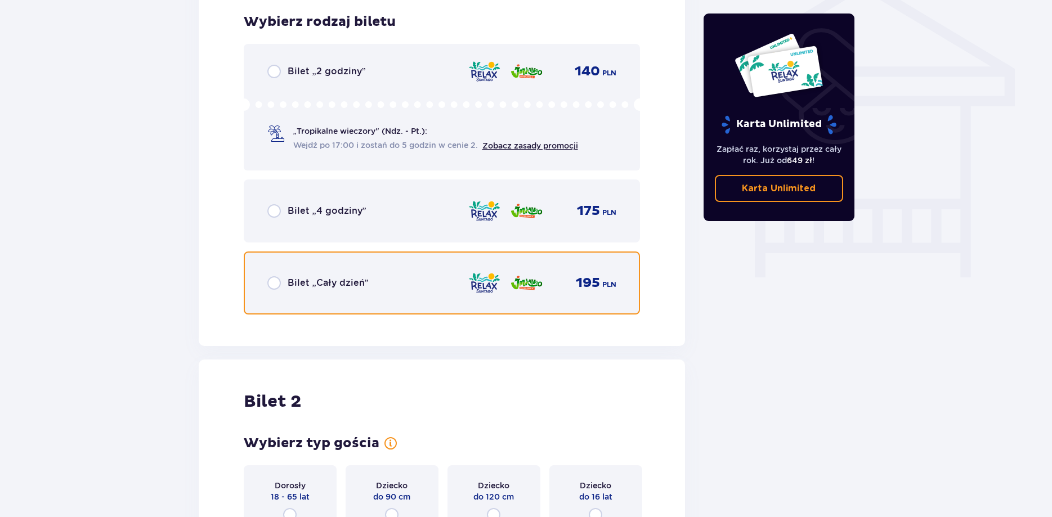
click at [272, 280] on input "radio" at bounding box center [274, 283] width 14 height 14
radio input "true"
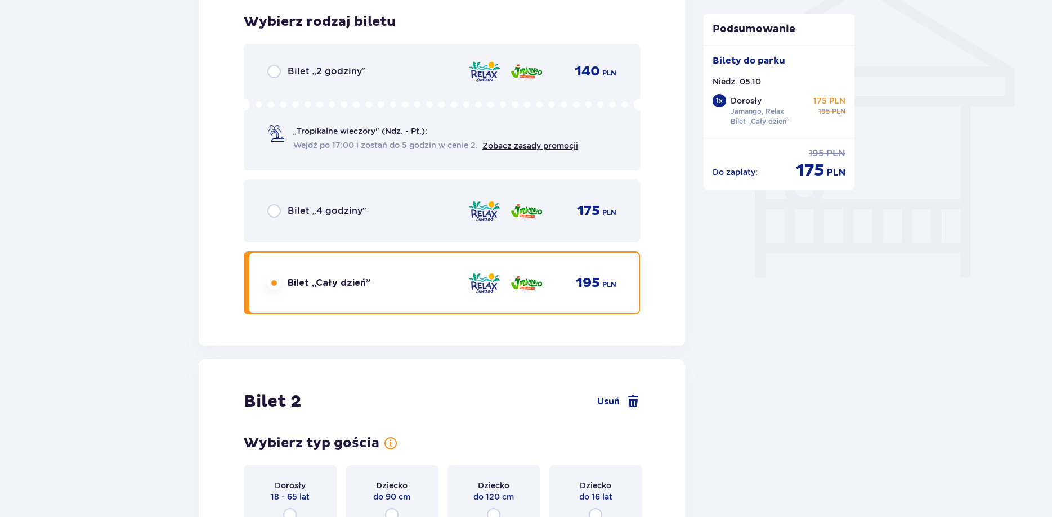
scroll to position [1184, 0]
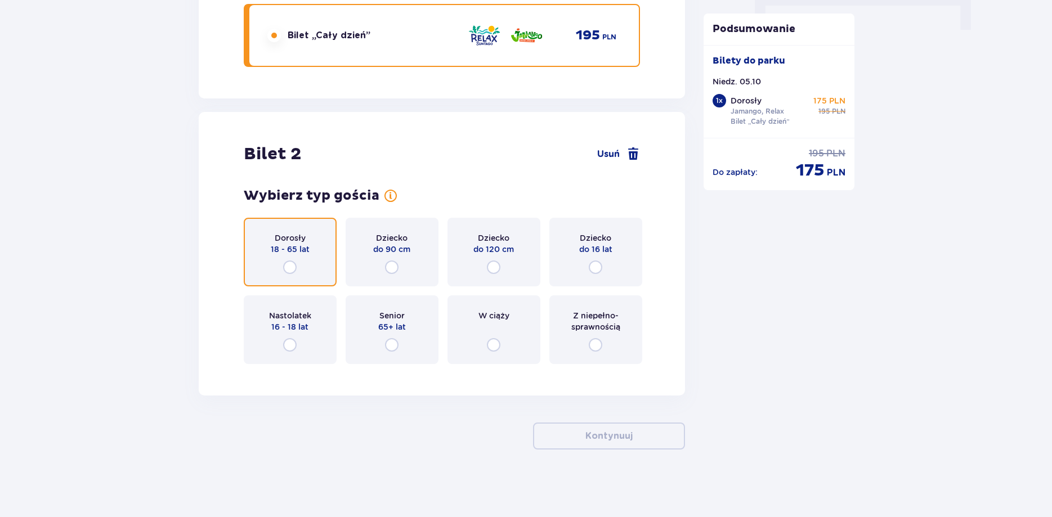
click at [286, 266] on input "radio" at bounding box center [290, 268] width 14 height 14
radio input "true"
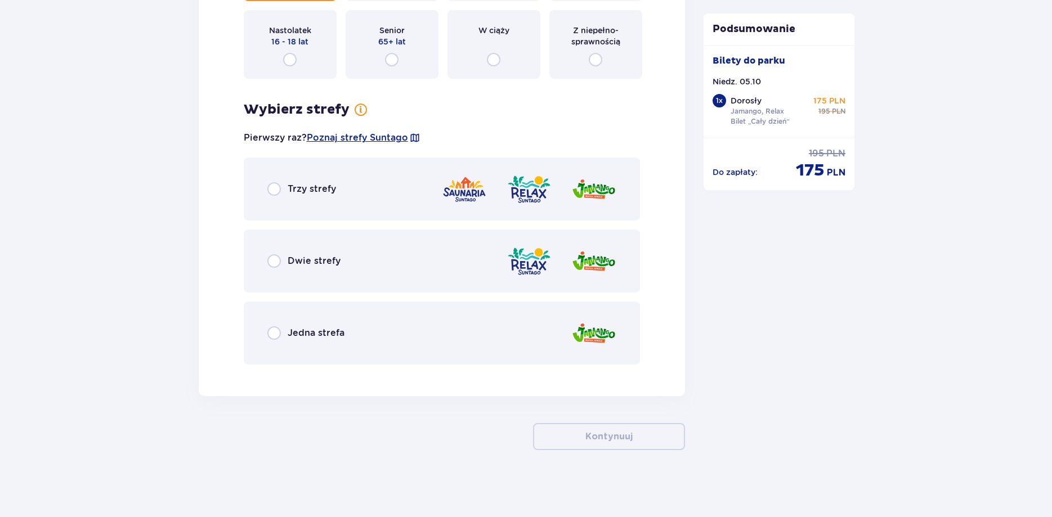
scroll to position [1470, 0]
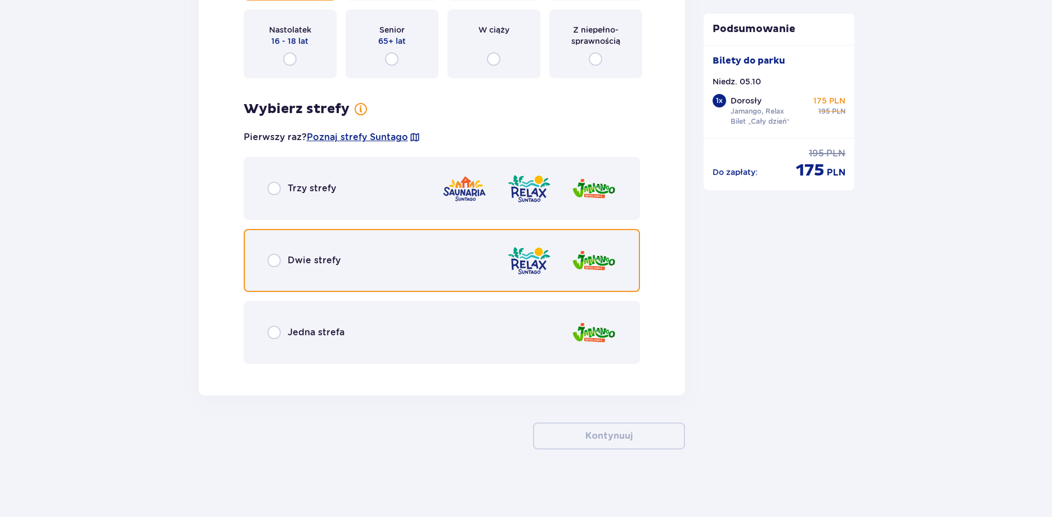
click at [275, 261] on input "radio" at bounding box center [274, 261] width 14 height 14
radio input "true"
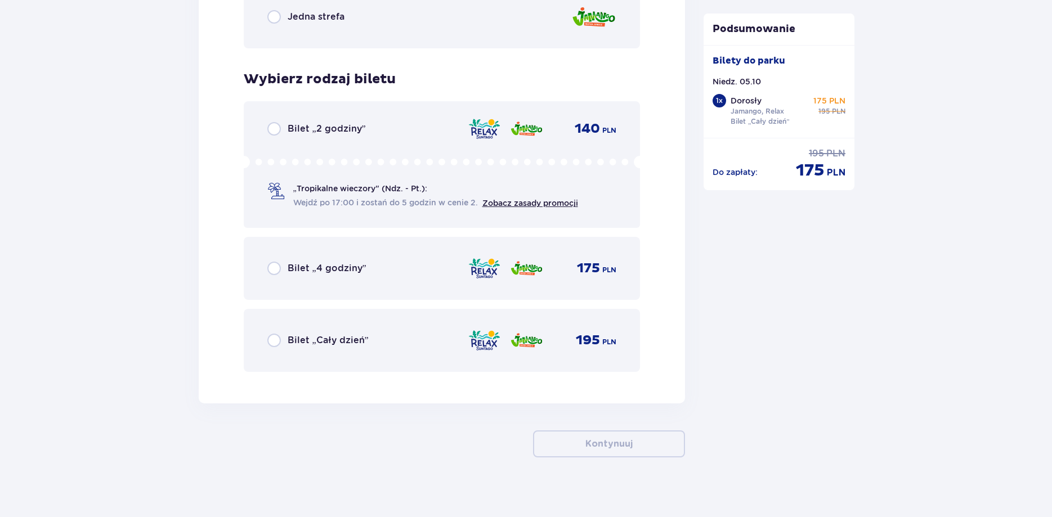
scroll to position [1793, 0]
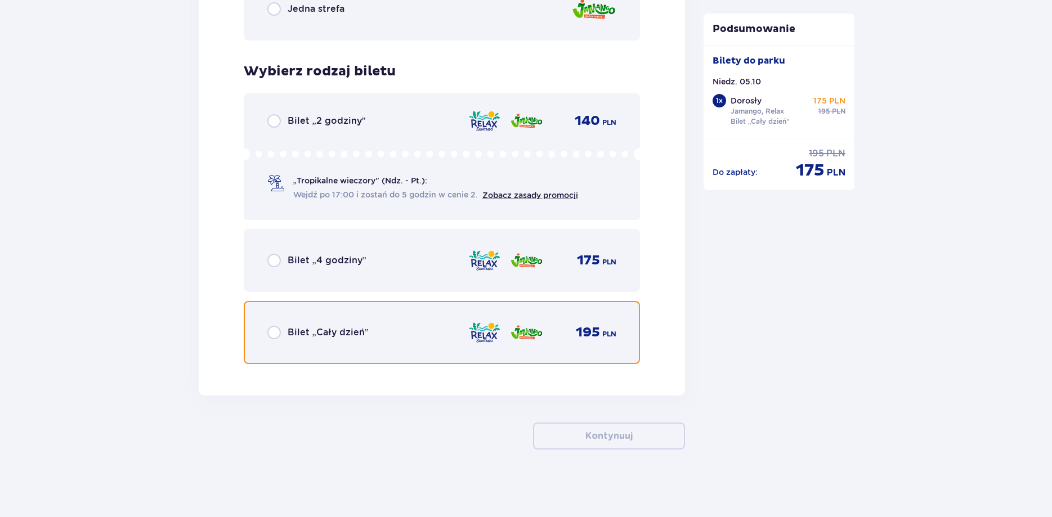
click at [275, 335] on input "radio" at bounding box center [274, 333] width 14 height 14
radio input "true"
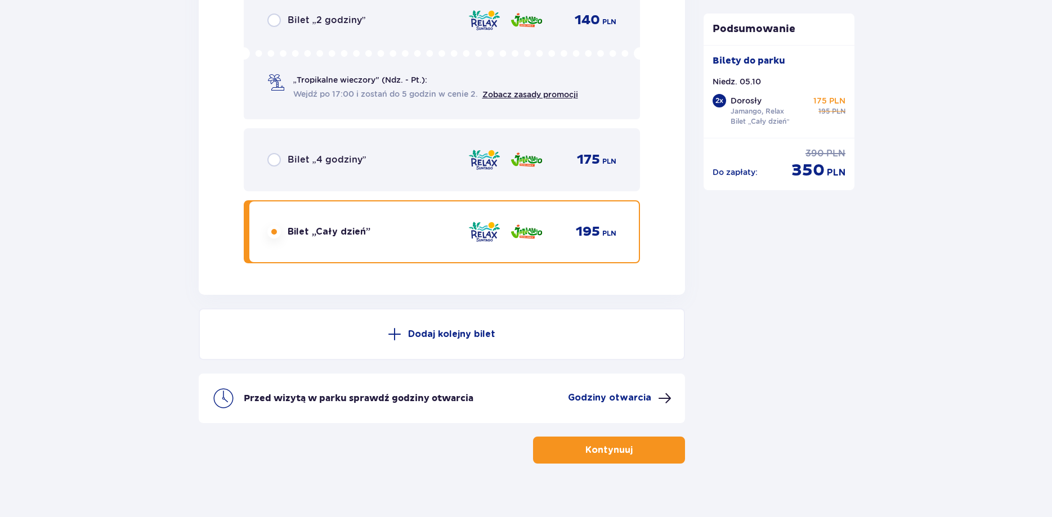
scroll to position [1908, 0]
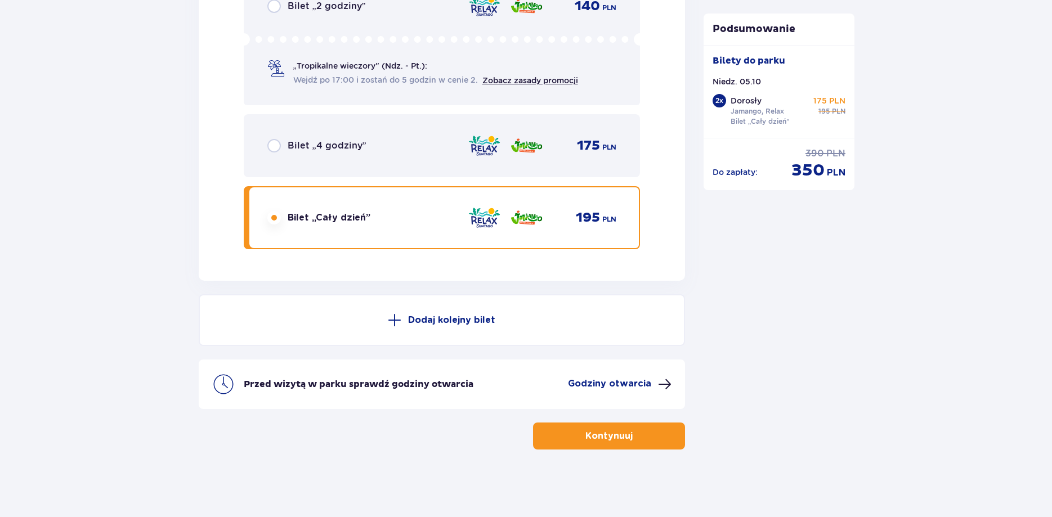
click at [648, 437] on button "Kontynuuj" at bounding box center [609, 436] width 152 height 27
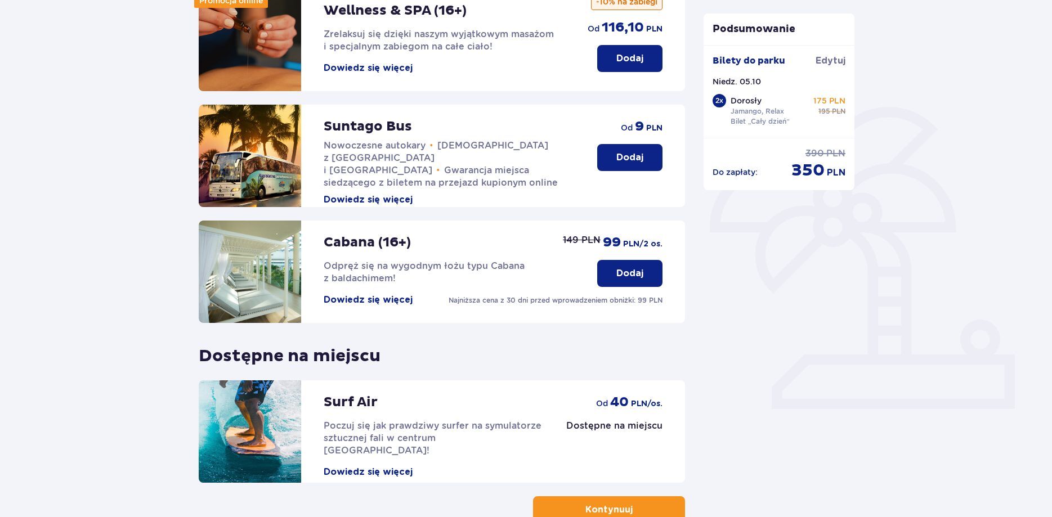
scroll to position [246, 0]
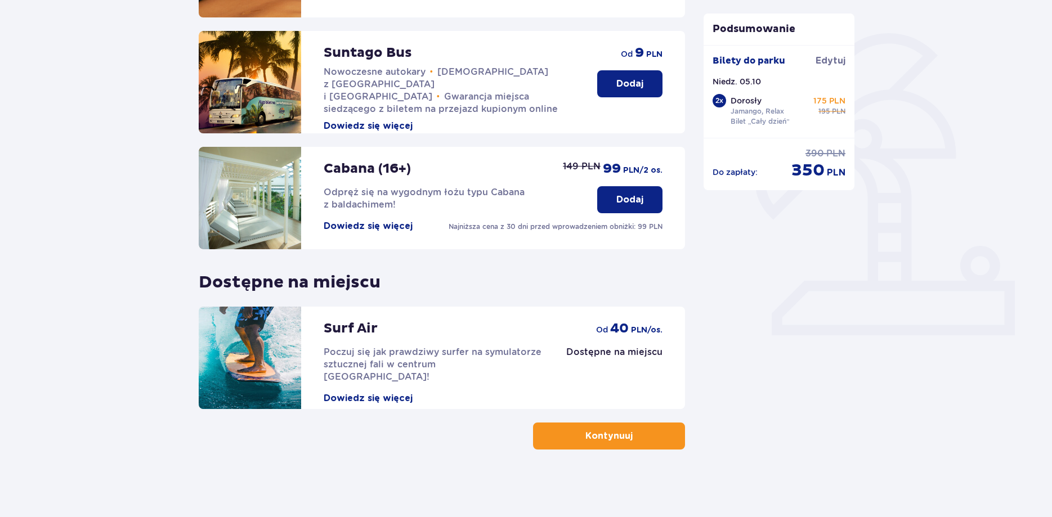
click at [641, 433] on button "Kontynuuj" at bounding box center [609, 436] width 152 height 27
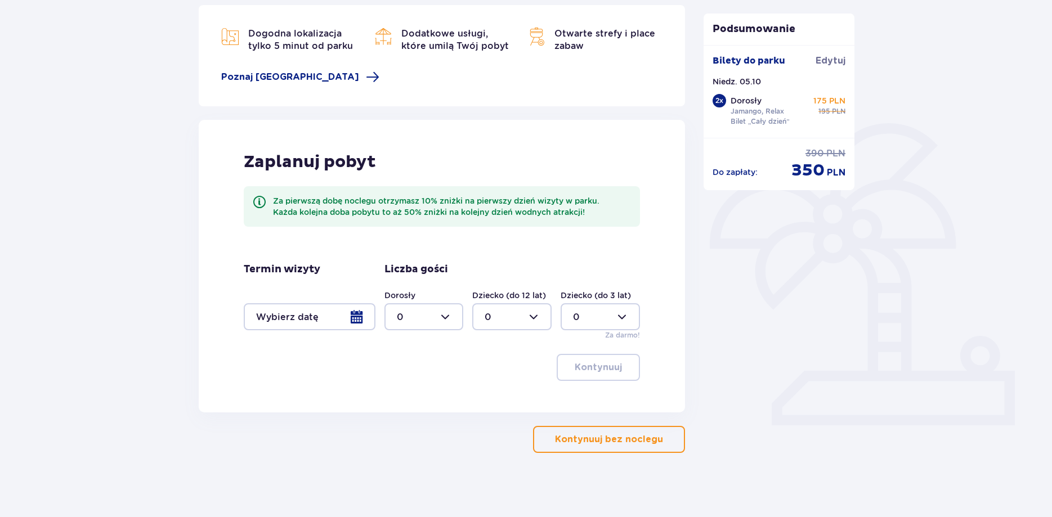
scroll to position [159, 0]
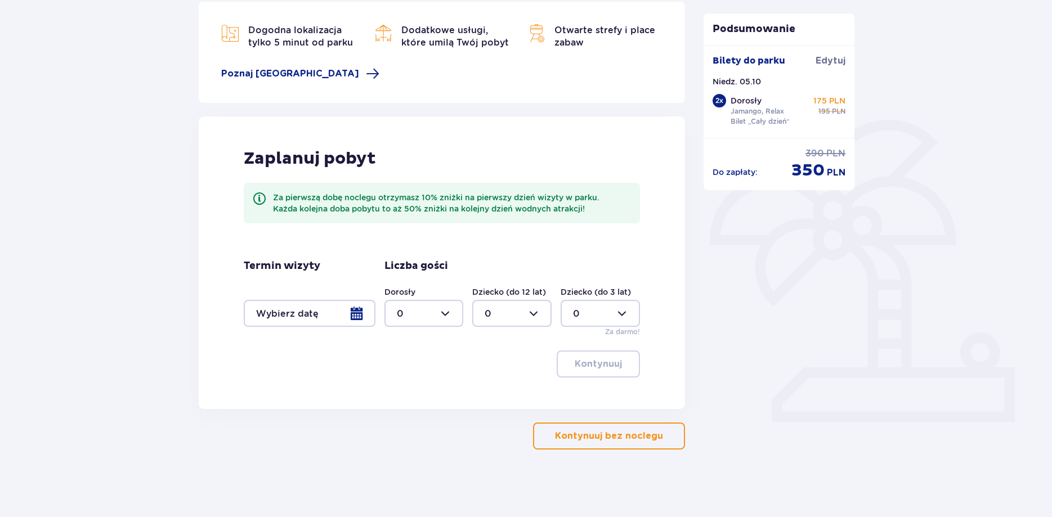
click at [354, 317] on div at bounding box center [310, 313] width 132 height 27
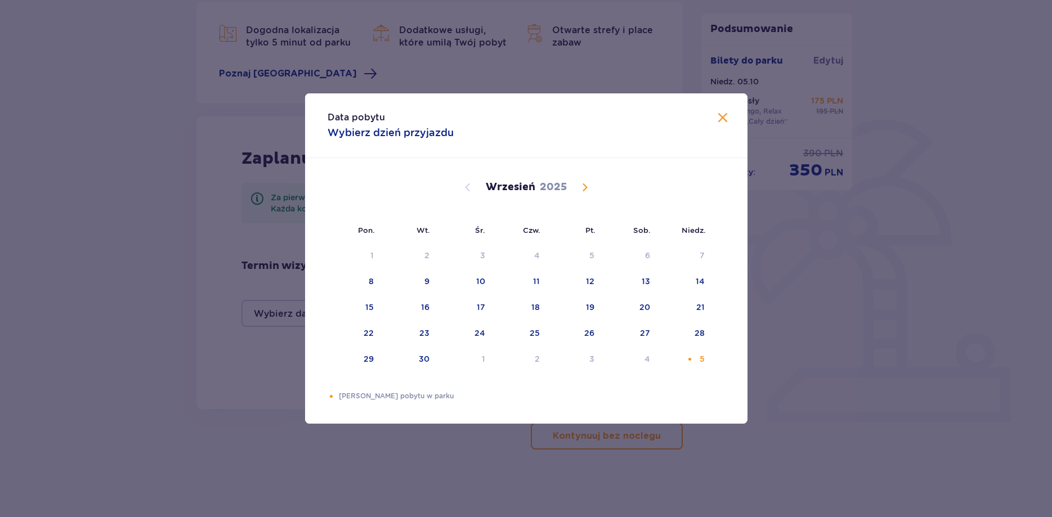
click at [584, 191] on span "Calendar" at bounding box center [585, 188] width 14 height 14
click at [690, 261] on div "5" at bounding box center [685, 256] width 55 height 25
click at [722, 118] on span at bounding box center [723, 118] width 14 height 14
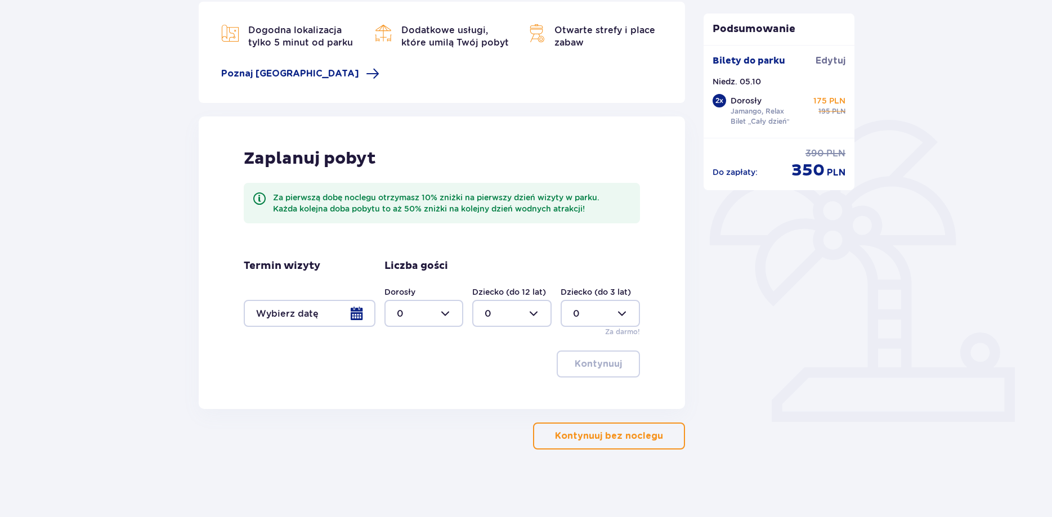
click at [360, 315] on div at bounding box center [310, 313] width 132 height 27
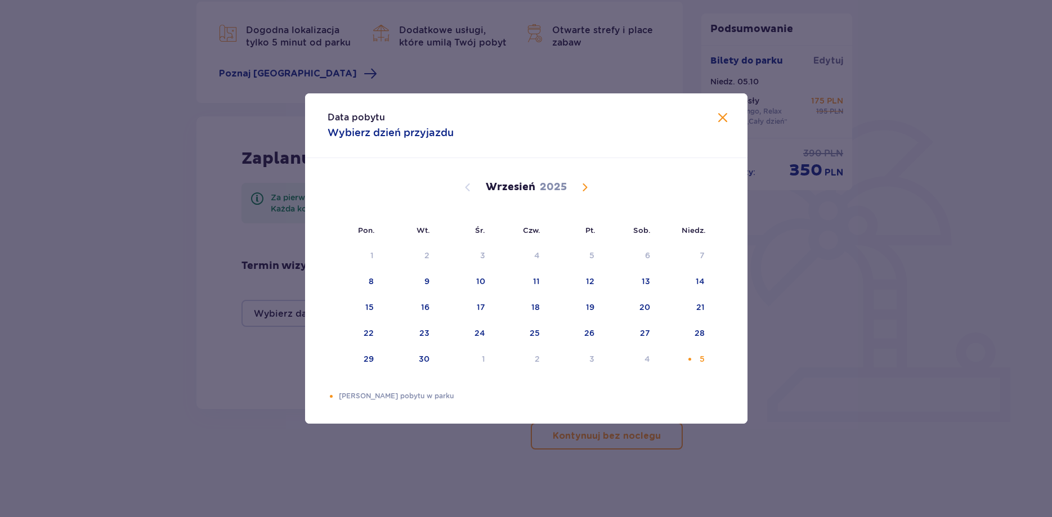
click at [586, 187] on span "Calendar" at bounding box center [585, 188] width 14 height 14
click at [697, 258] on div "5" at bounding box center [685, 256] width 55 height 25
click at [724, 114] on span at bounding box center [723, 118] width 14 height 14
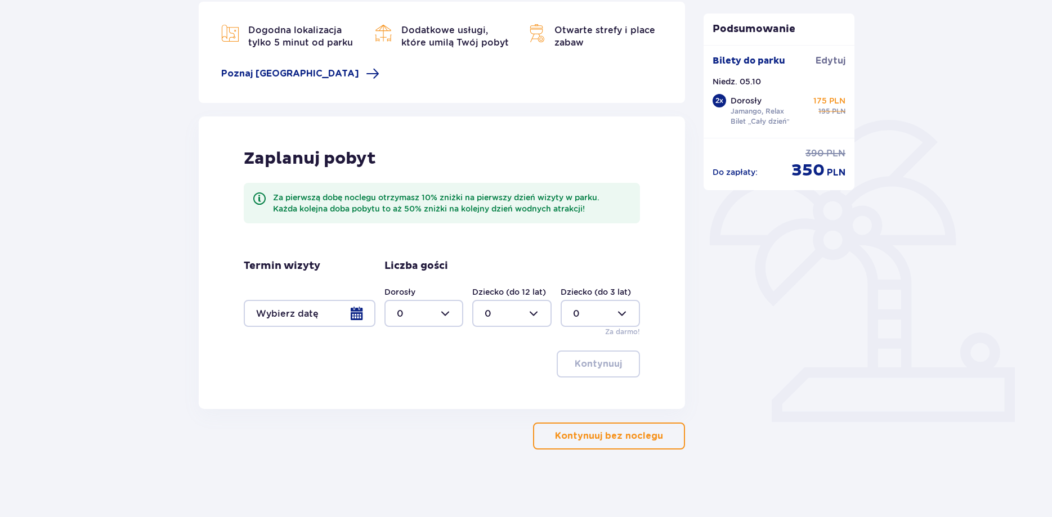
click at [446, 316] on div at bounding box center [423, 313] width 79 height 27
click at [412, 399] on div "2" at bounding box center [424, 395] width 55 height 12
type input "2"
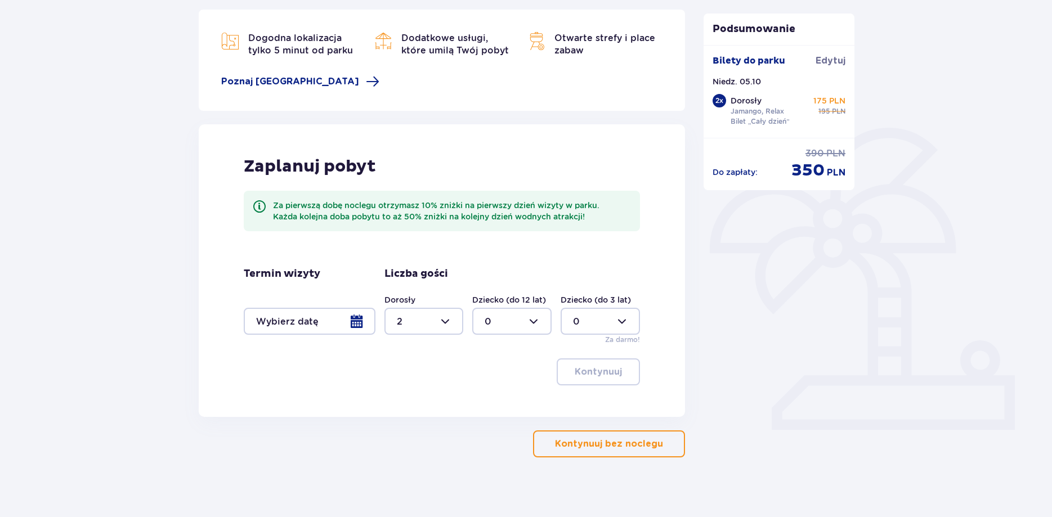
scroll to position [159, 0]
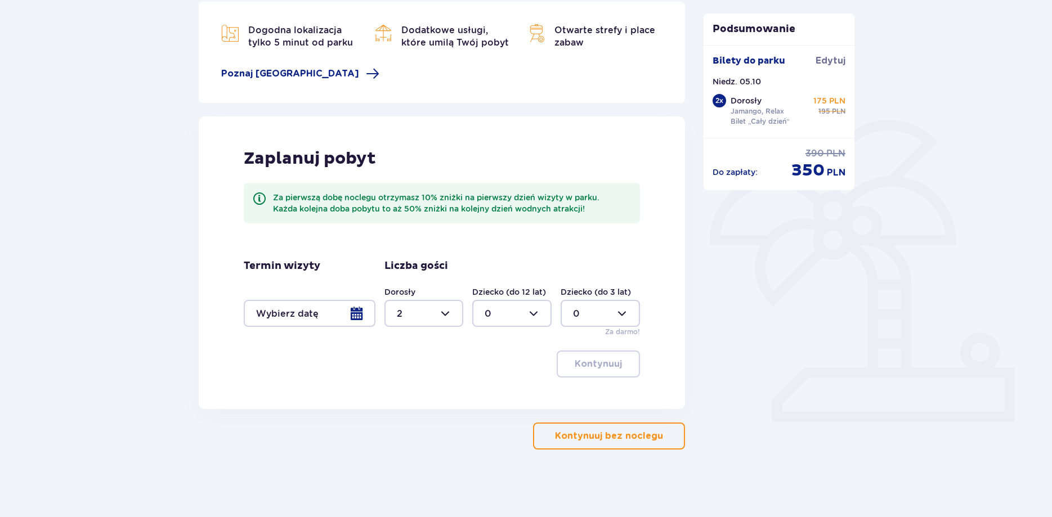
click at [279, 308] on div at bounding box center [310, 313] width 132 height 27
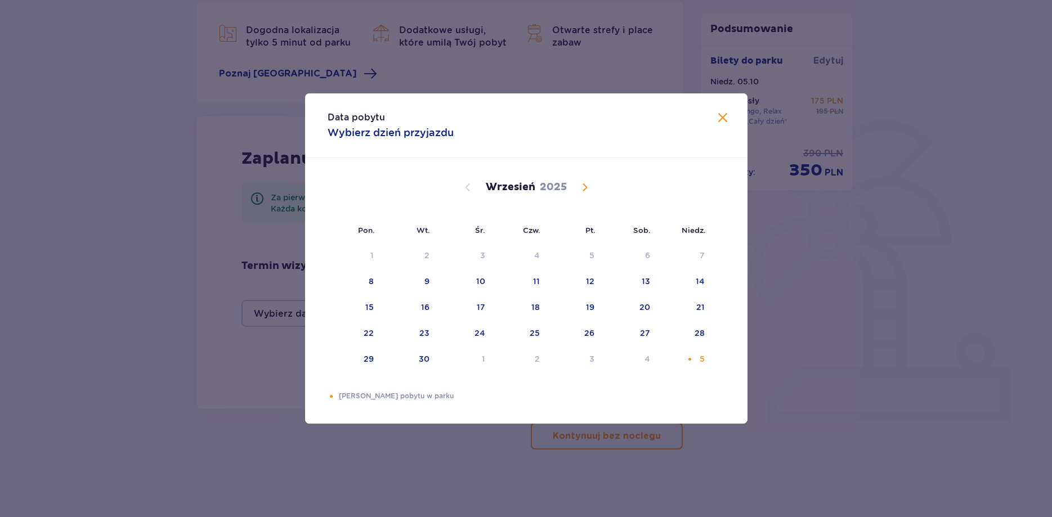
click at [585, 184] on span "Calendar" at bounding box center [585, 188] width 14 height 14
click at [689, 254] on div "Choose niedziela, 5 października 2025 as your check-in date. It’s available." at bounding box center [689, 255] width 7 height 7
click at [356, 277] on div "6" at bounding box center [355, 282] width 56 height 25
type input "[DATE] - [DATE]"
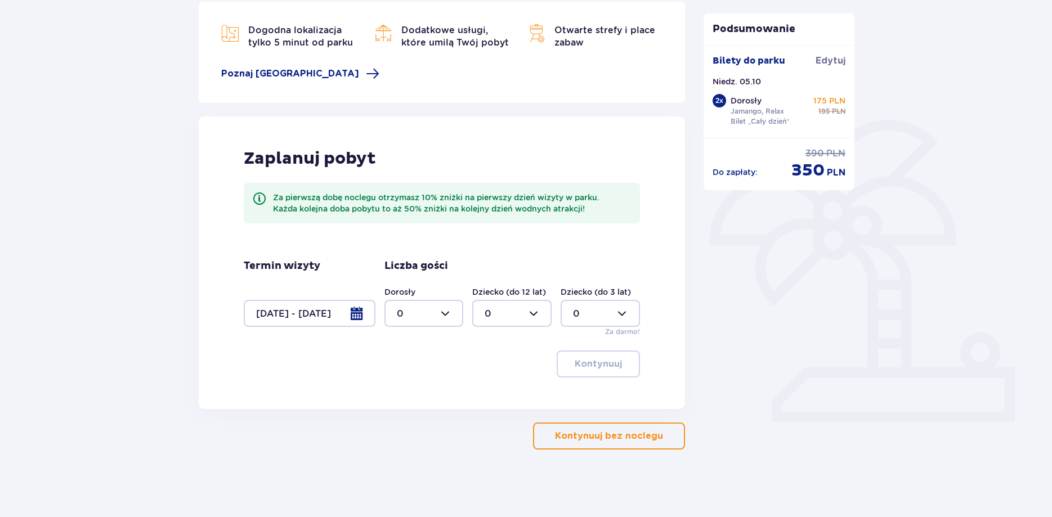
click at [443, 318] on div at bounding box center [423, 313] width 79 height 27
click at [403, 391] on div "2" at bounding box center [424, 395] width 55 height 12
type input "2"
click at [602, 362] on p "Kontynuuj" at bounding box center [598, 364] width 47 height 12
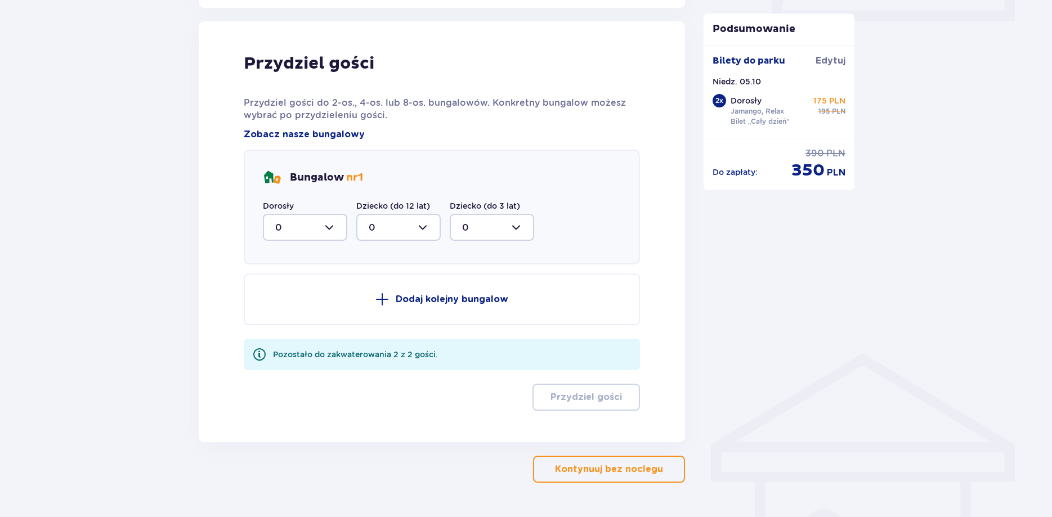
scroll to position [568, 0]
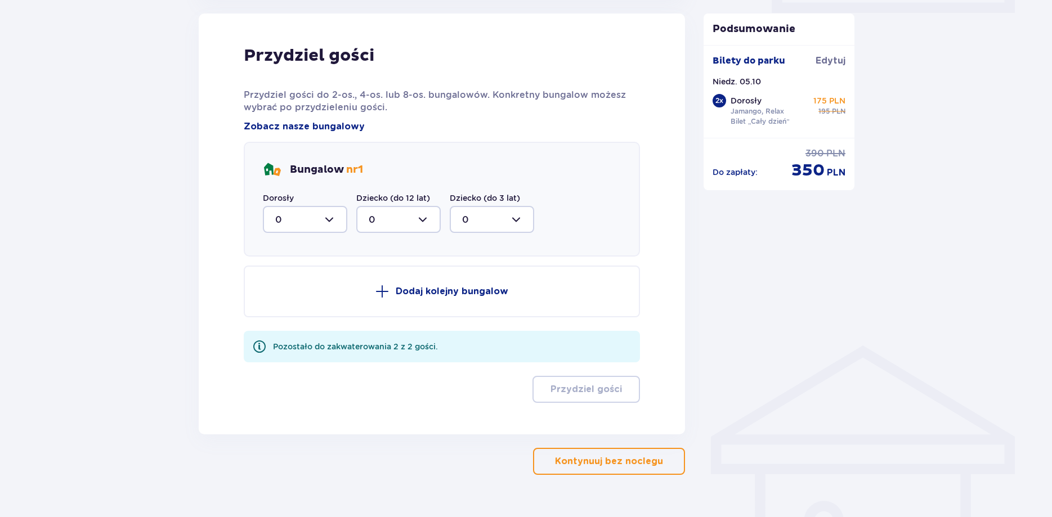
click at [328, 221] on div at bounding box center [305, 219] width 84 height 27
click at [304, 300] on div "2" at bounding box center [305, 301] width 60 height 12
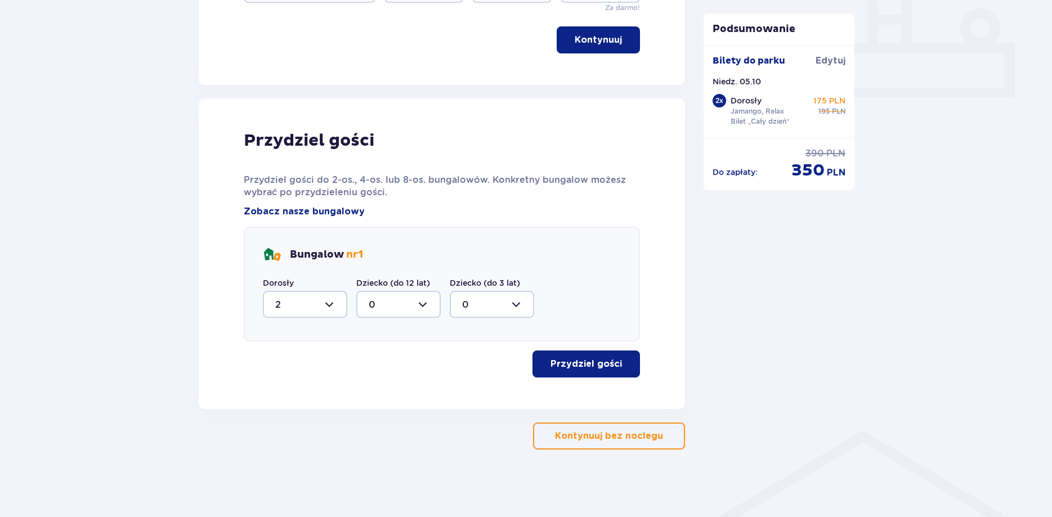
type input "2"
click at [588, 358] on button "Przydziel gości" at bounding box center [585, 364] width 107 height 27
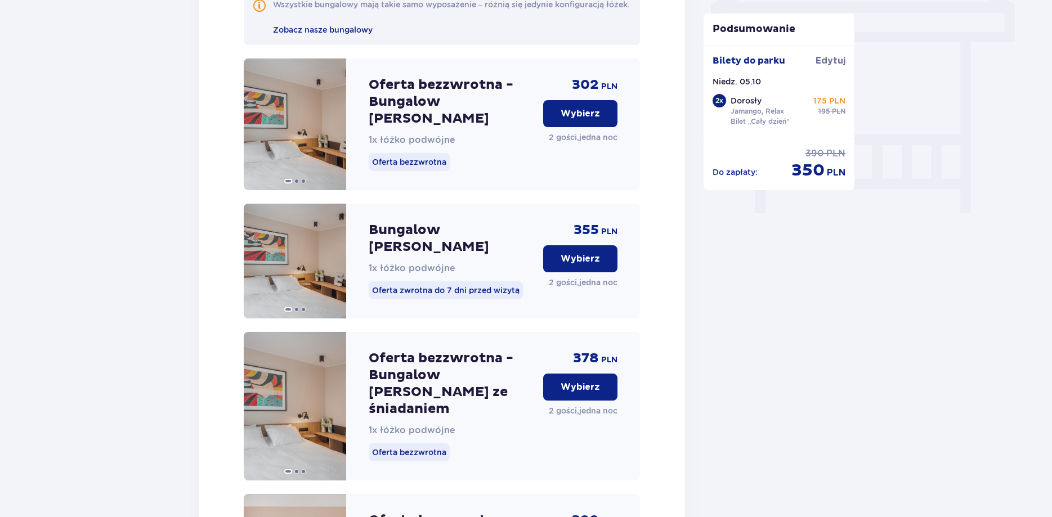
scroll to position [1007, 0]
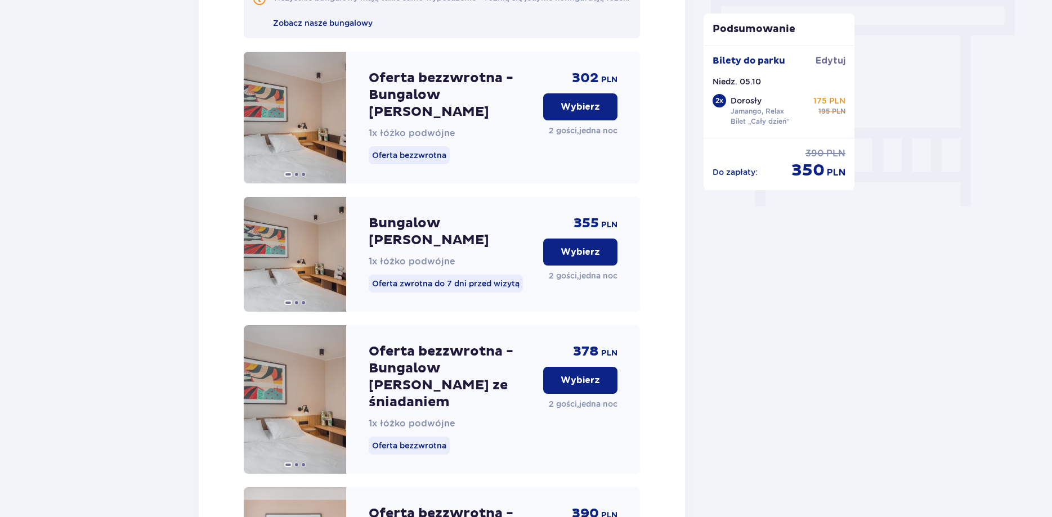
click at [573, 374] on p "Wybierz" at bounding box center [579, 380] width 39 height 12
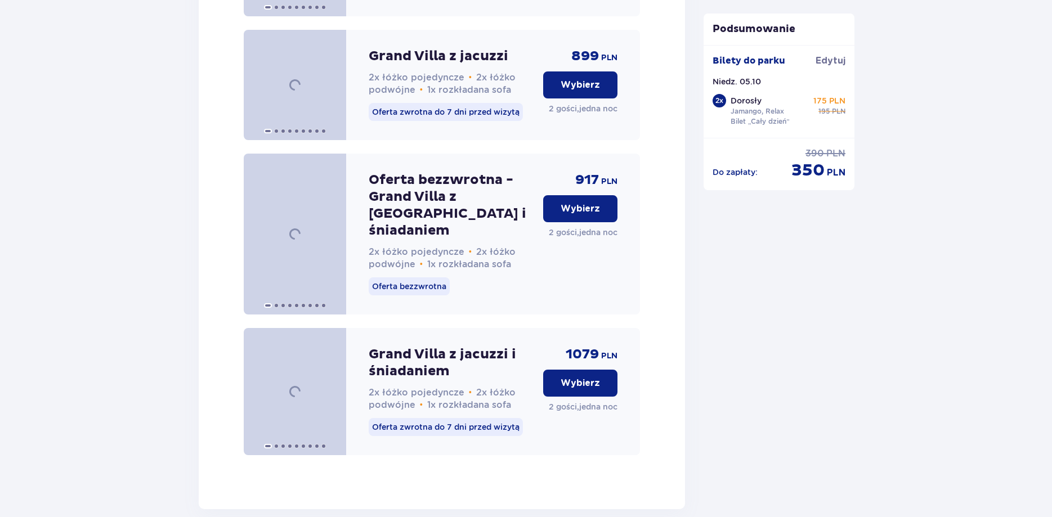
scroll to position [2912, 0]
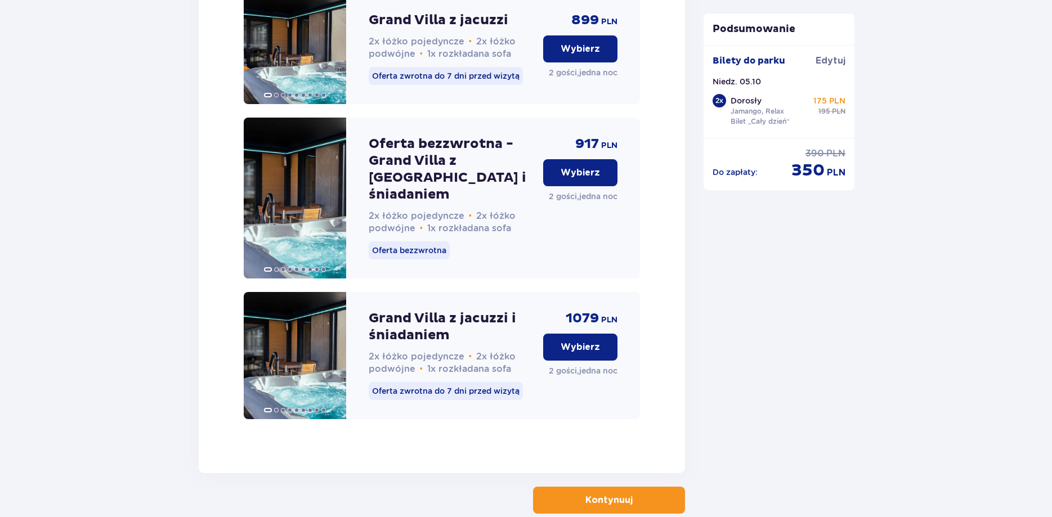
click at [607, 494] on p "Kontynuuj" at bounding box center [608, 500] width 47 height 12
